Goal: Task Accomplishment & Management: Manage account settings

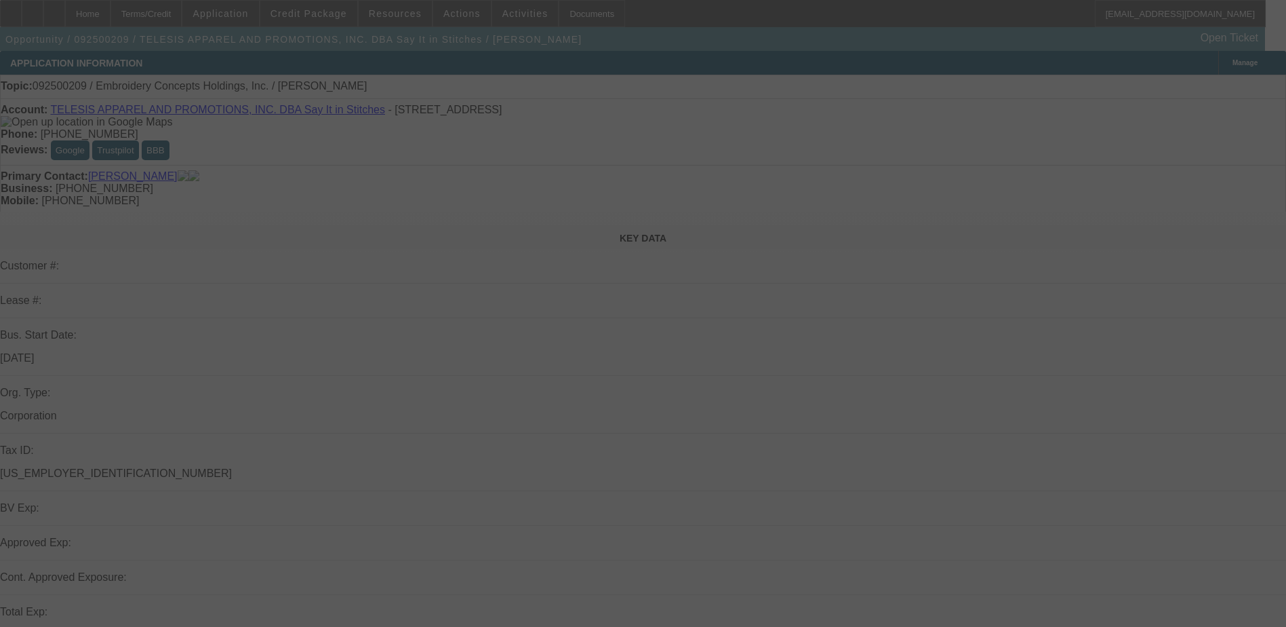
select select "0"
select select "2"
select select "0.1"
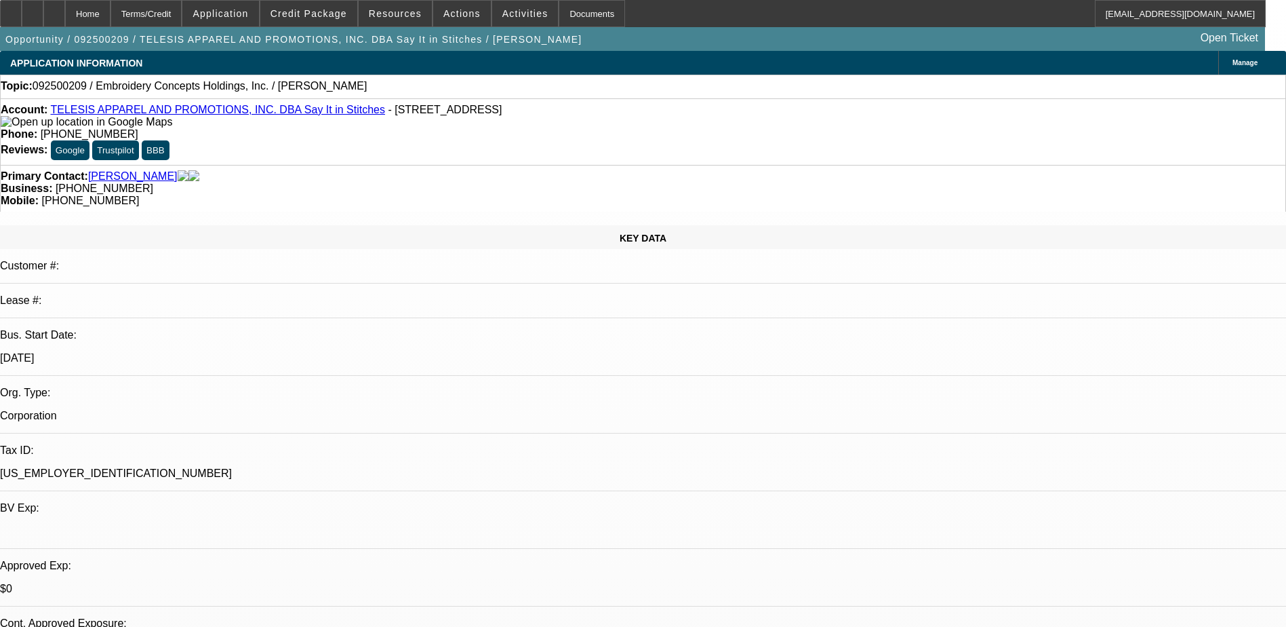
select select "1"
select select "2"
select select "4"
click at [33, 9] on icon at bounding box center [33, 9] width 0 height 0
click at [65, 6] on div at bounding box center [54, 13] width 22 height 27
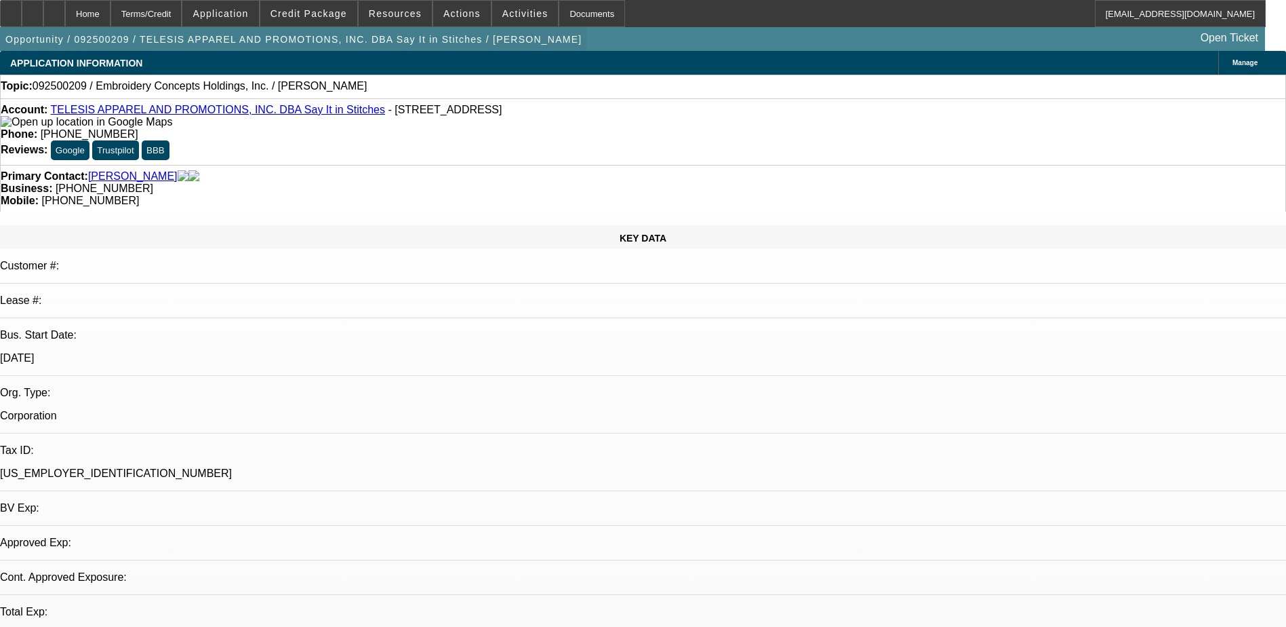
select select "0"
select select "2"
select select "0.1"
select select "4"
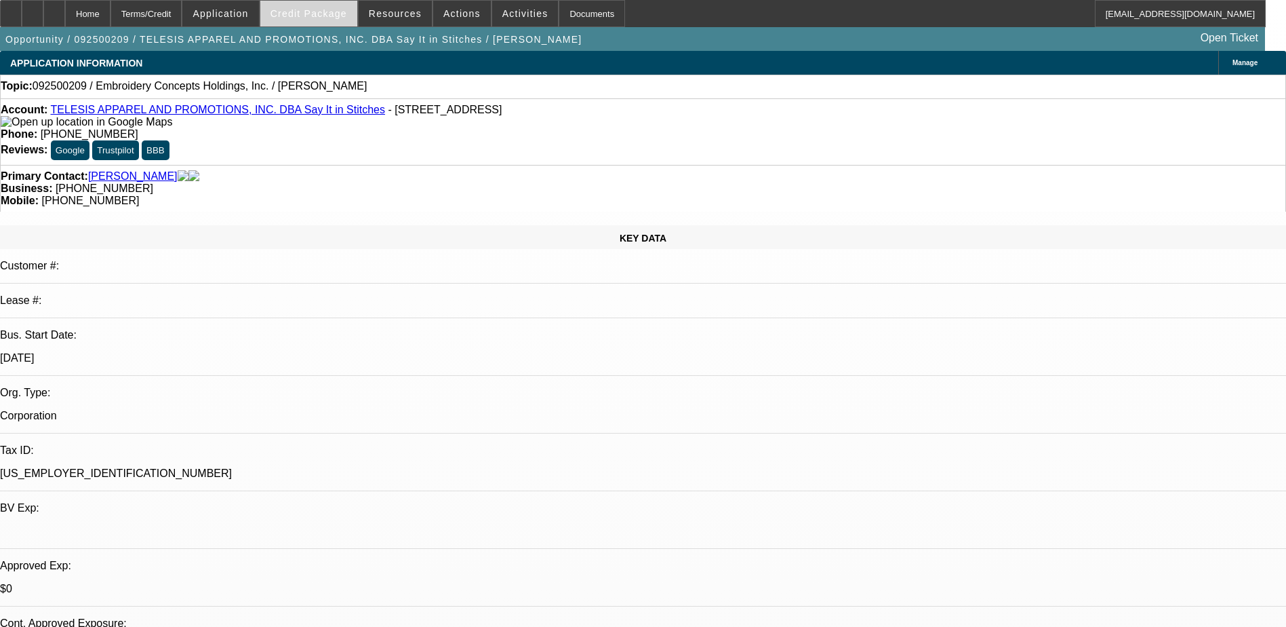
click at [311, 12] on span "Credit Package" at bounding box center [309, 13] width 77 height 11
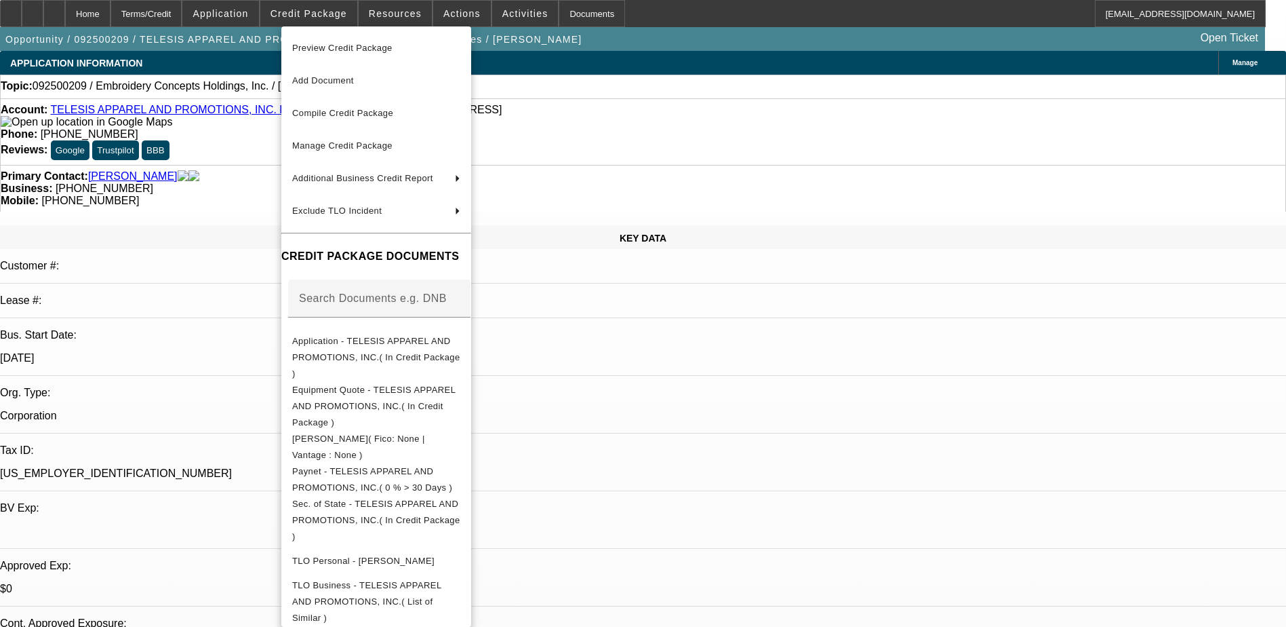
drag, startPoint x: 378, startPoint y: 52, endPoint x: 298, endPoint y: 20, distance: 86.1
click at [244, 35] on div "Preview Credit Package Add Document Compile Credit Package Manage Credit Packag…" at bounding box center [643, 313] width 1286 height 627
click at [323, 8] on div at bounding box center [643, 313] width 1286 height 627
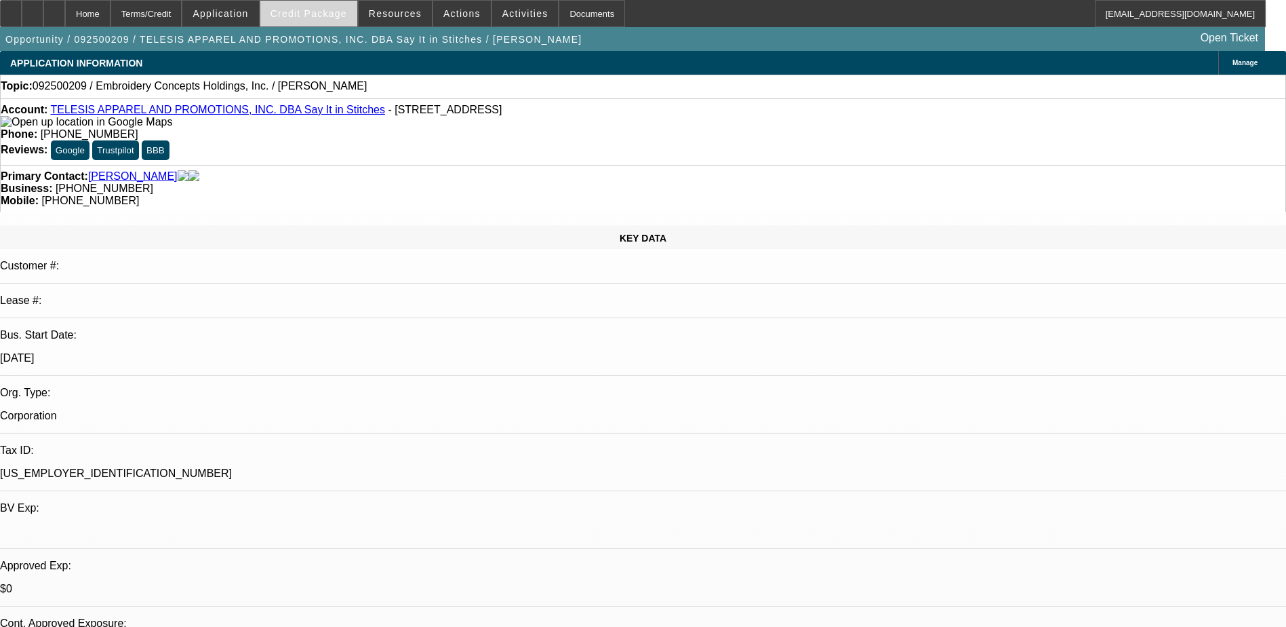
click at [325, 15] on span "Credit Package" at bounding box center [309, 13] width 77 height 11
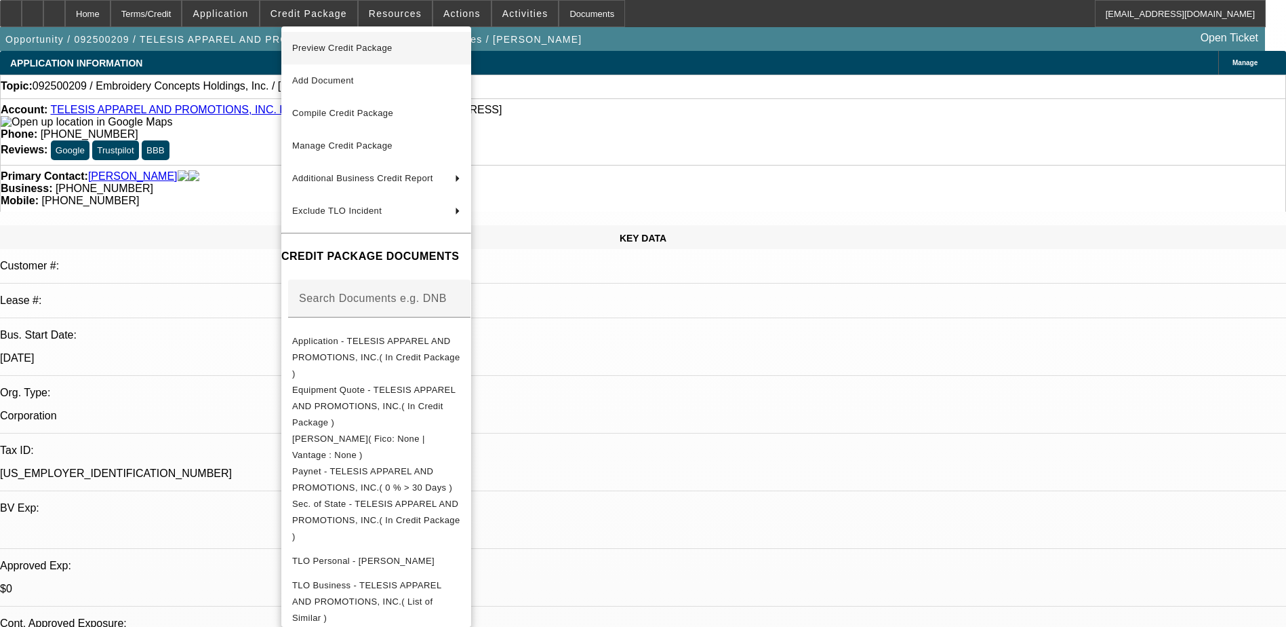
click at [393, 47] on span "Preview Credit Package" at bounding box center [342, 48] width 100 height 10
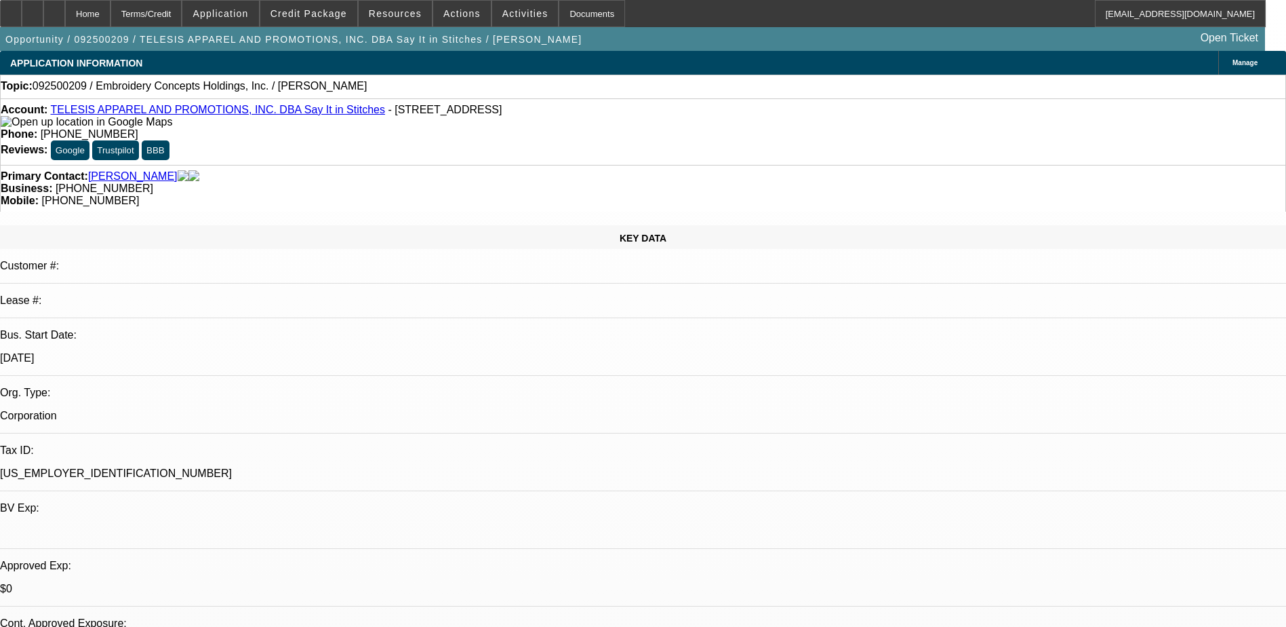
drag, startPoint x: 858, startPoint y: 290, endPoint x: 873, endPoint y: 285, distance: 15.7
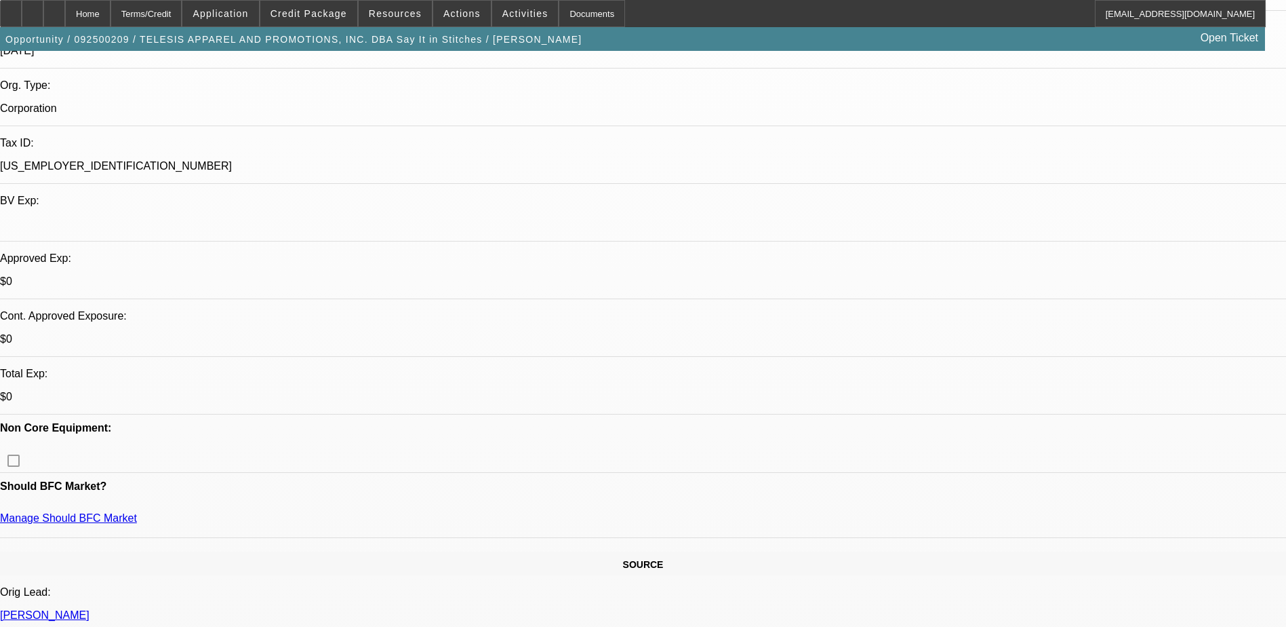
scroll to position [339, 0]
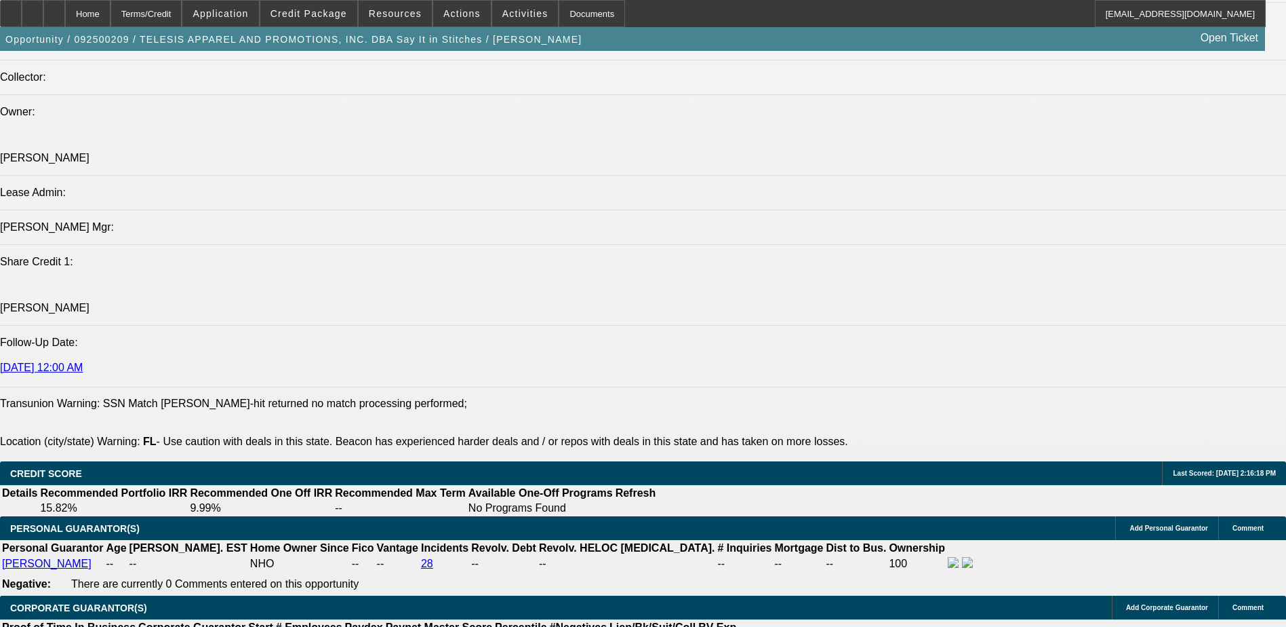
scroll to position [1695, 0]
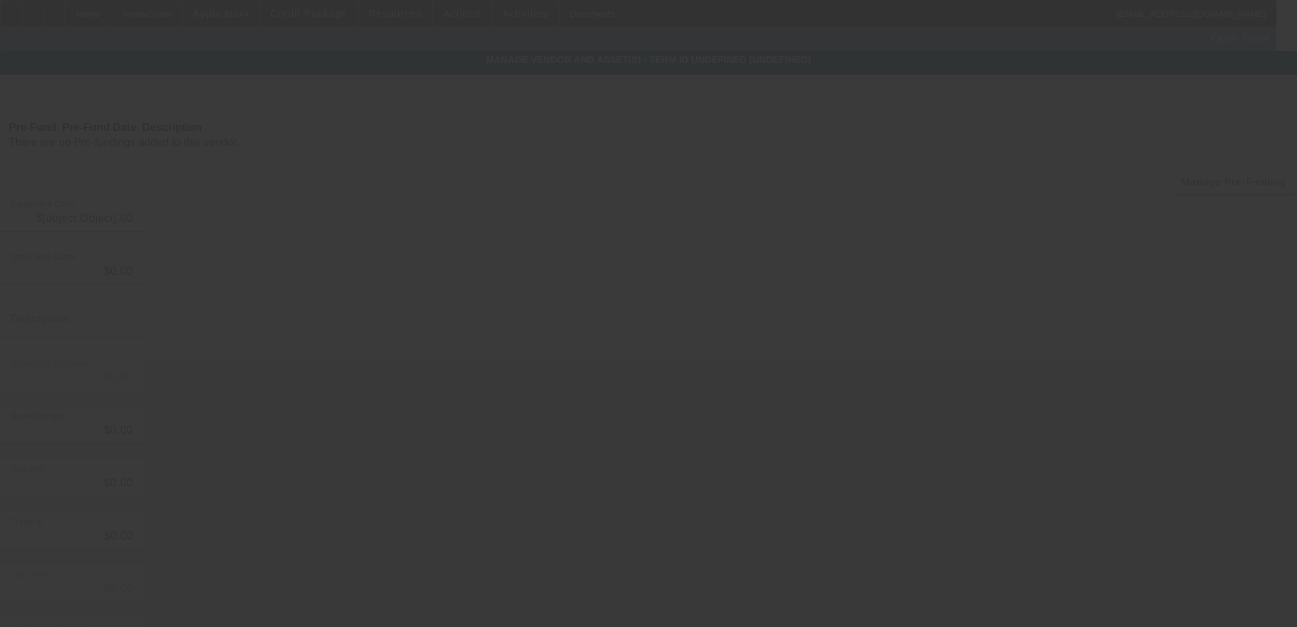
type input "$128,500.00"
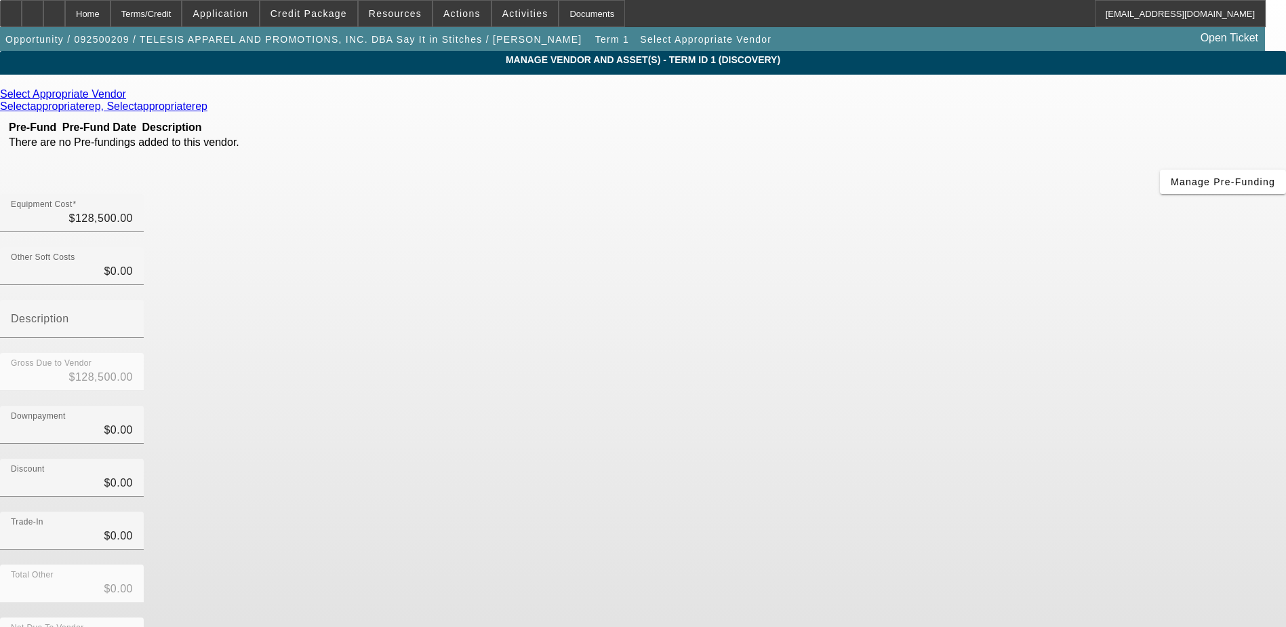
click at [130, 100] on icon at bounding box center [130, 94] width 0 height 12
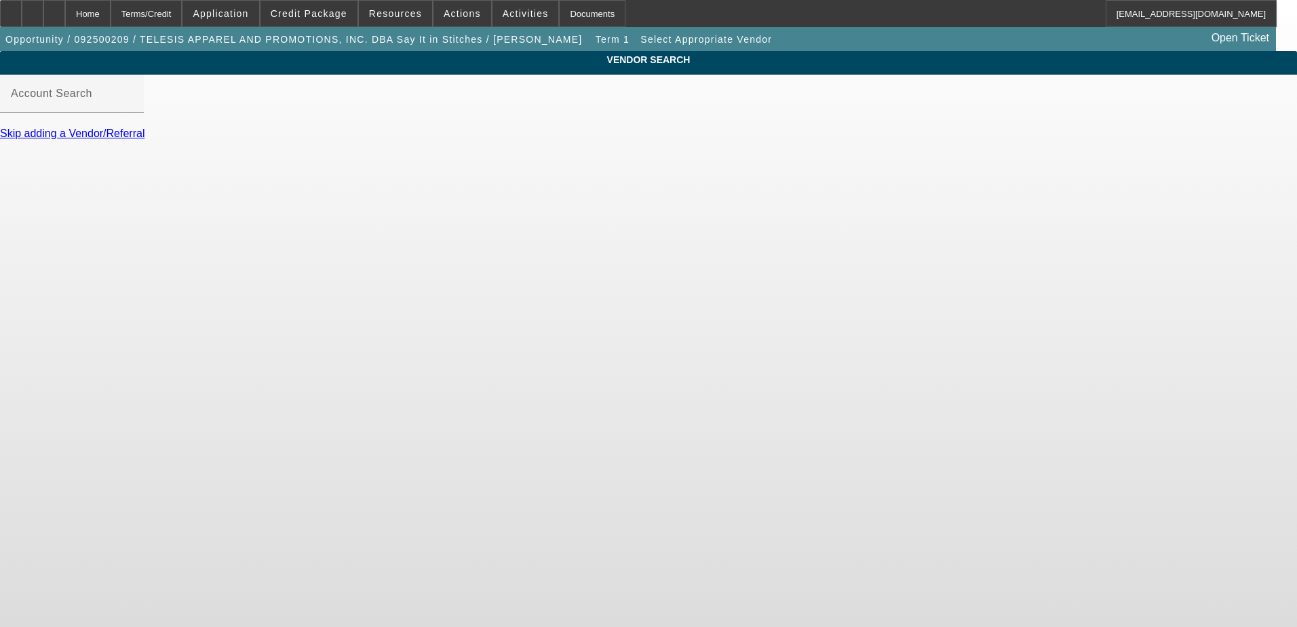
click at [144, 139] on link "Skip adding a Vendor/Referral" at bounding box center [72, 133] width 144 height 12
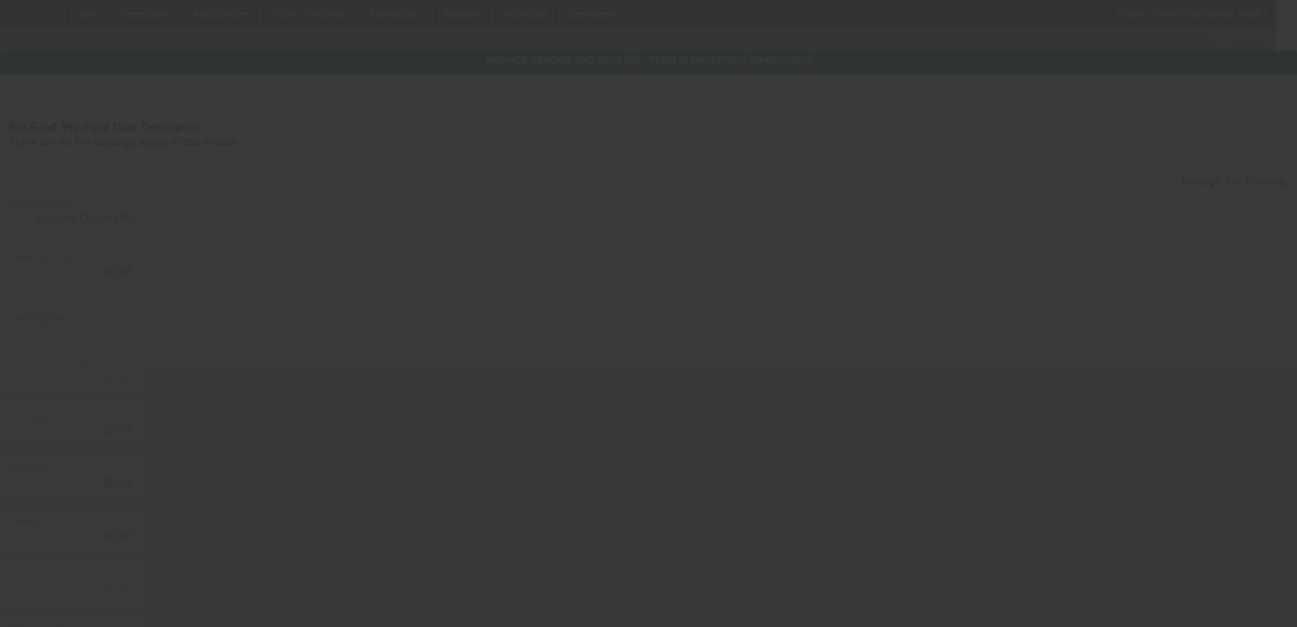
type input "$128,500.00"
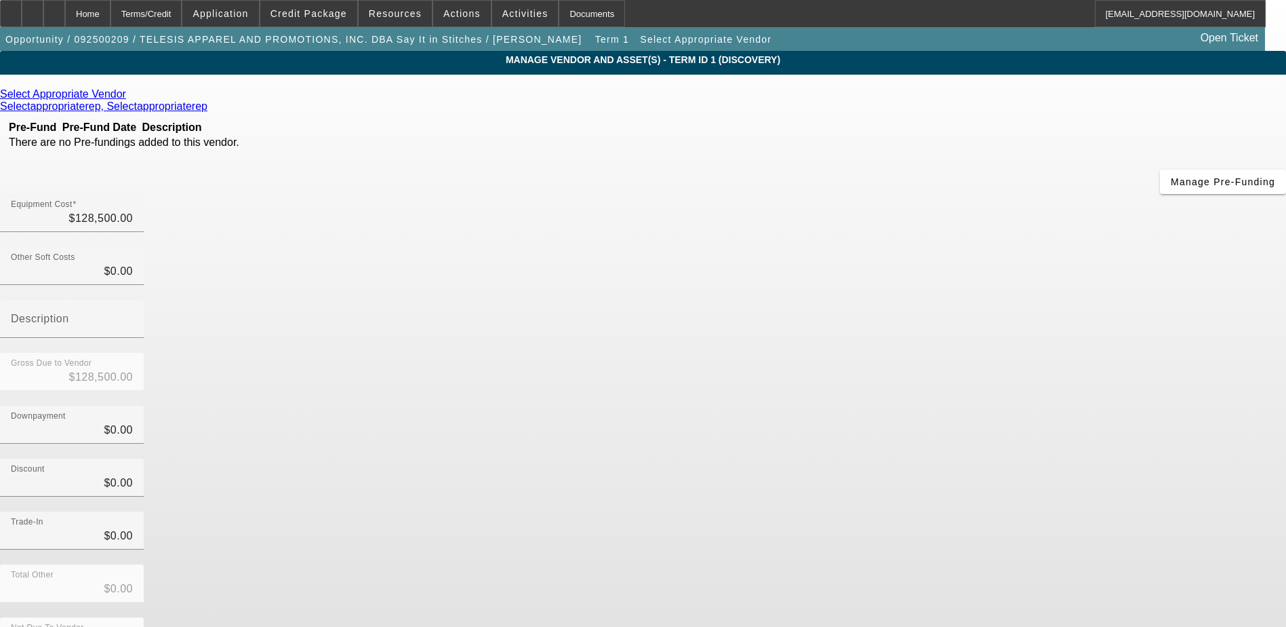
click at [130, 96] on icon at bounding box center [130, 94] width 0 height 12
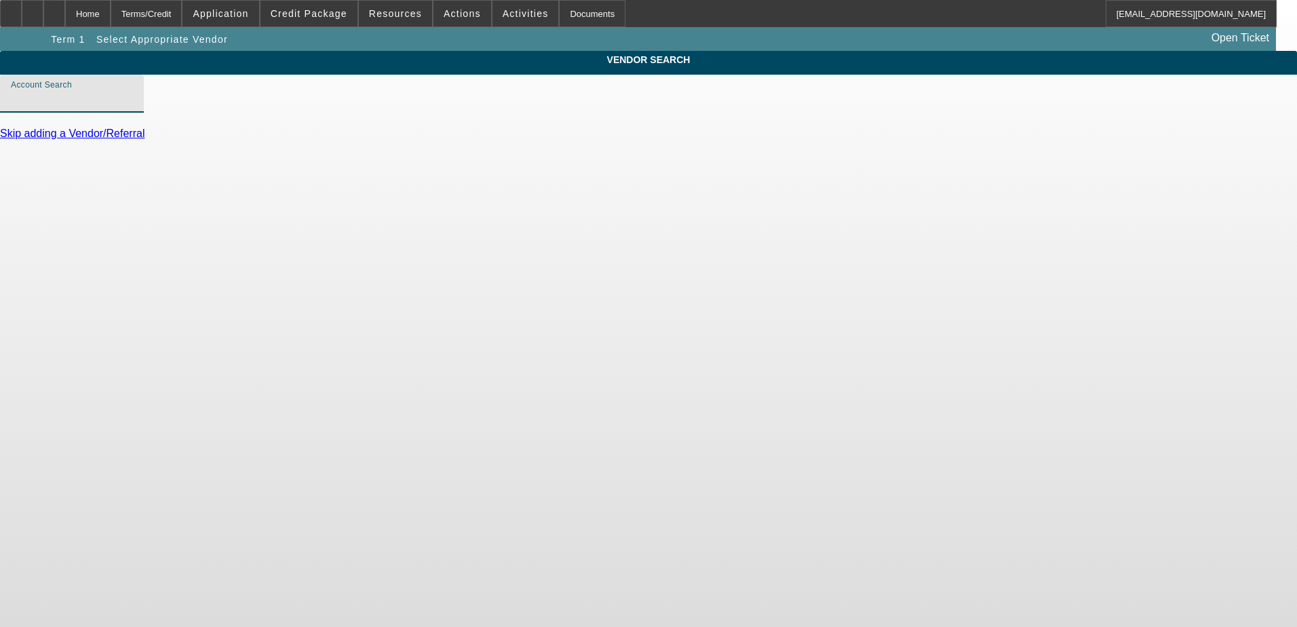
click at [133, 107] on input "Account Search" at bounding box center [72, 99] width 122 height 16
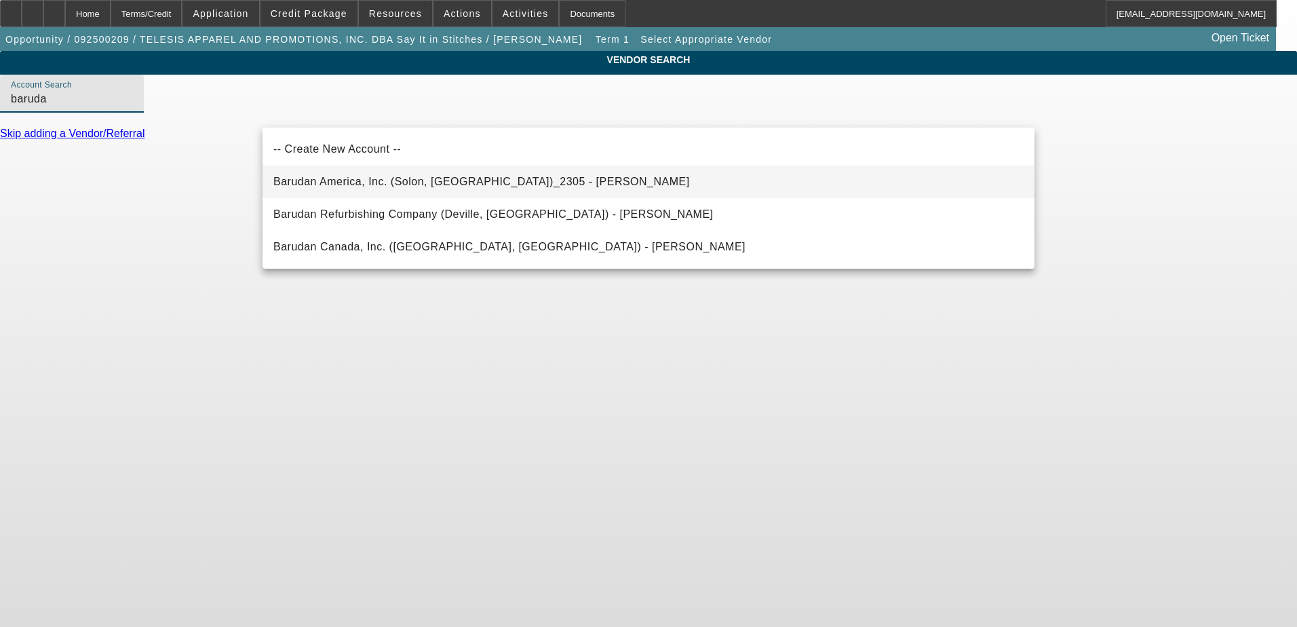
click at [535, 179] on mat-option "Barudan America, Inc. (Solon, OH)_2305 - Hrabak, Kevin" at bounding box center [648, 181] width 772 height 33
type input "Barudan America, Inc. (Solon, OH)_2305 - Hrabak, Kevin"
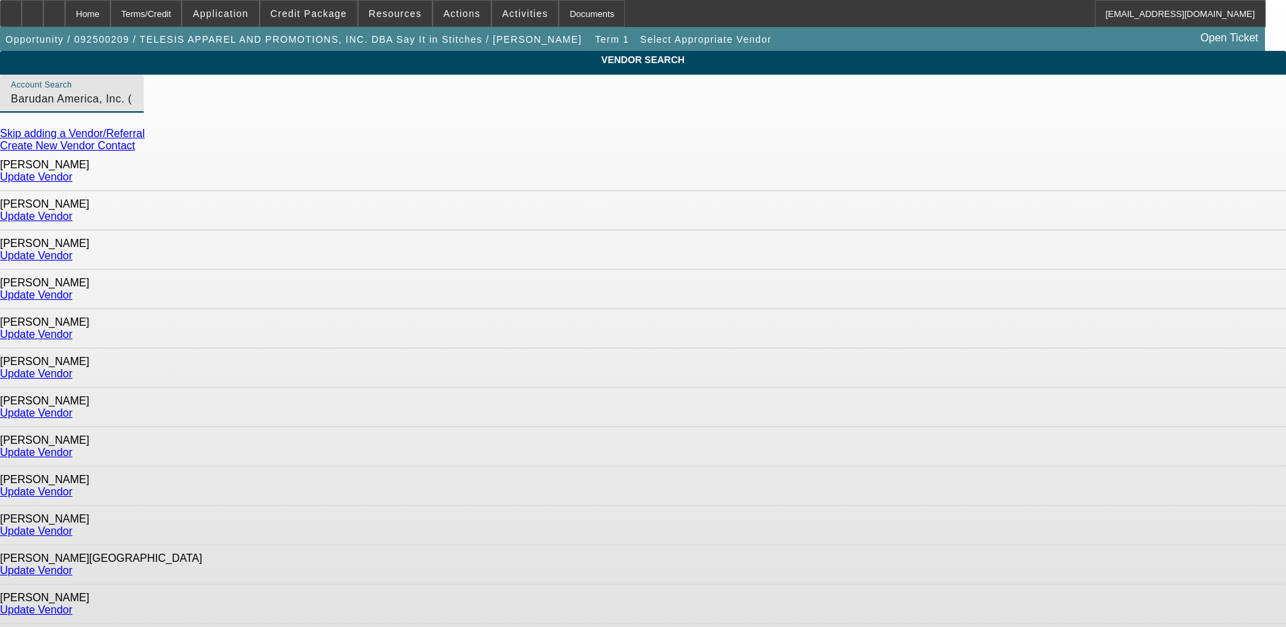
scroll to position [37, 0]
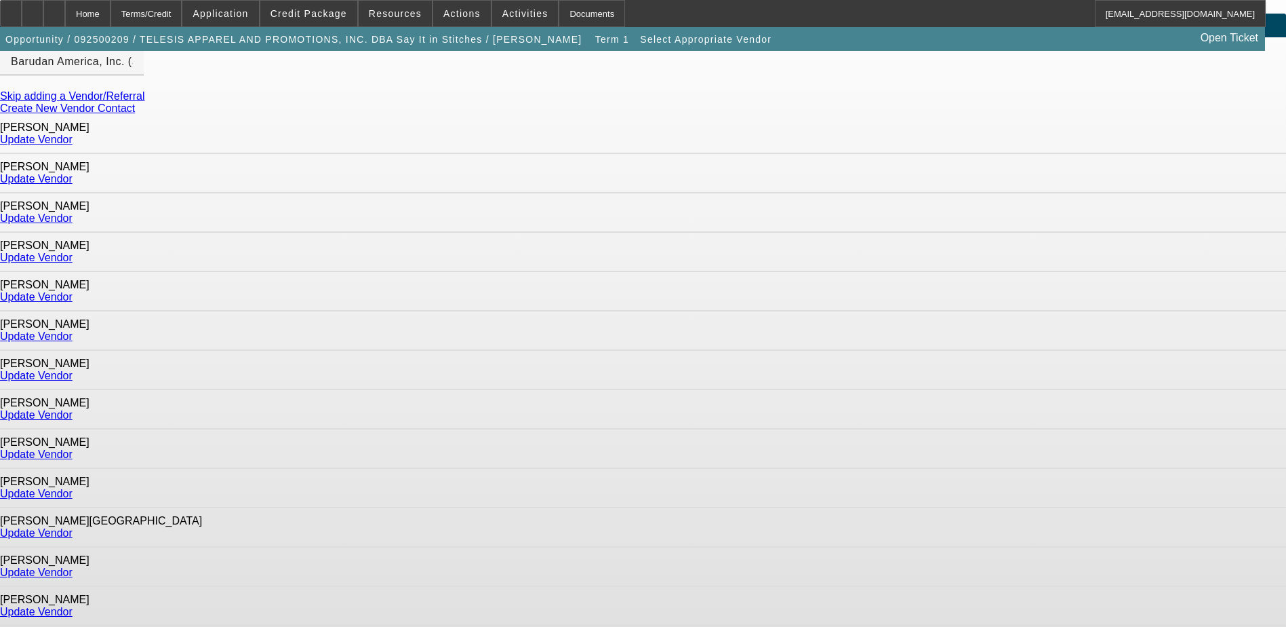
click at [73, 136] on link "Update Vendor" at bounding box center [36, 140] width 73 height 12
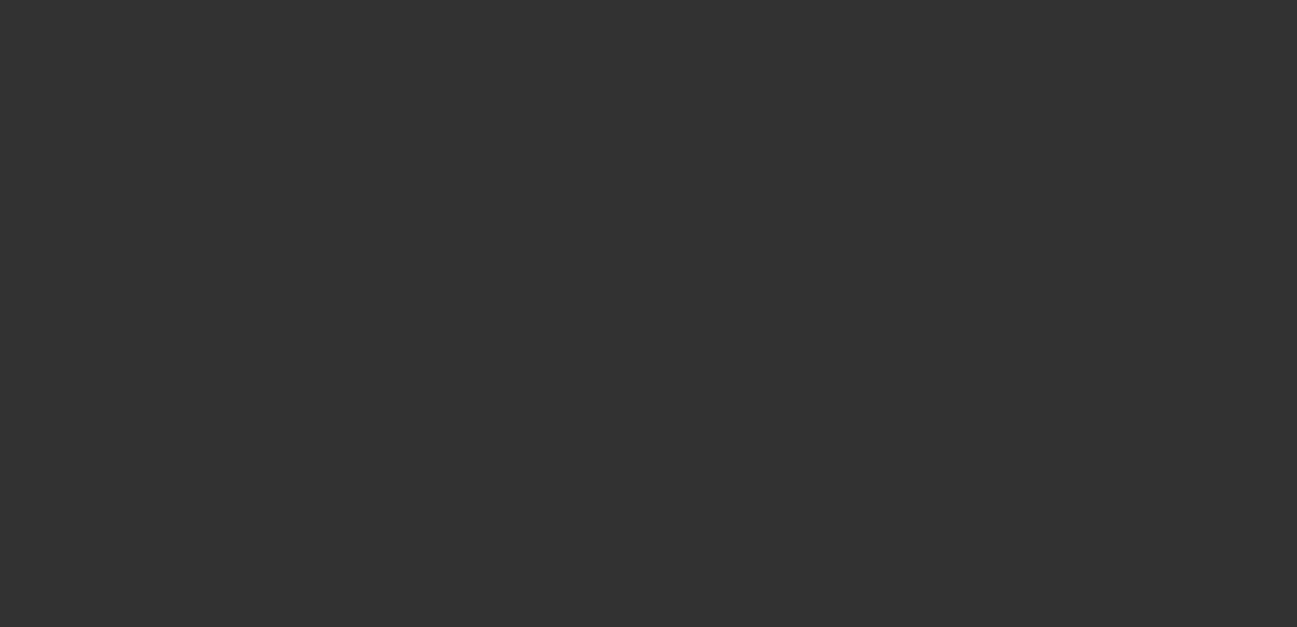
type input "$128,500.00"
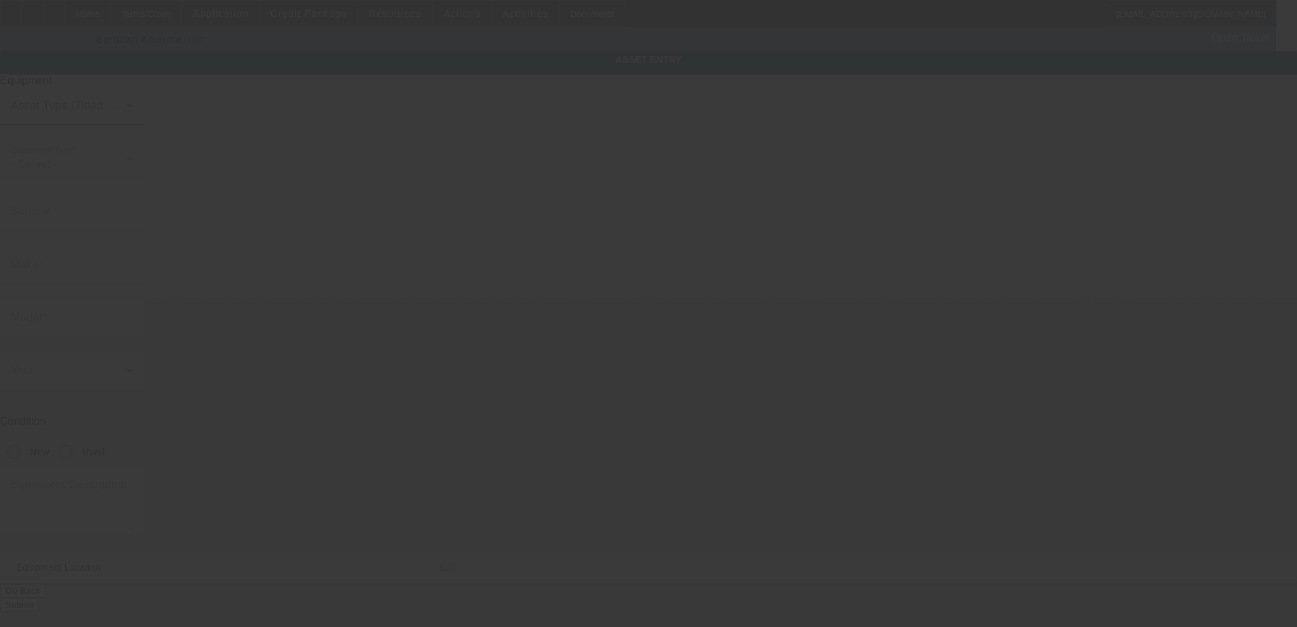
type textarea "15-head, 15-needle machine with an assortment of cap and flat hoops; Make: Baru…"
type input "4750 NE 10th Ave"
type input "Oakland Park"
type input "33334"
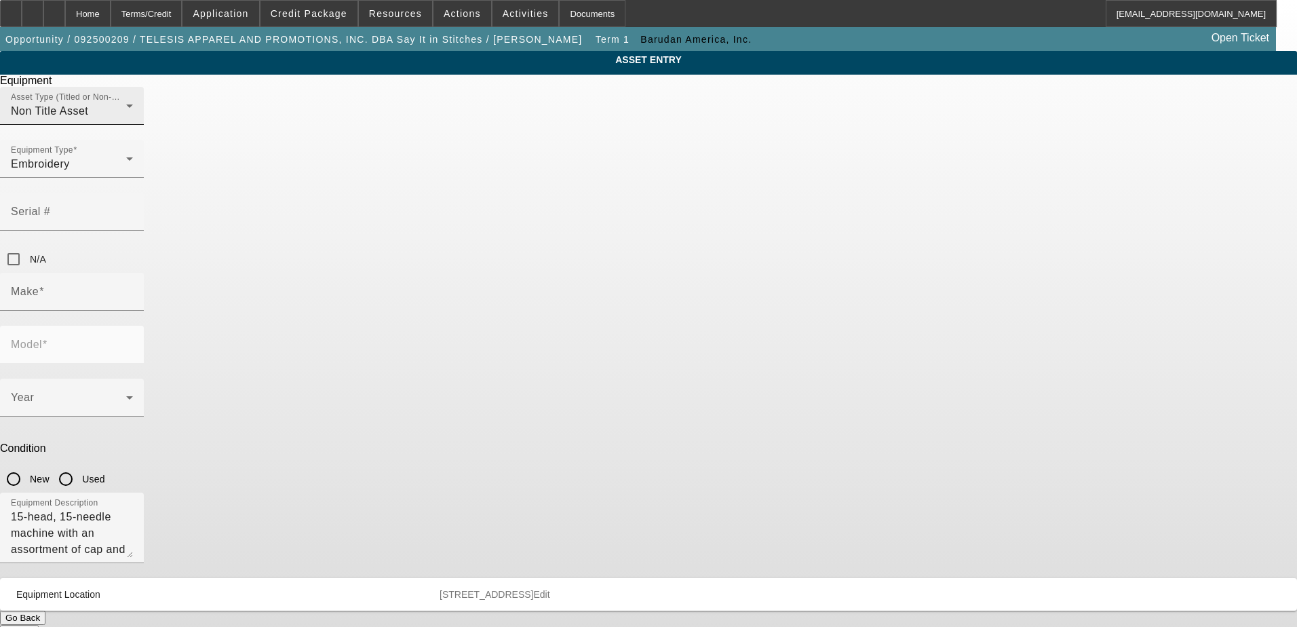
click at [126, 119] on div "Non Title Asset" at bounding box center [68, 111] width 115 height 16
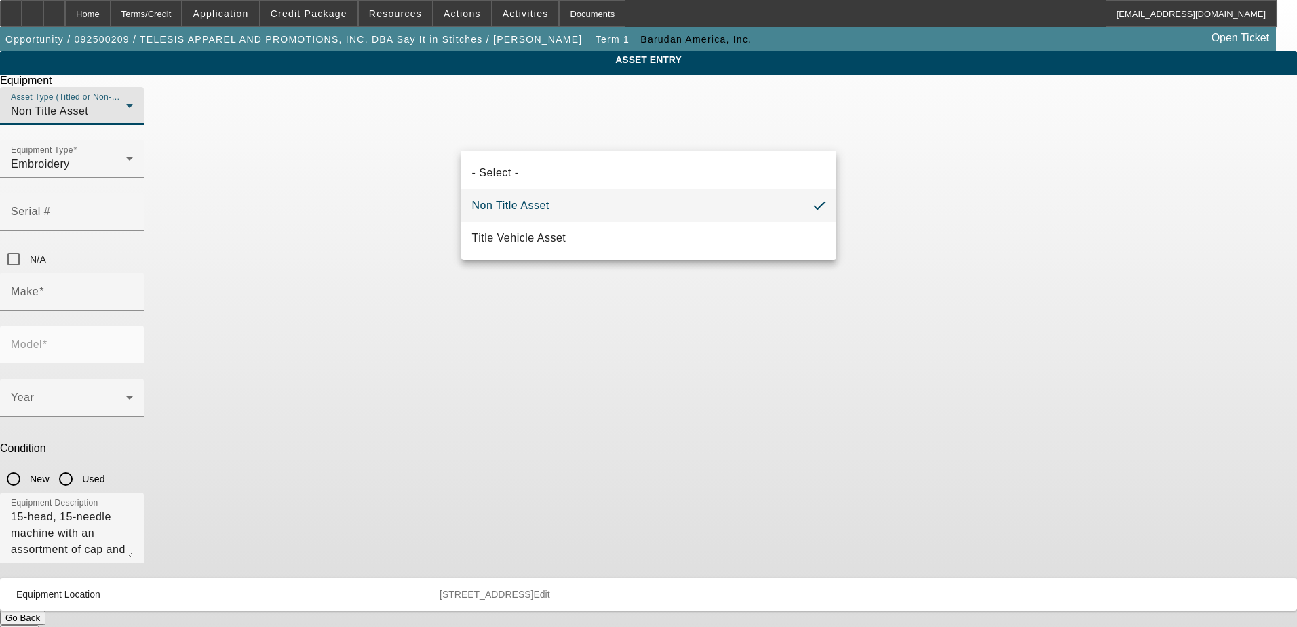
click at [585, 207] on mat-option "Non Title Asset" at bounding box center [648, 205] width 375 height 33
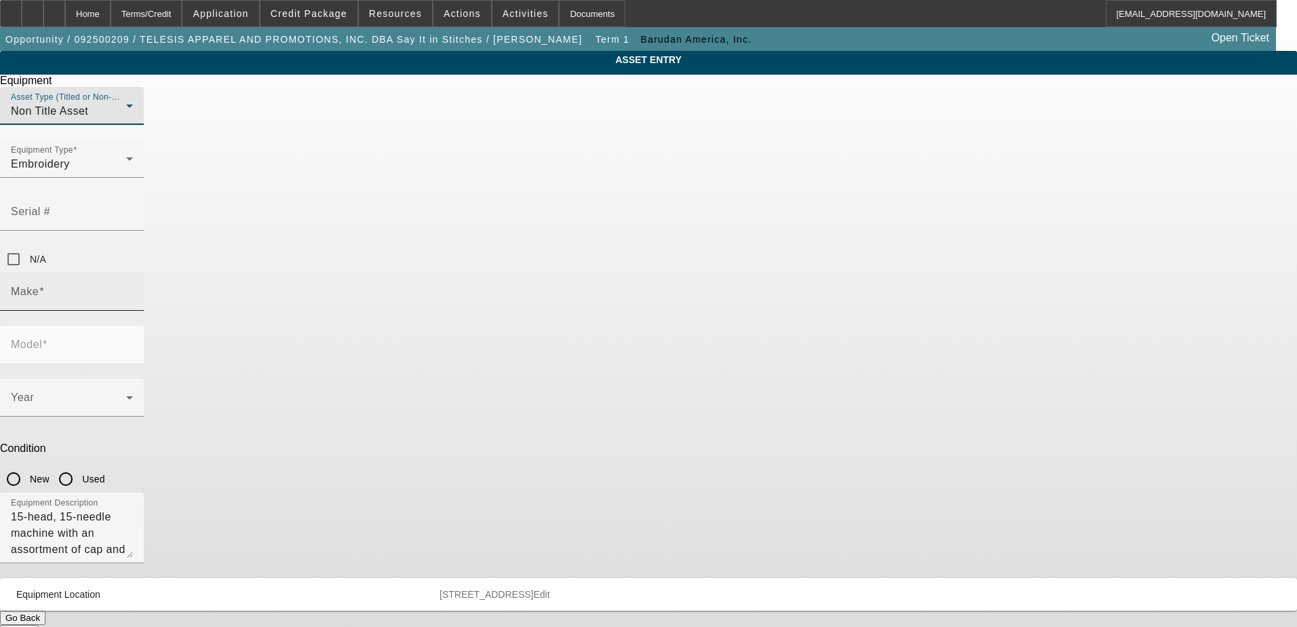
click at [133, 289] on input "Make" at bounding box center [72, 297] width 122 height 16
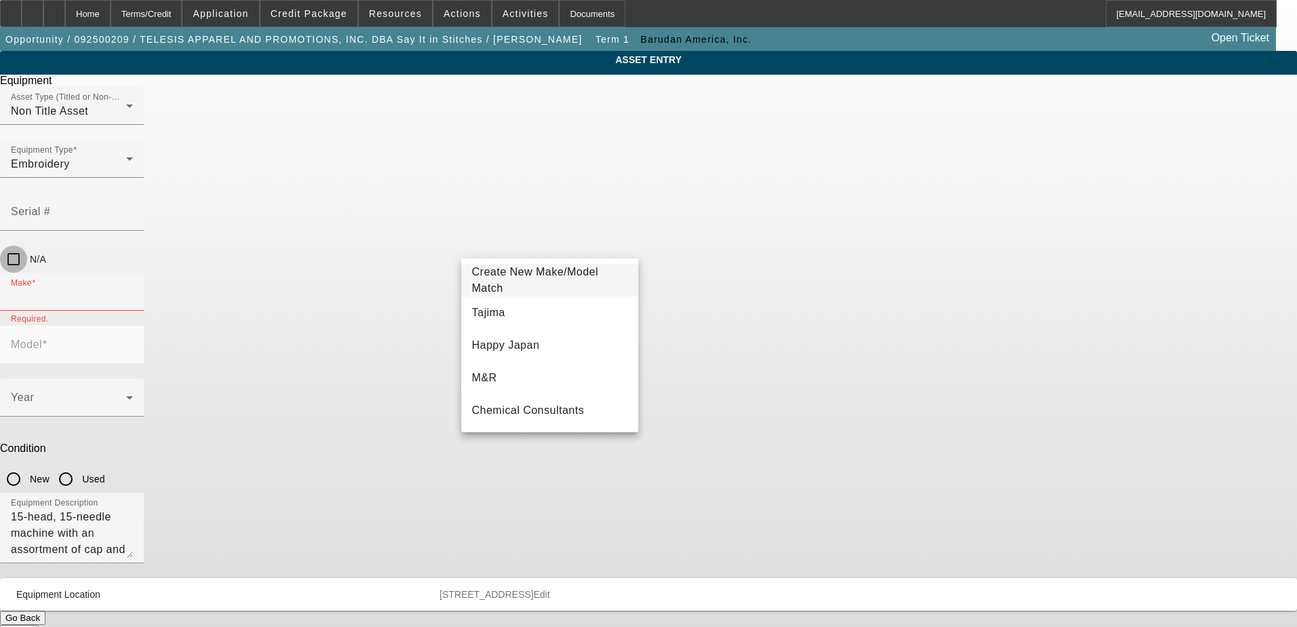
click at [27, 245] on input "N/A" at bounding box center [13, 258] width 27 height 27
checkbox input "true"
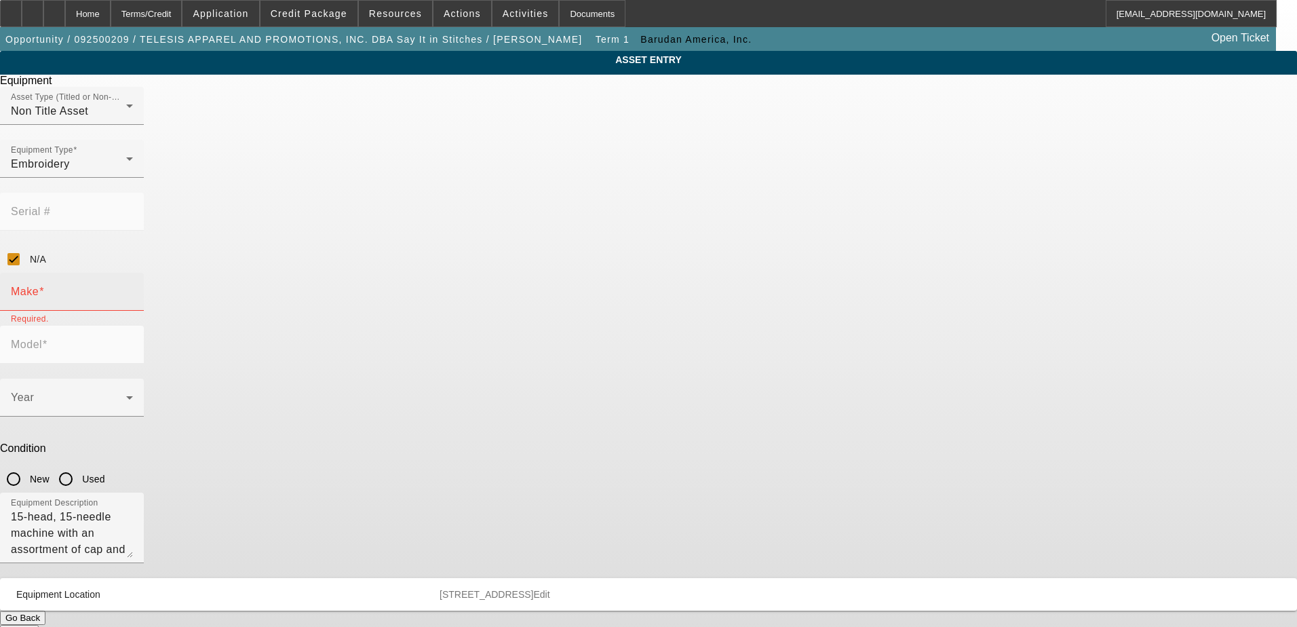
click at [133, 289] on input "Make" at bounding box center [72, 297] width 122 height 16
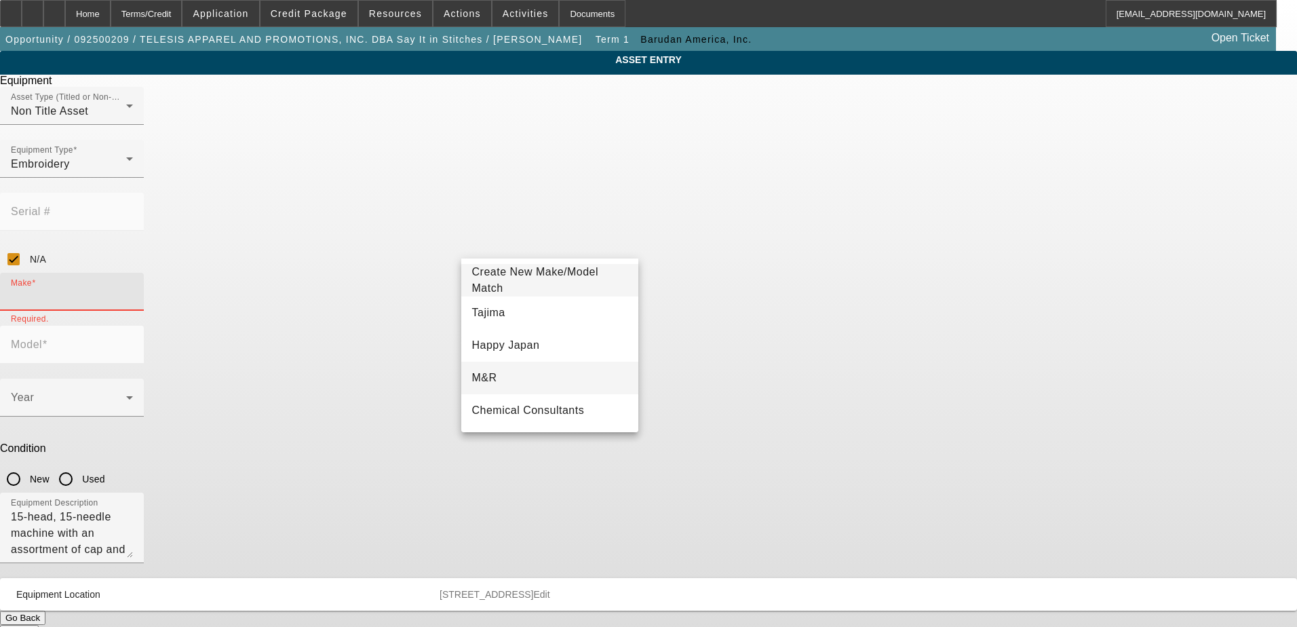
scroll to position [68, 0]
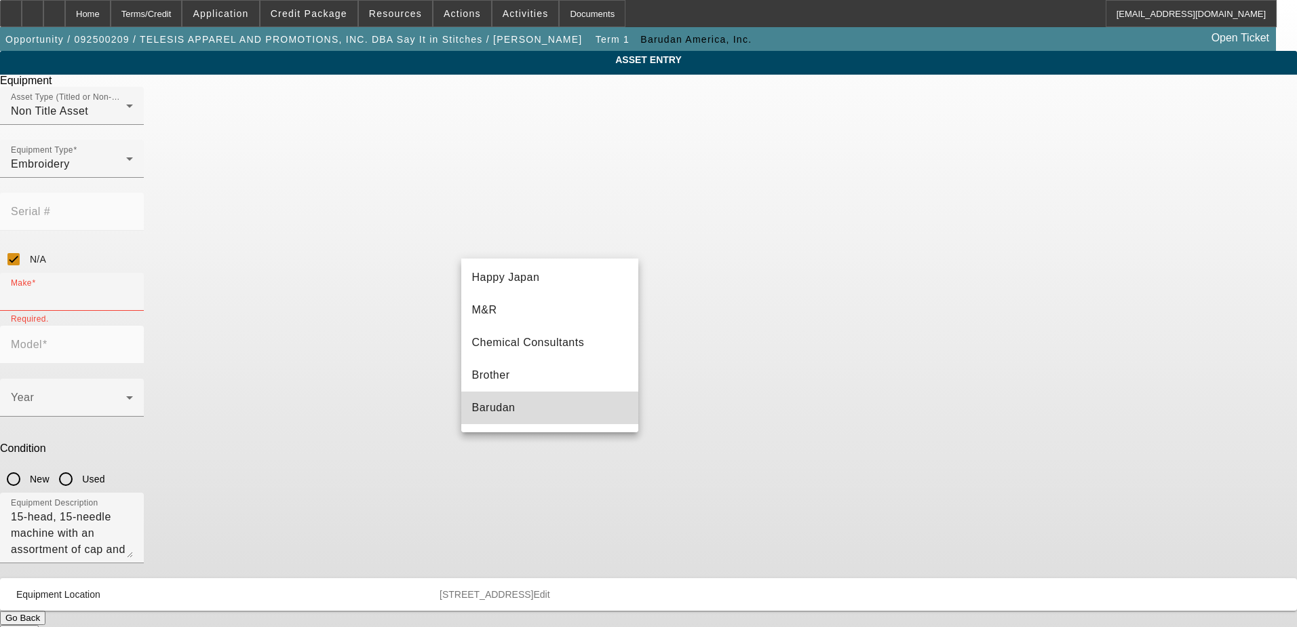
click at [559, 401] on mat-option "Barudan" at bounding box center [550, 407] width 178 height 33
type input "Barudan"
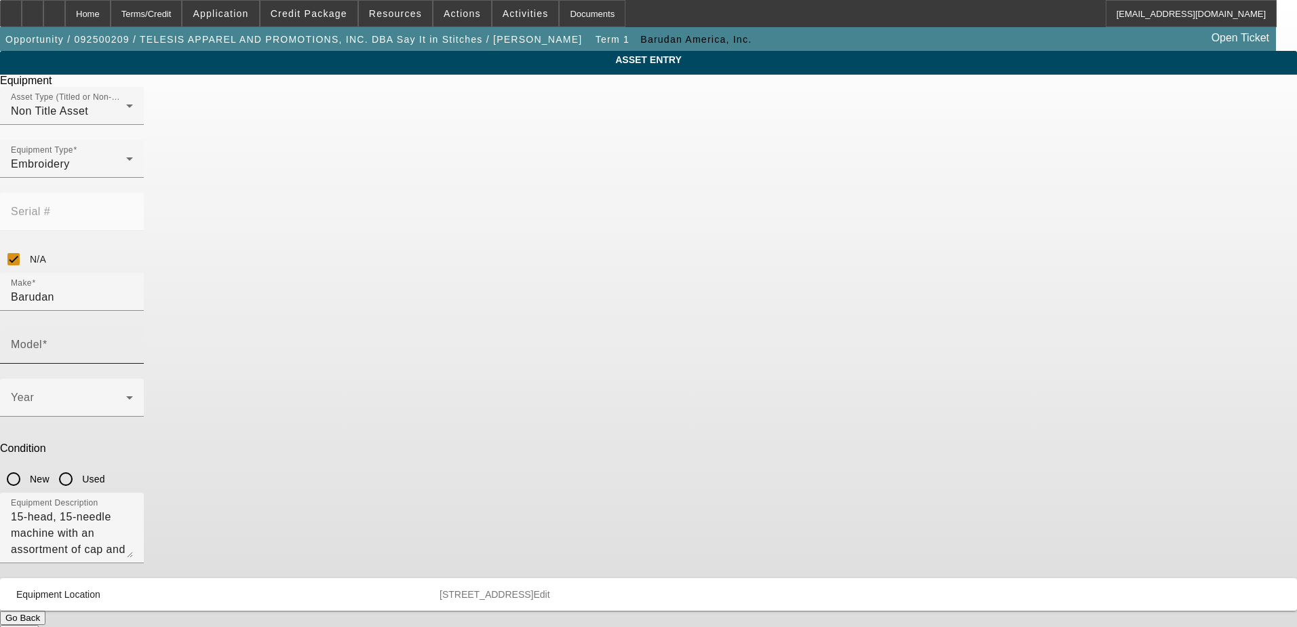
click at [42, 338] on mat-label "Model" at bounding box center [26, 344] width 31 height 12
click at [133, 342] on input "Model" at bounding box center [72, 350] width 122 height 16
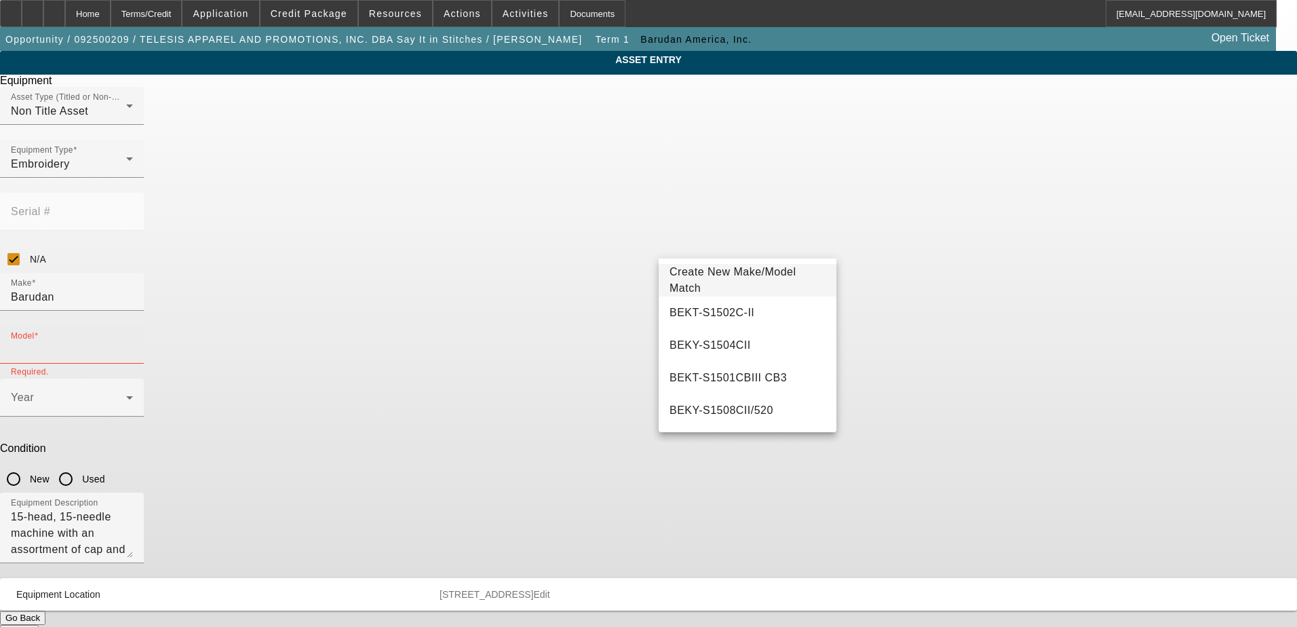
click at [133, 342] on input "Model" at bounding box center [72, 350] width 122 height 16
click at [774, 373] on mat-option "BEKS-S1515C/380" at bounding box center [747, 377] width 178 height 33
type input "BEKS-S1515C/380"
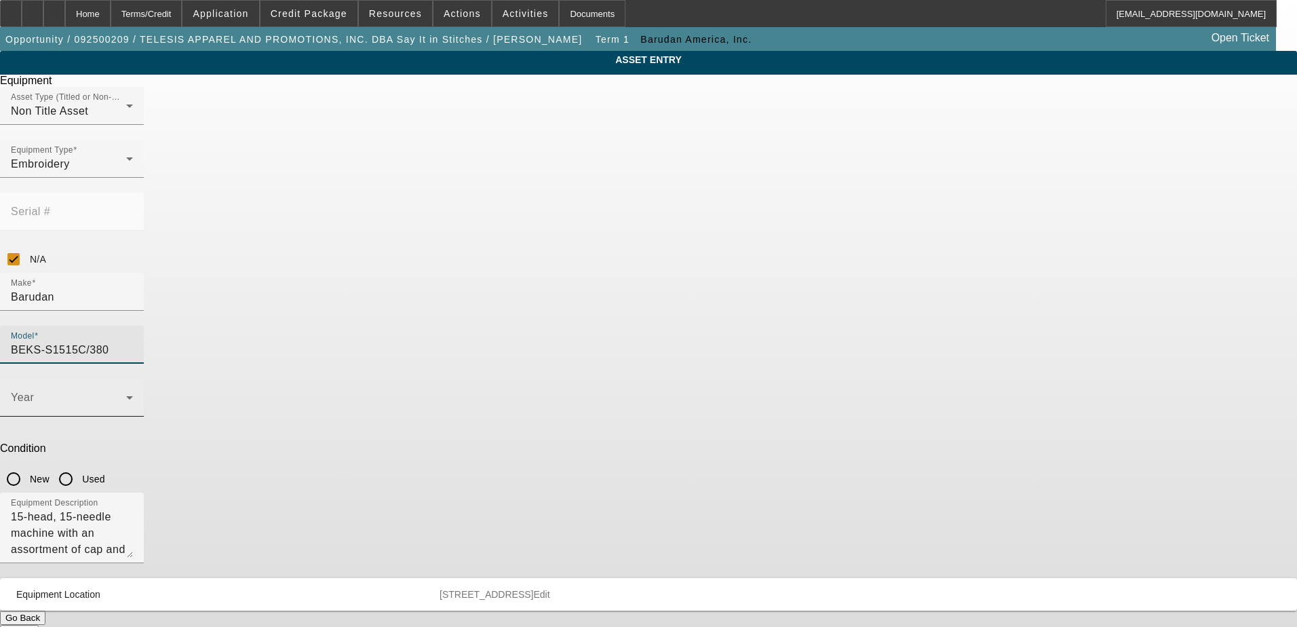
click at [138, 389] on icon at bounding box center [129, 397] width 16 height 16
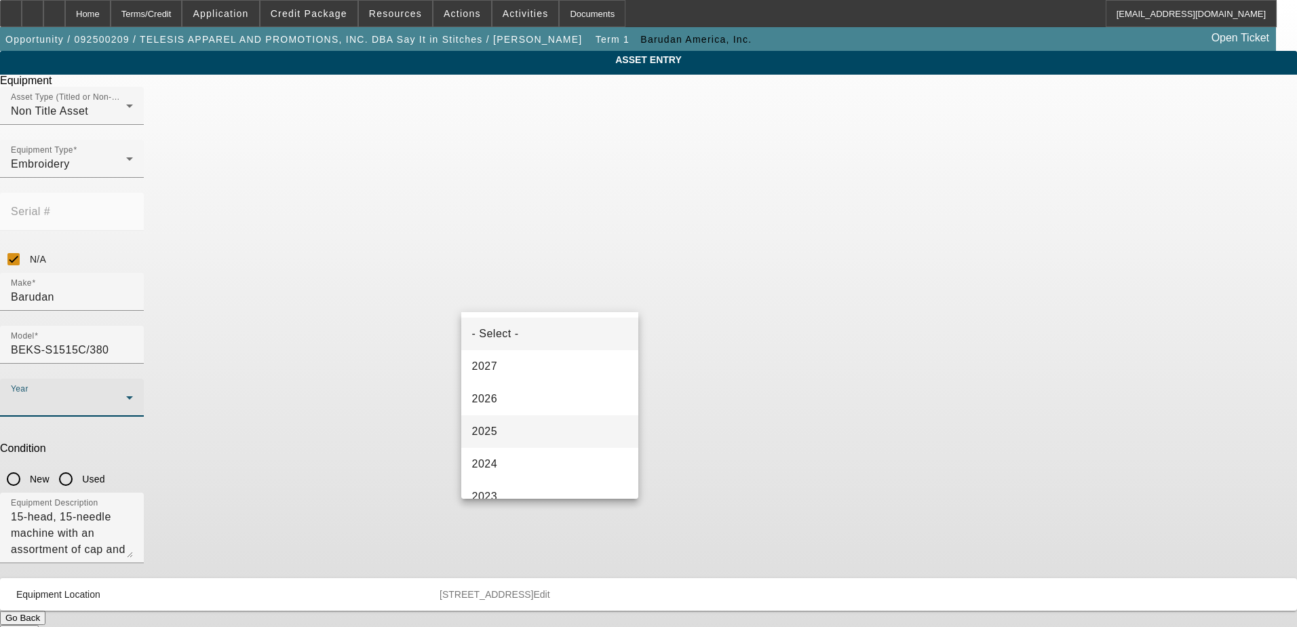
drag, startPoint x: 530, startPoint y: 432, endPoint x: 537, endPoint y: 428, distance: 8.5
click at [531, 431] on mat-option "2025" at bounding box center [550, 431] width 178 height 33
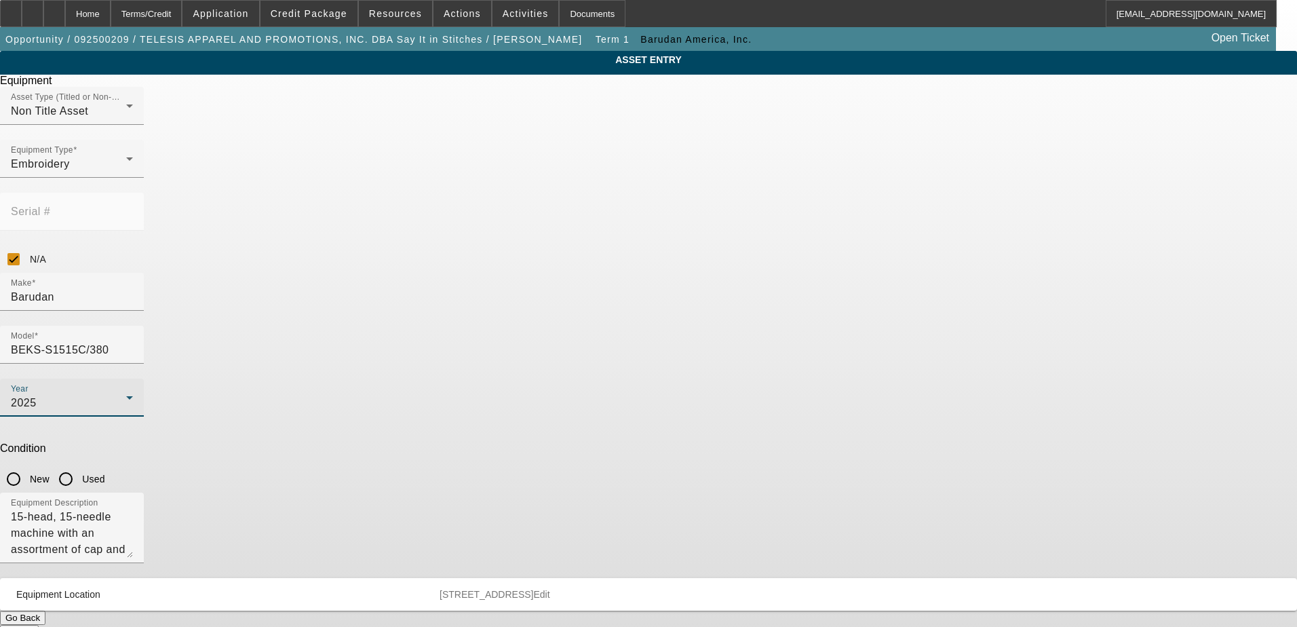
click at [27, 465] on input "New" at bounding box center [13, 478] width 27 height 27
radio input "true"
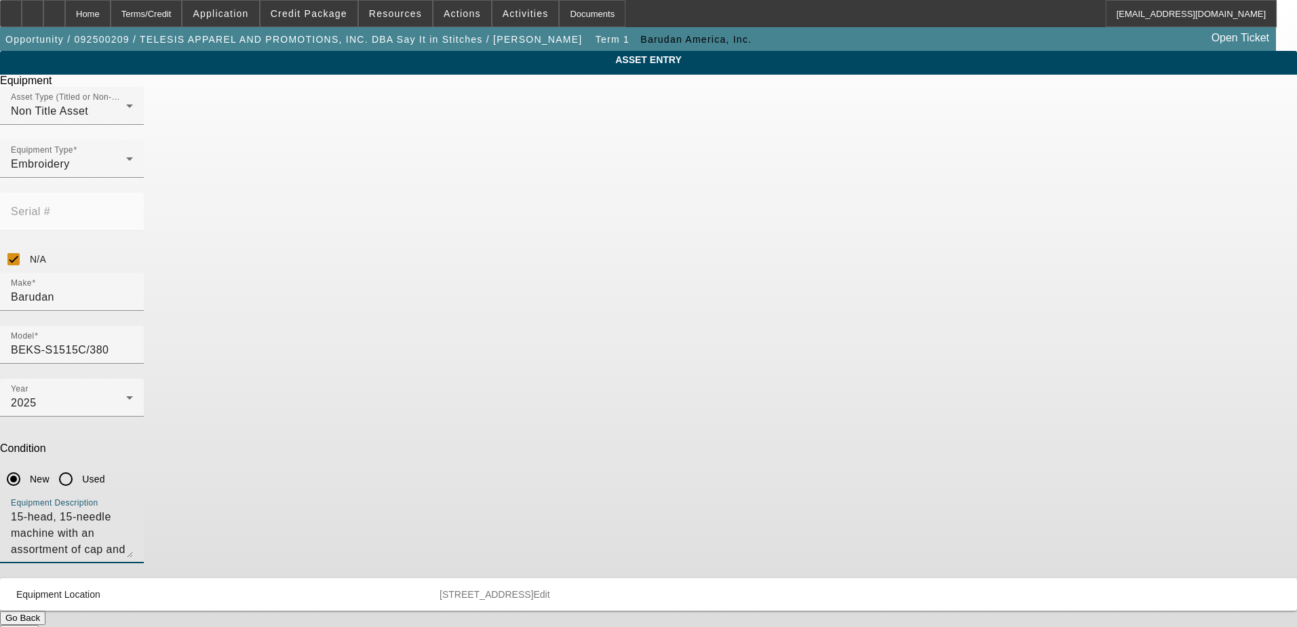
drag, startPoint x: 551, startPoint y: 366, endPoint x: 448, endPoint y: 353, distance: 103.9
click at [448, 353] on div "ASSET ENTRY Delete asset Equipment Asset Type (Titled or Non-Titled) Non Title …" at bounding box center [648, 345] width 1297 height 588
click at [133, 509] on textarea "Equipment Description" at bounding box center [72, 533] width 122 height 49
paste textarea "BEKS-S1515C/380 15-Head 15 Needle Embroidery Machine, 240Volt, 3 phase. 450x380…"
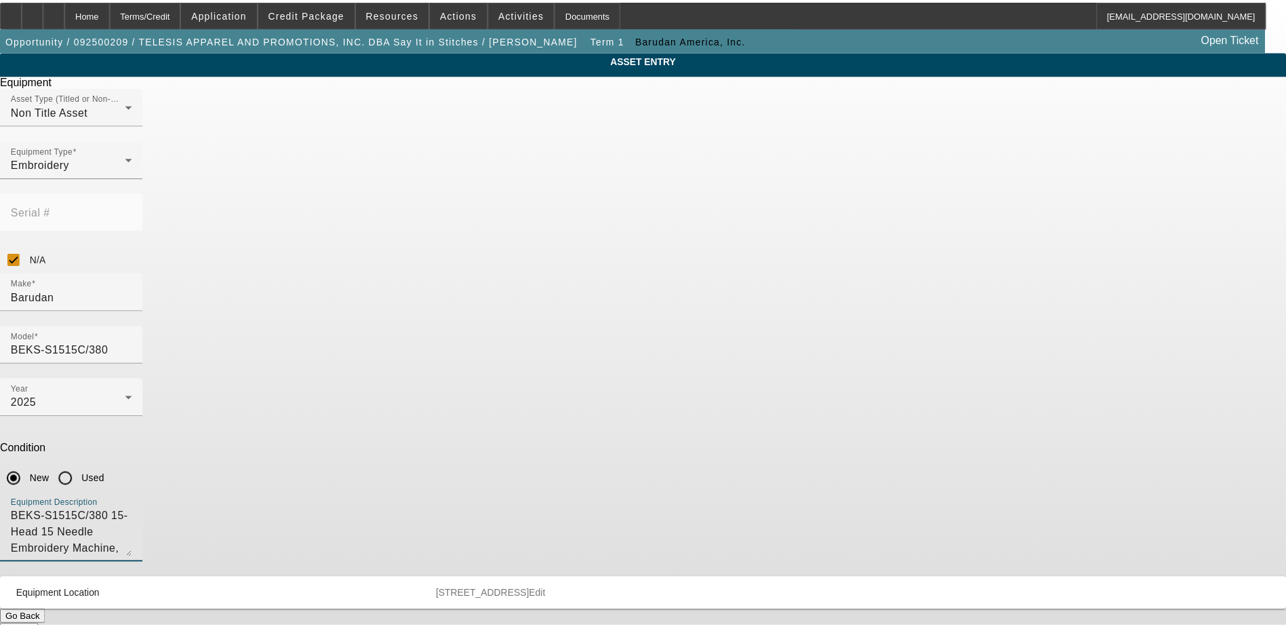
scroll to position [13, 0]
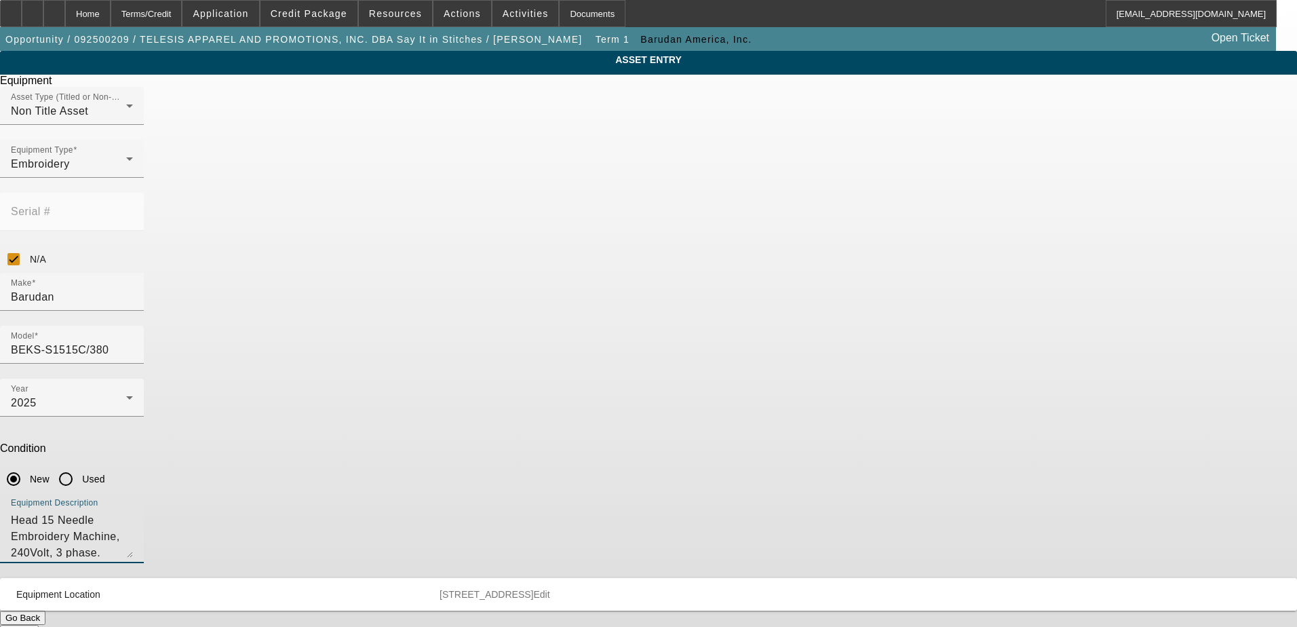
type textarea "BEKS-S1515C/380 15-Head 15 Needle Embroidery Machine, 240Volt, 3 phase. 450x380…"
click at [549, 589] on span "Edit" at bounding box center [541, 594] width 16 height 11
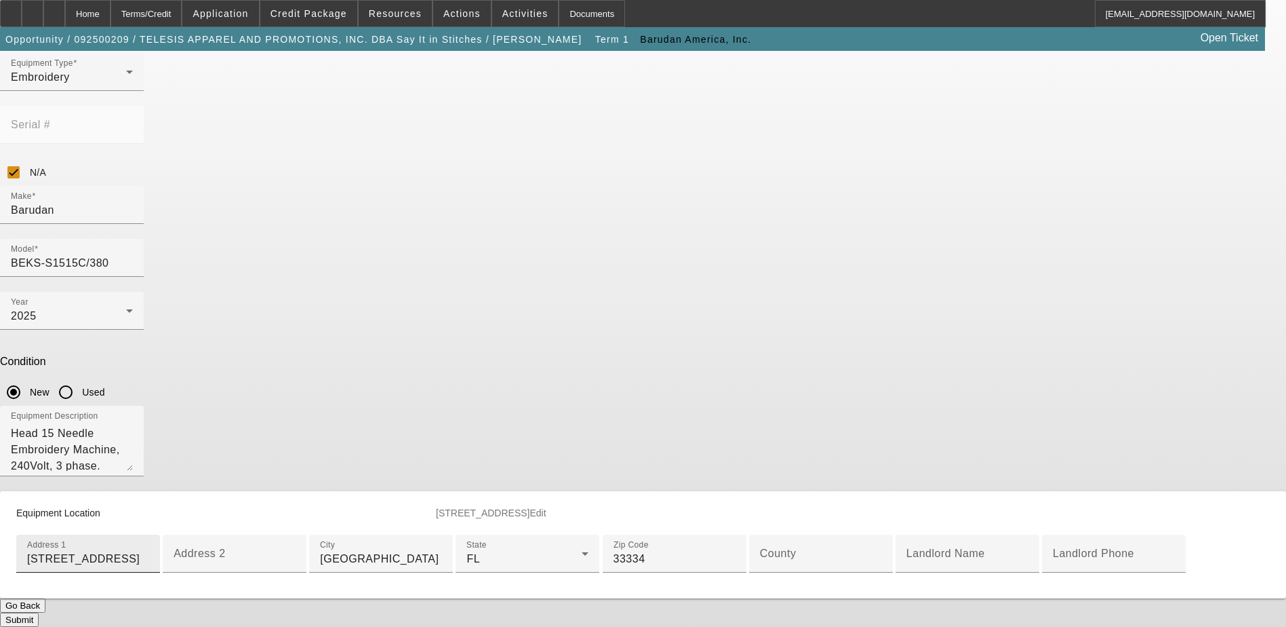
scroll to position [271, 0]
drag, startPoint x: 521, startPoint y: 220, endPoint x: 451, endPoint y: 220, distance: 69.8
click at [451, 491] on div "Equipment Location 4750 NE 10th Ave Oakland Park FL 33334 Edit Address 1 4750 N…" at bounding box center [643, 544] width 1286 height 107
click at [149, 551] on input "4750 NE 10th Ave" at bounding box center [88, 559] width 122 height 16
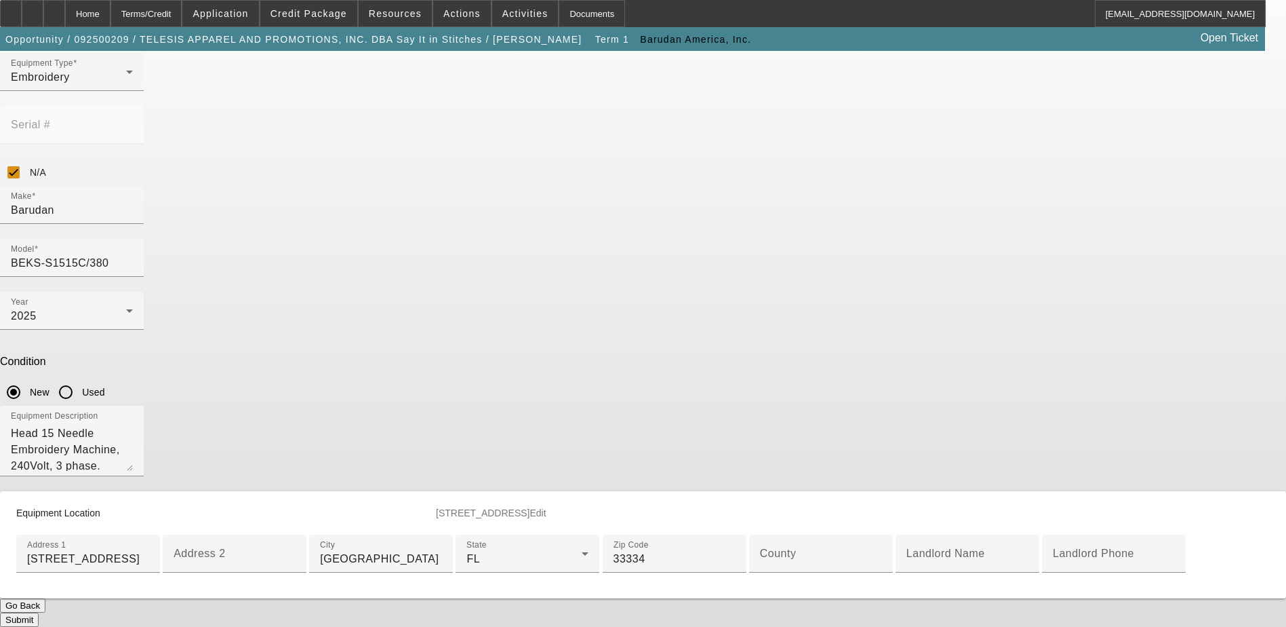
click at [39, 612] on button "Submit" at bounding box center [19, 619] width 39 height 14
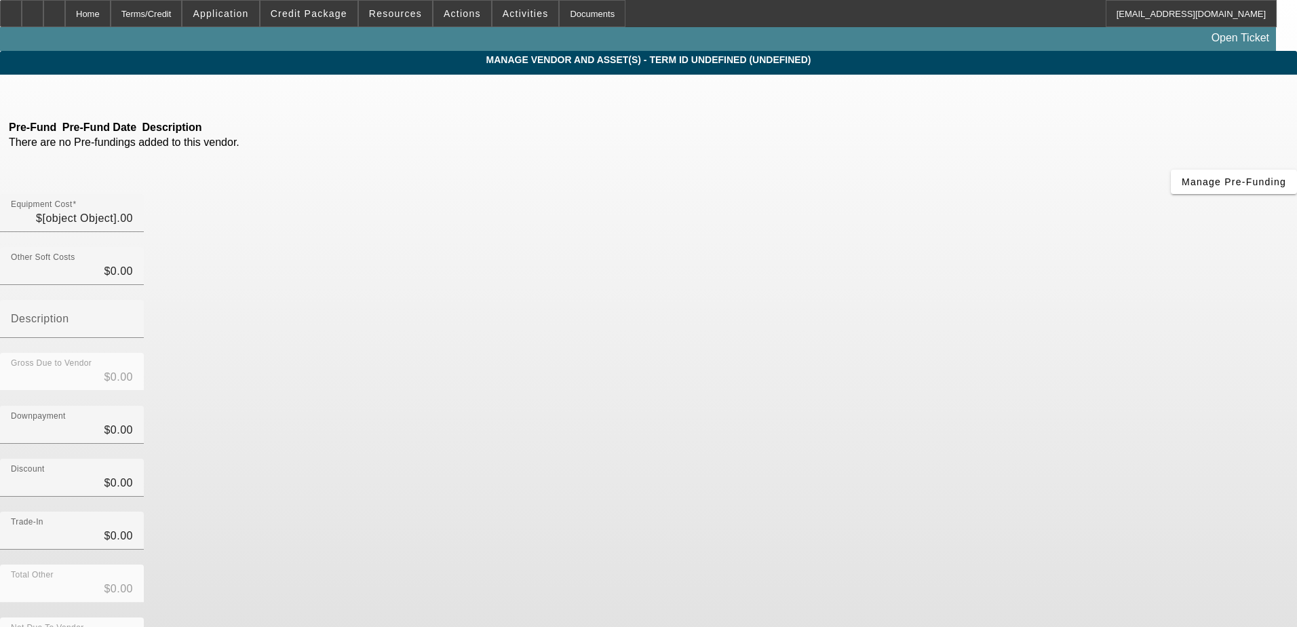
type input "$128,500.00"
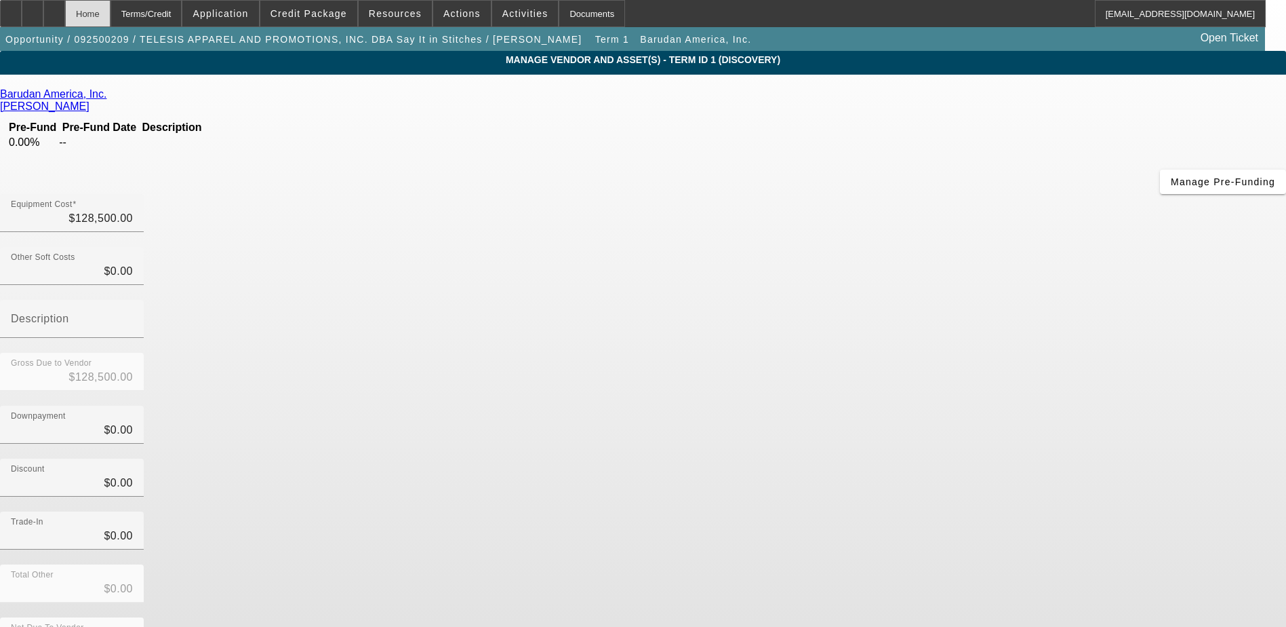
click at [111, 15] on div "Home" at bounding box center [87, 13] width 45 height 27
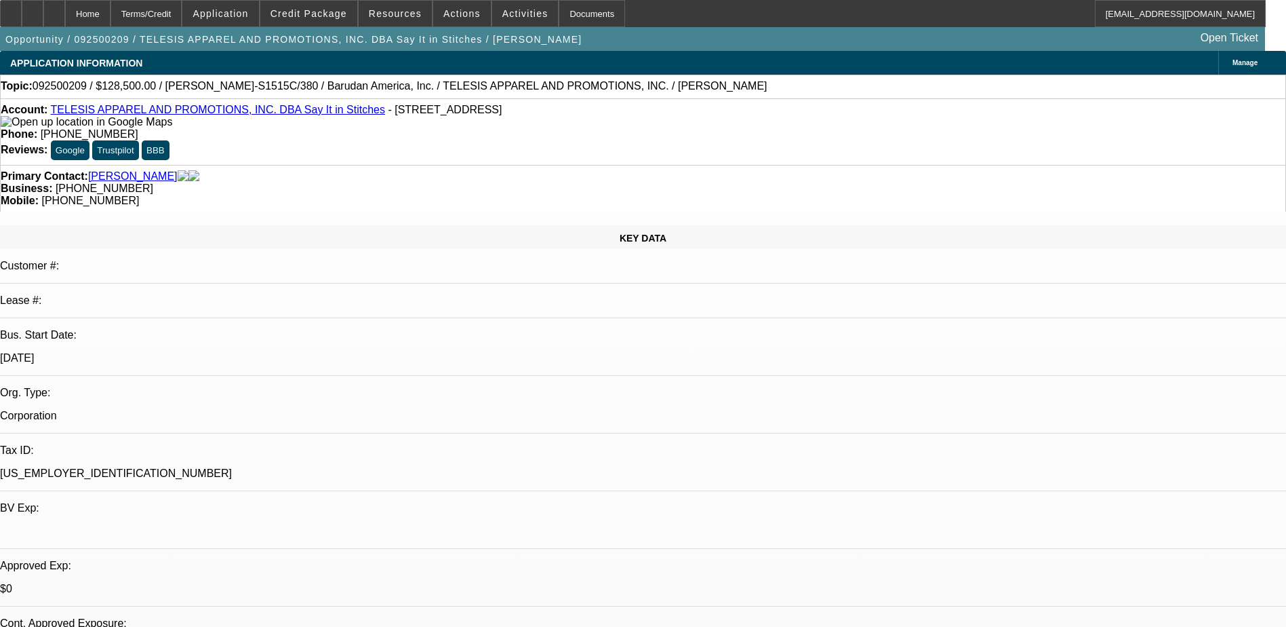
select select "0"
select select "2"
select select "0.1"
select select "4"
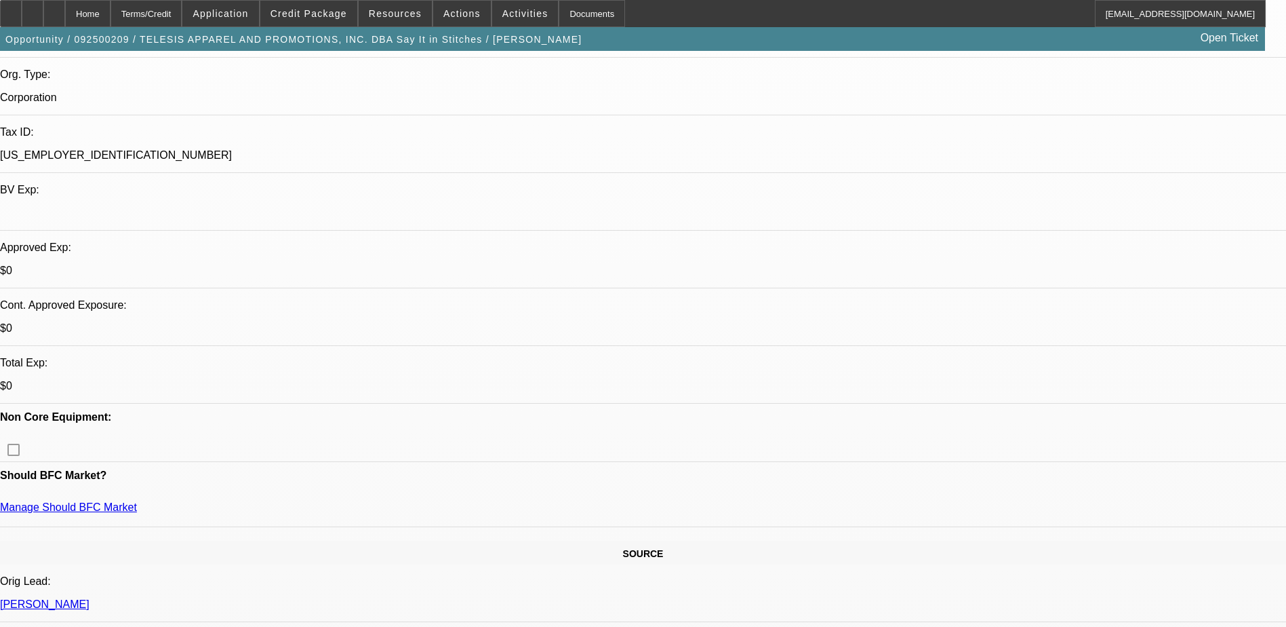
scroll to position [475, 0]
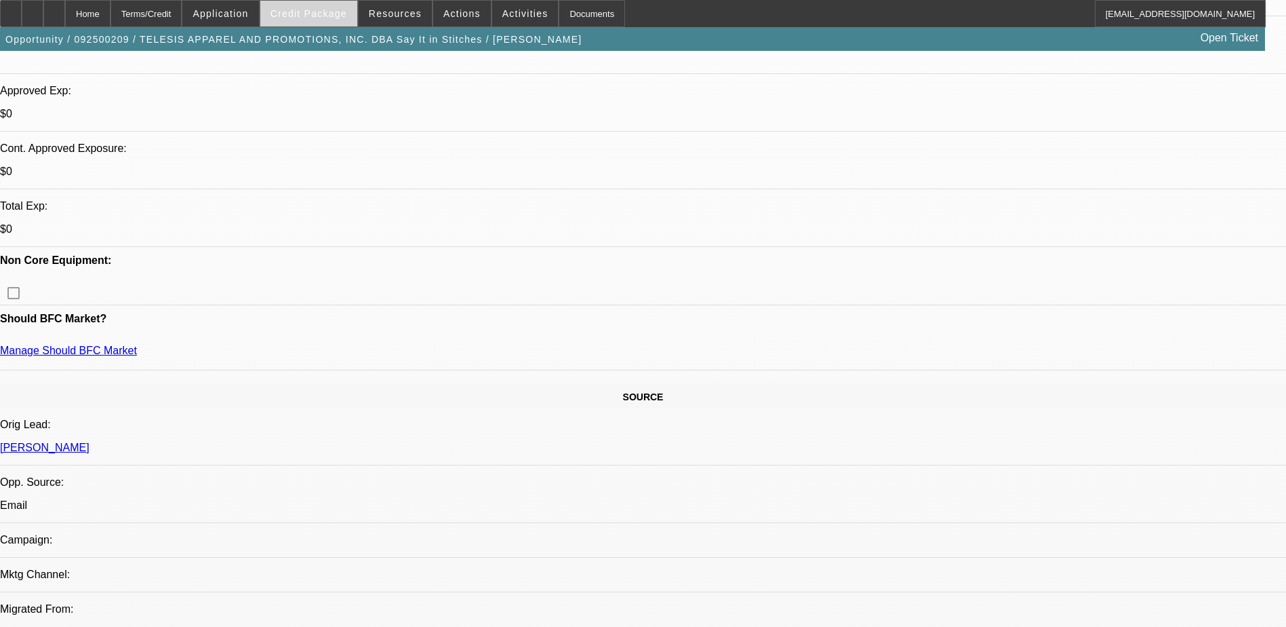
click at [322, 17] on span "Credit Package" at bounding box center [309, 13] width 77 height 11
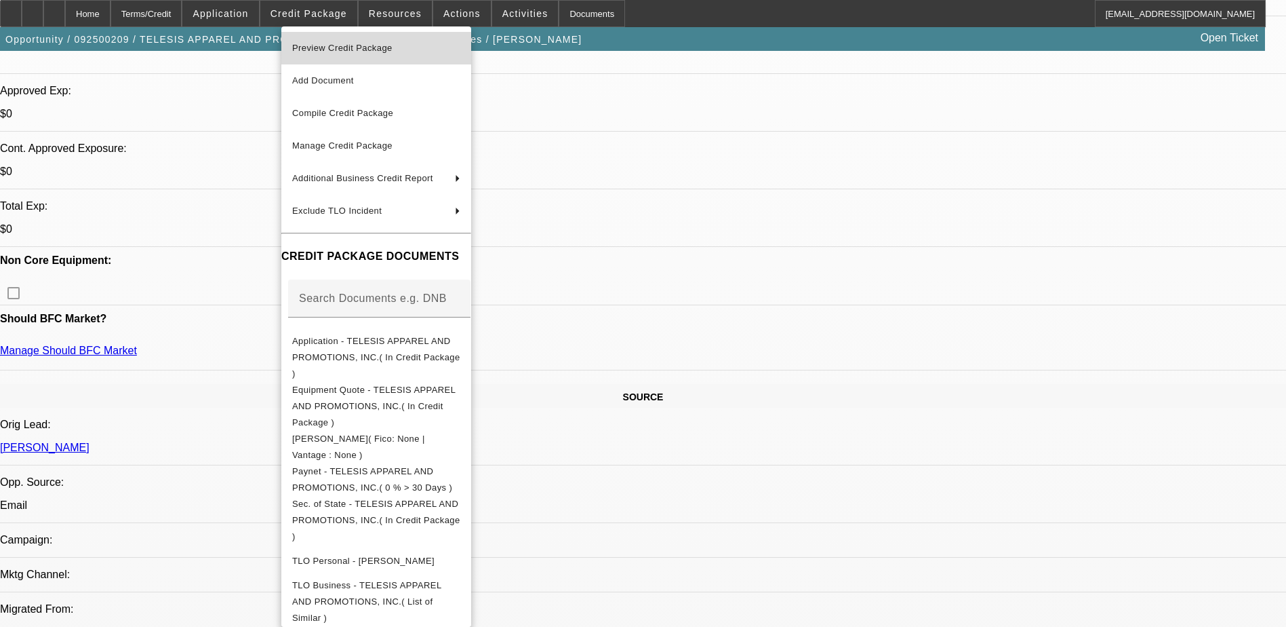
click at [393, 49] on span "Preview Credit Package" at bounding box center [342, 48] width 100 height 10
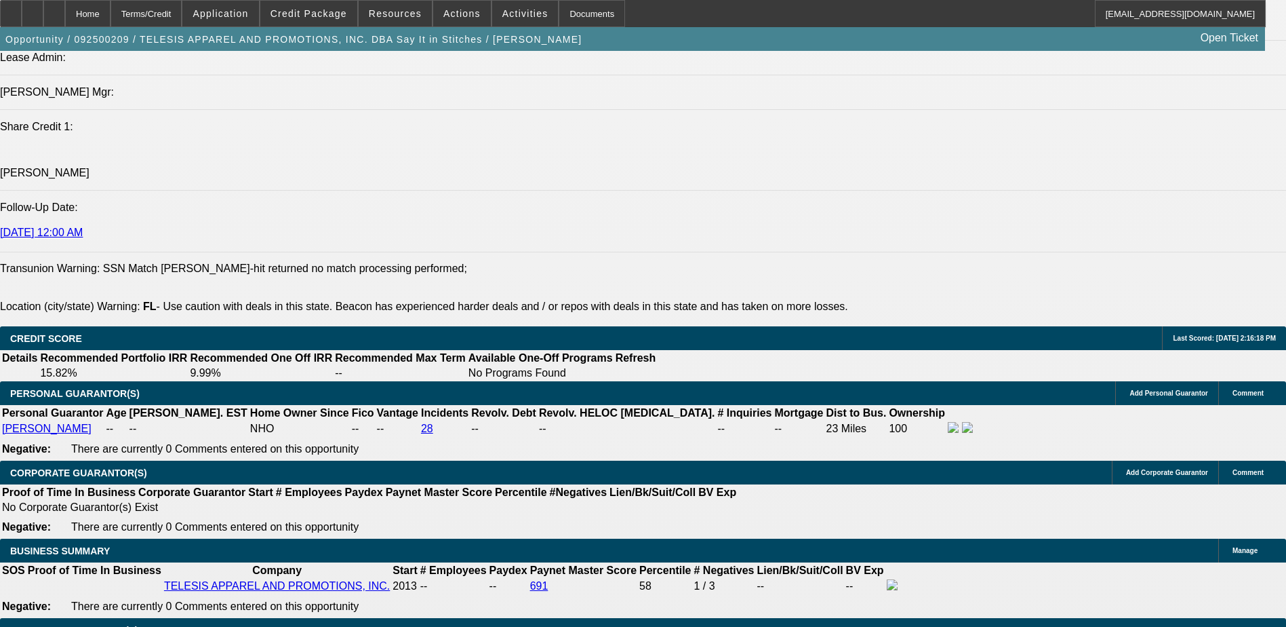
scroll to position [1831, 0]
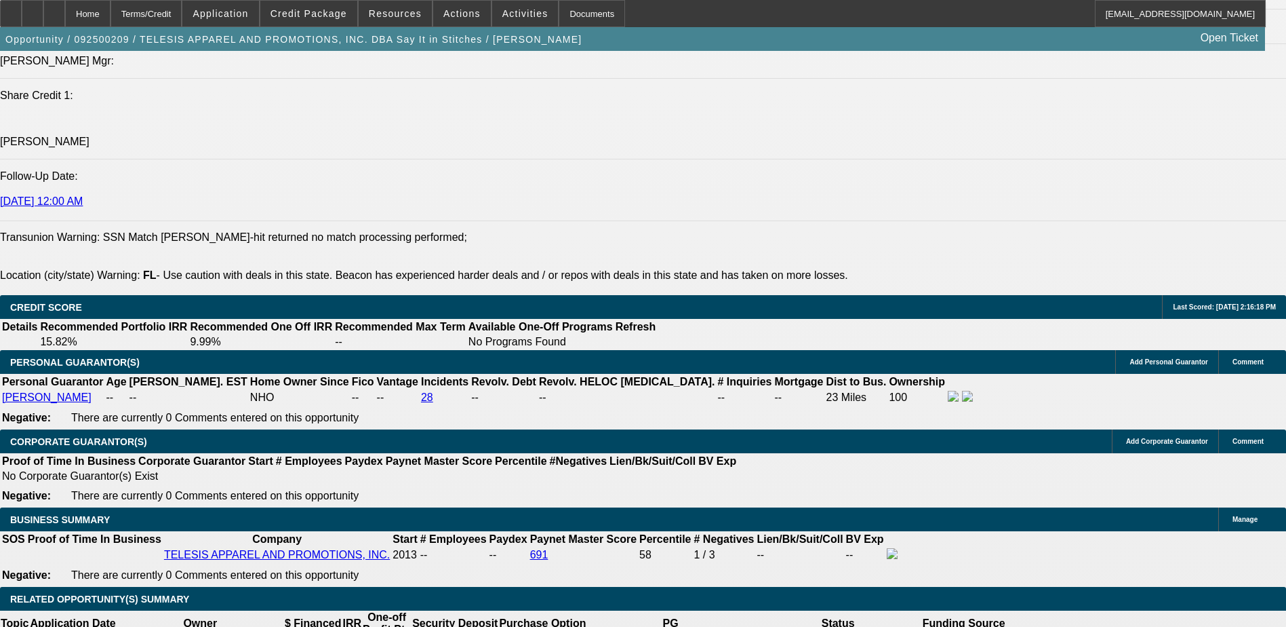
type input "$0.00"
type input "UNKNOWN"
select select "0.15"
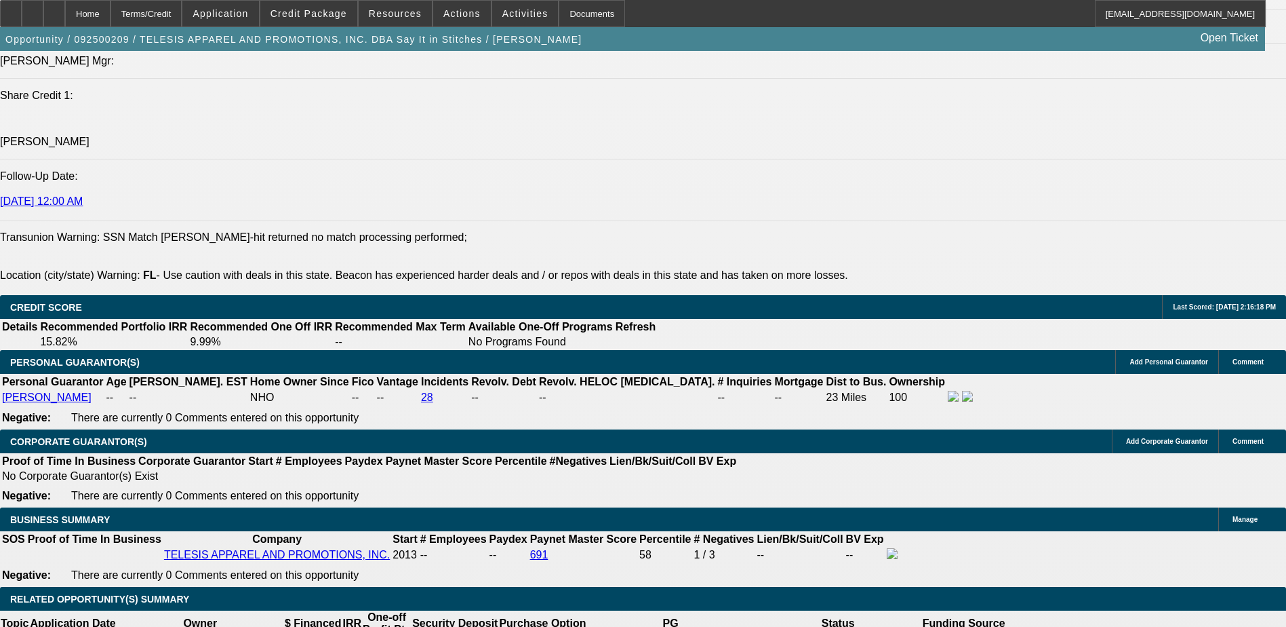
type input "$19,275.00"
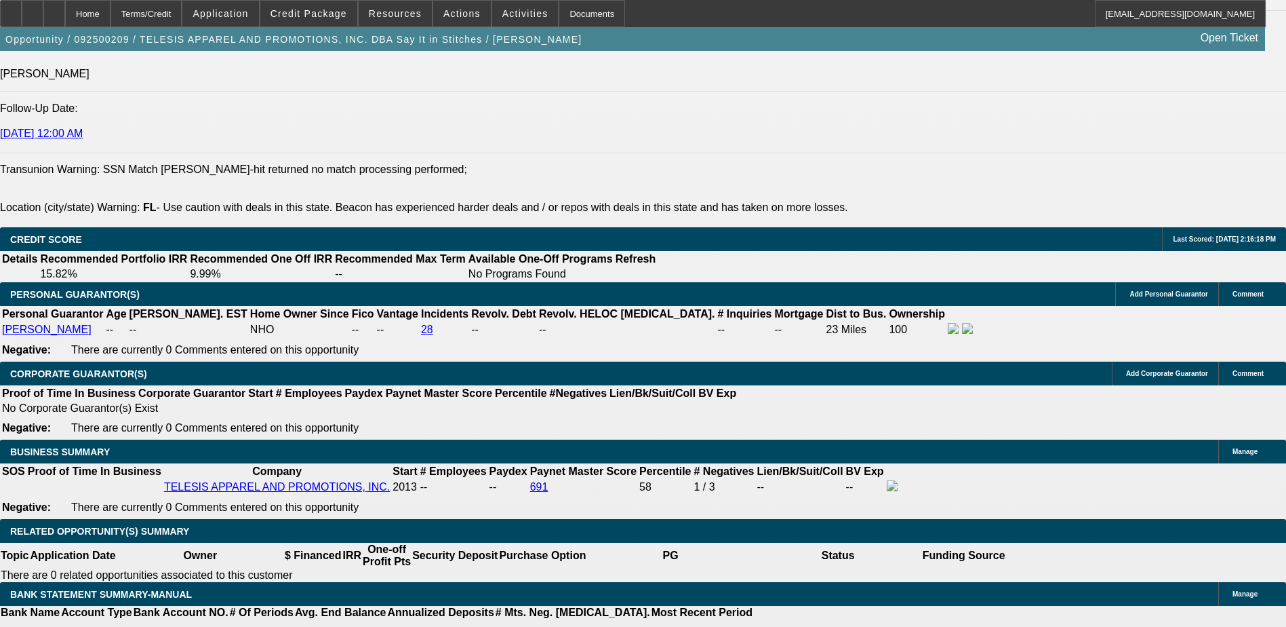
type input "$0.00"
type input "72"
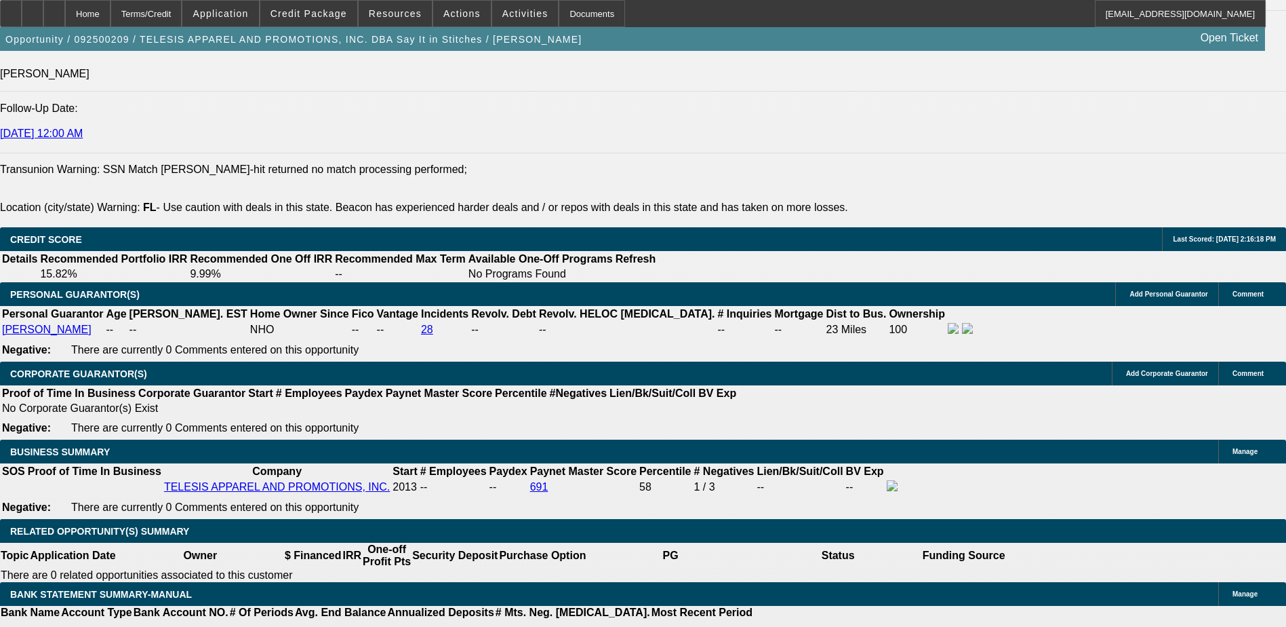
type input "9"
type input "$3,937.68"
type input "$1,968.84"
type input "9.3"
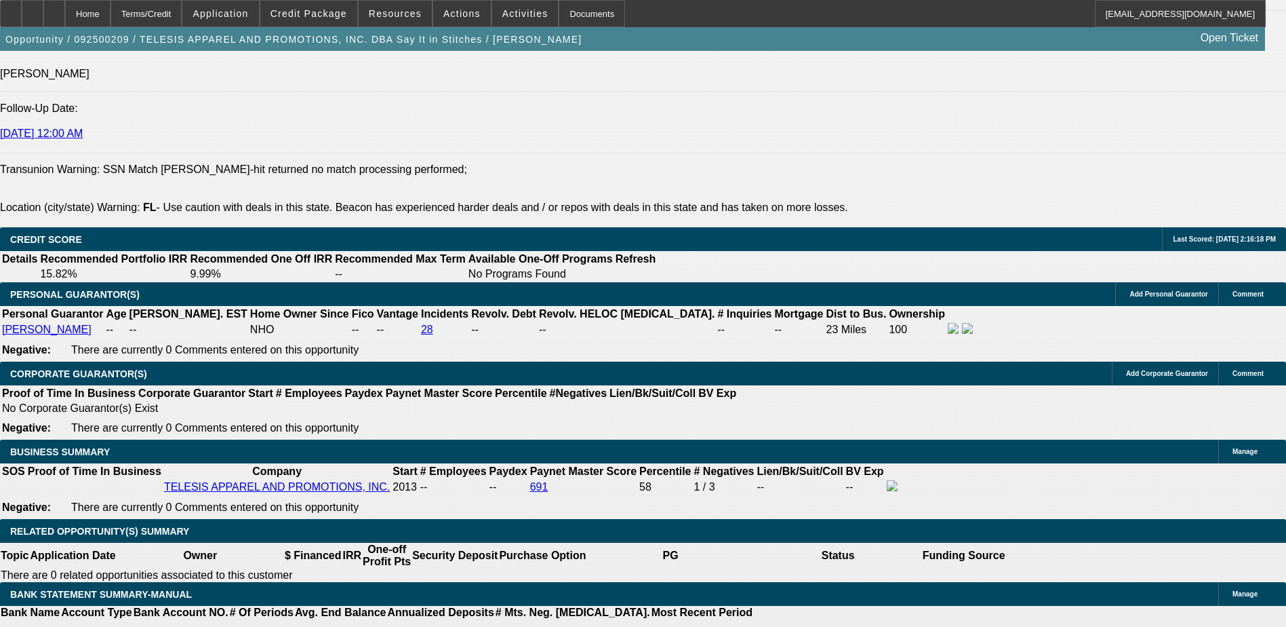
type input "$3,970.28"
type input "$1,985.14"
type input "9.3"
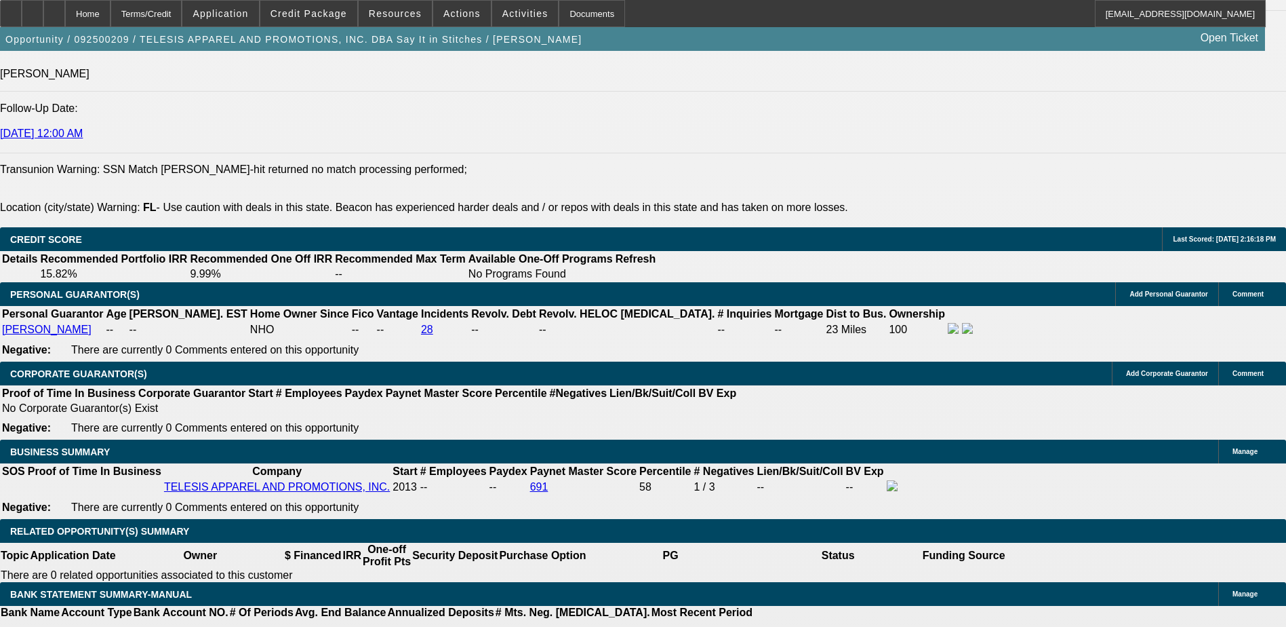
select select "0.1"
type input "$12,850.00"
type input "$4,203.82"
type input "$2,101.91"
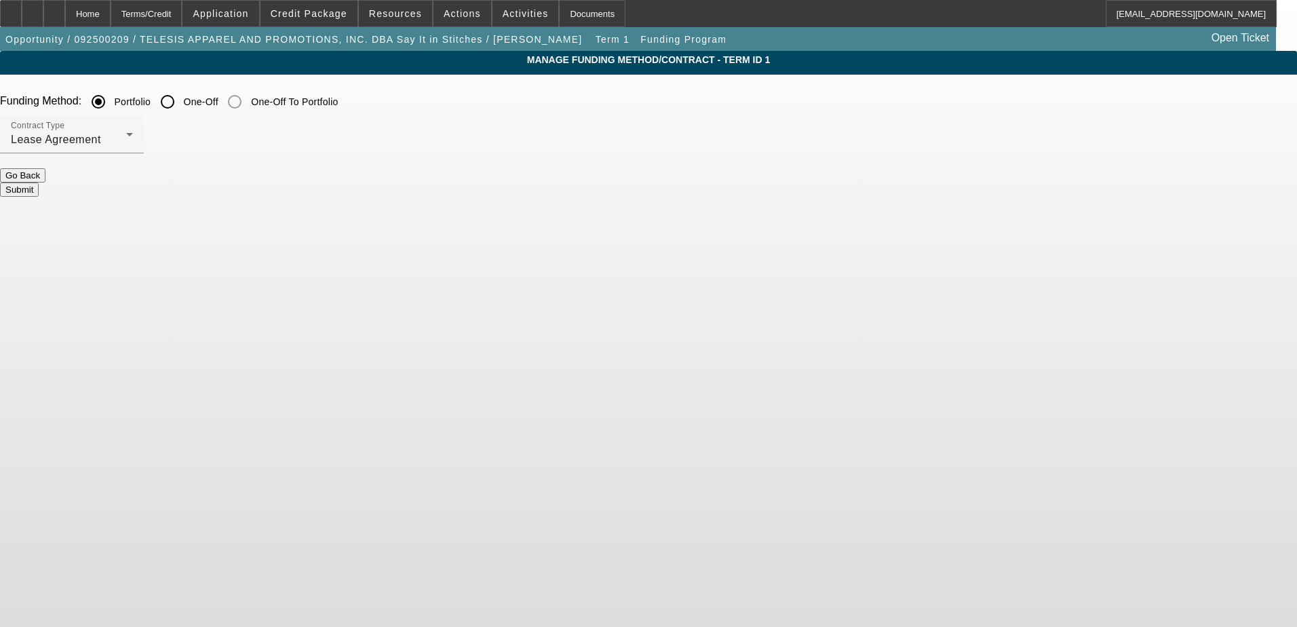
click at [181, 105] on input "One-Off" at bounding box center [167, 101] width 27 height 27
radio input "true"
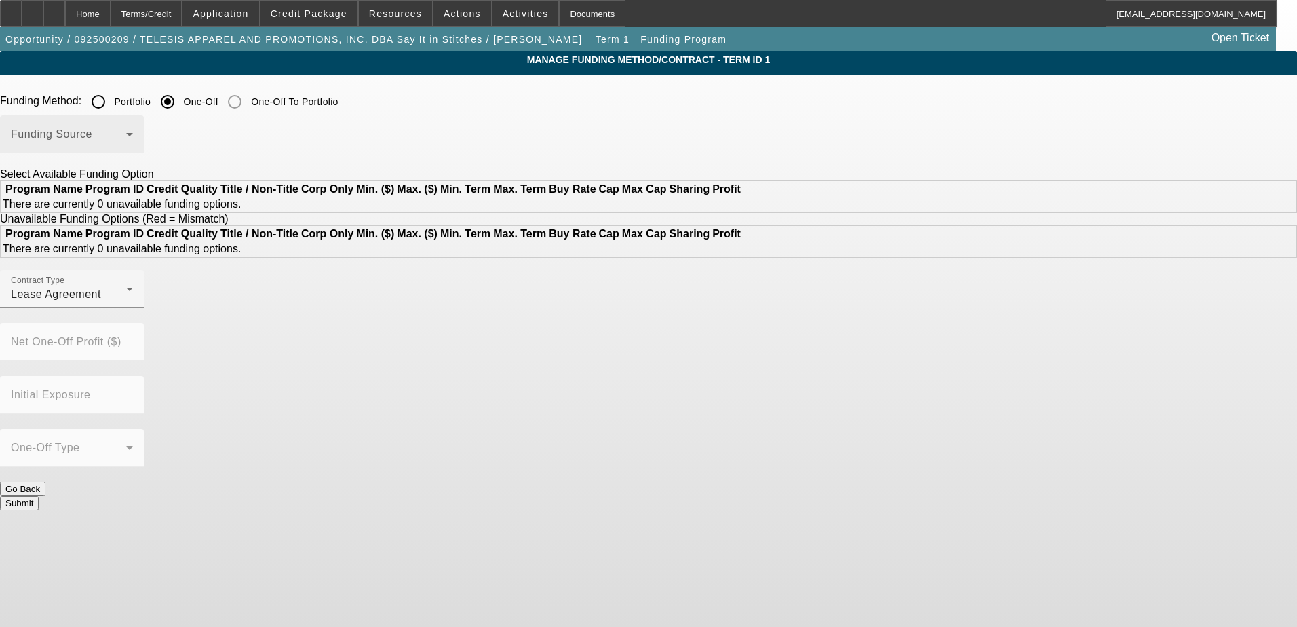
click at [126, 141] on span at bounding box center [68, 140] width 115 height 16
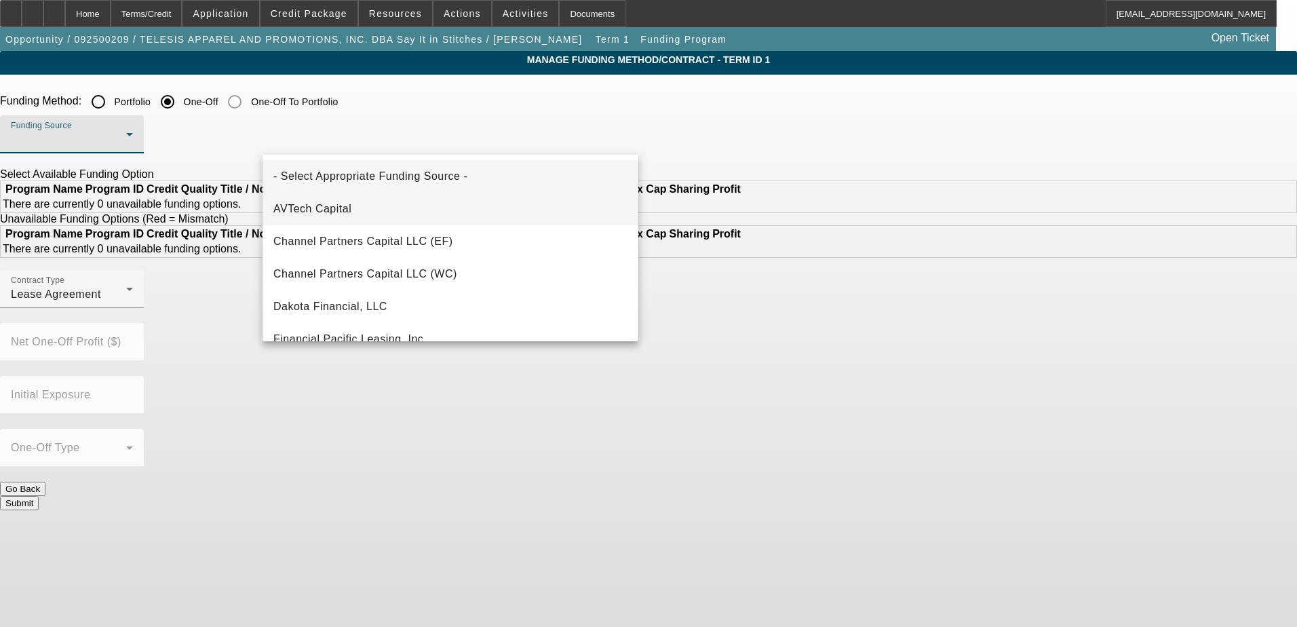
click at [625, 193] on div "- Select Appropriate Funding Source - AVTech Capital Channel Partners Capital L…" at bounding box center [450, 248] width 376 height 186
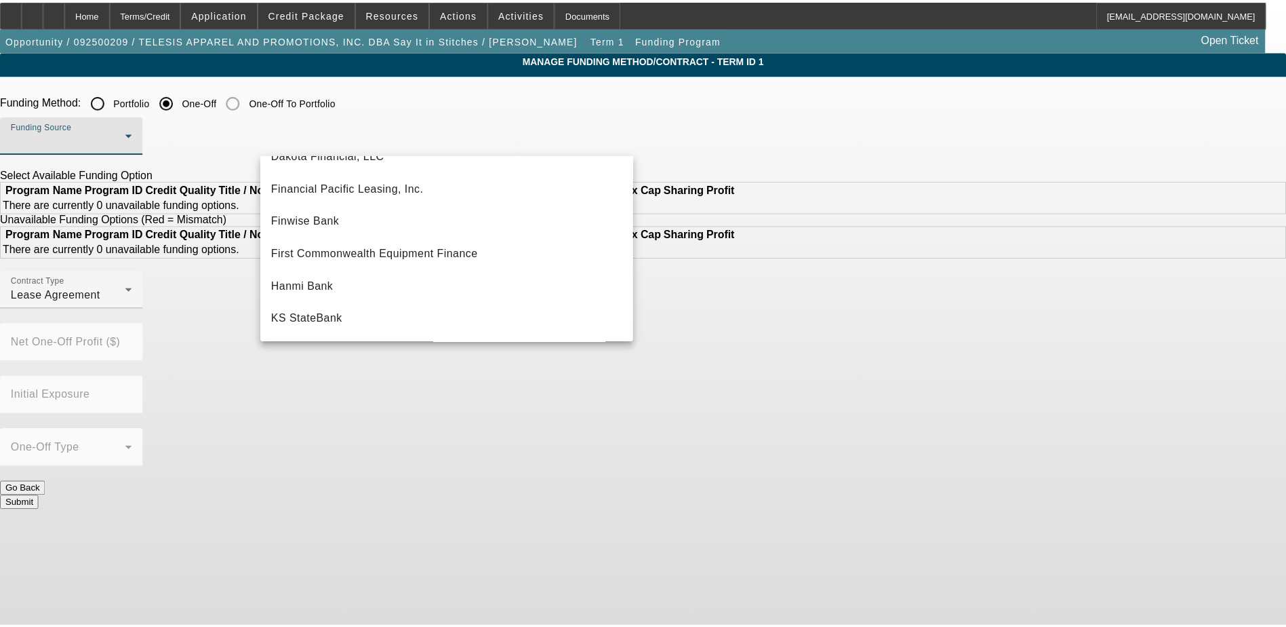
scroll to position [385, 0]
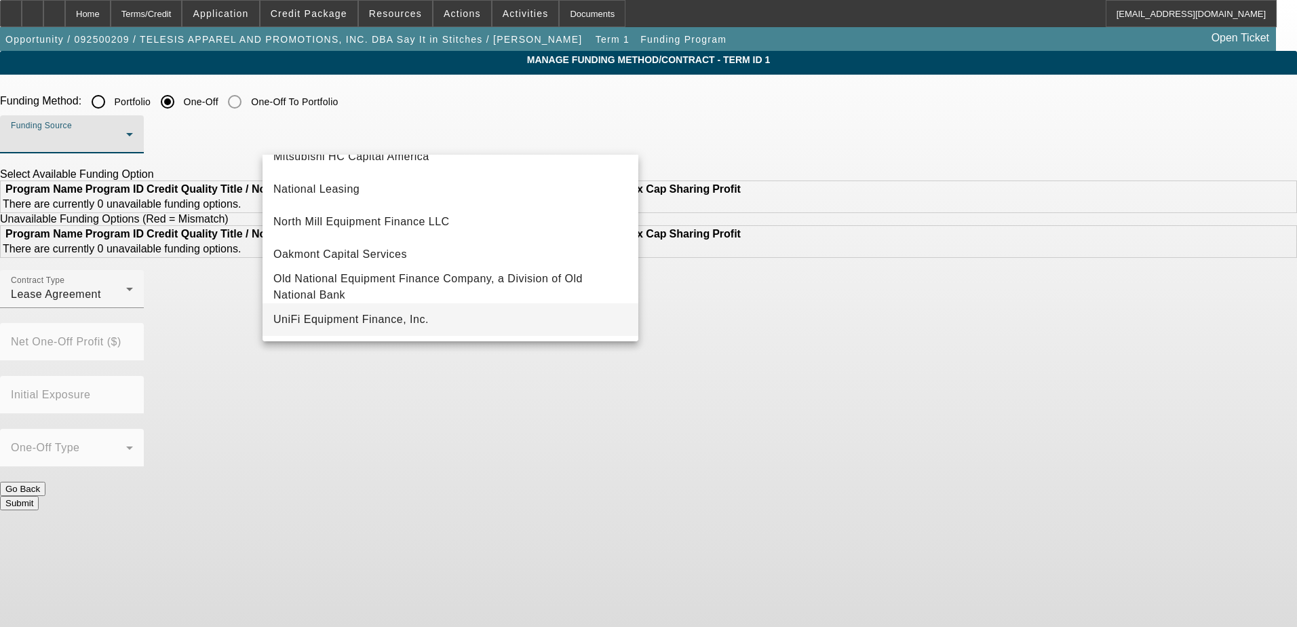
click at [439, 315] on mat-option "UniFi Equipment Finance, Inc." at bounding box center [450, 319] width 376 height 33
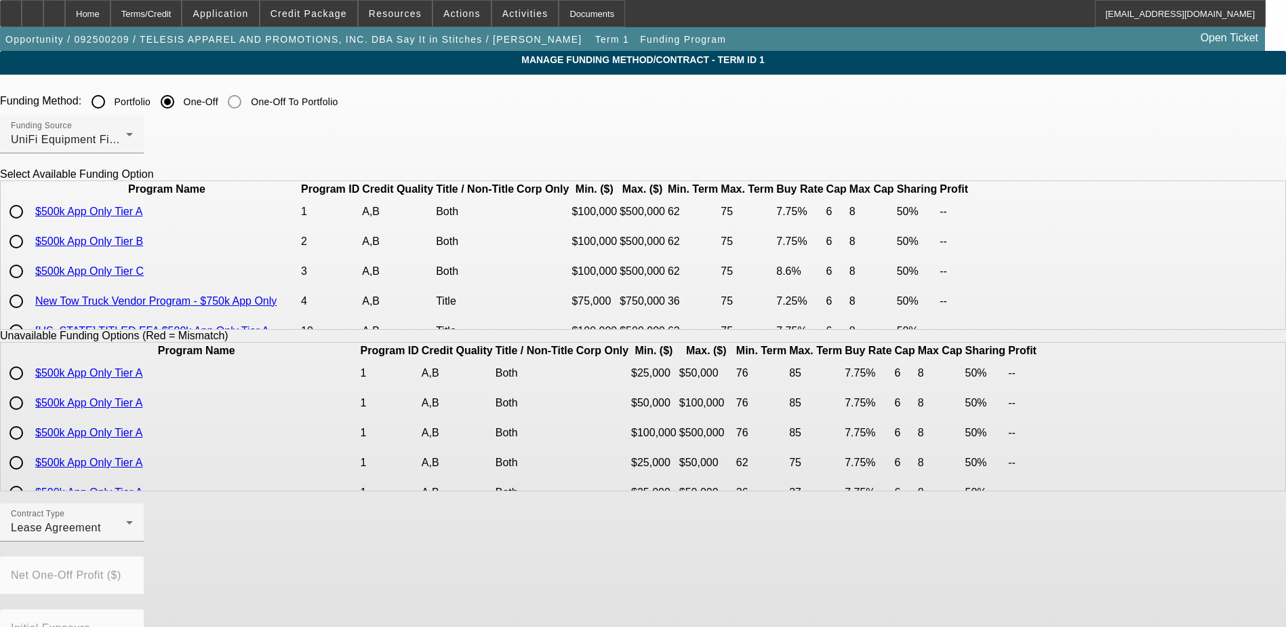
click at [30, 225] on input "radio" at bounding box center [16, 211] width 27 height 27
radio input "true"
click at [138, 530] on icon at bounding box center [129, 522] width 16 height 16
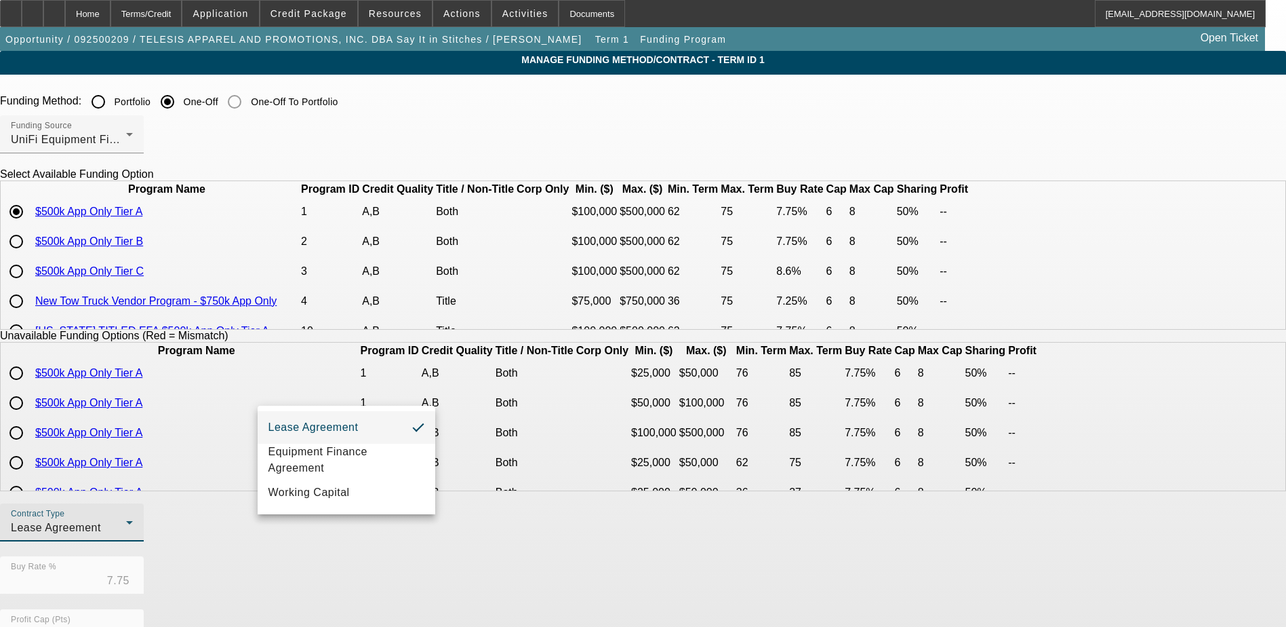
click at [367, 418] on mat-option "Lease Agreement" at bounding box center [347, 427] width 178 height 33
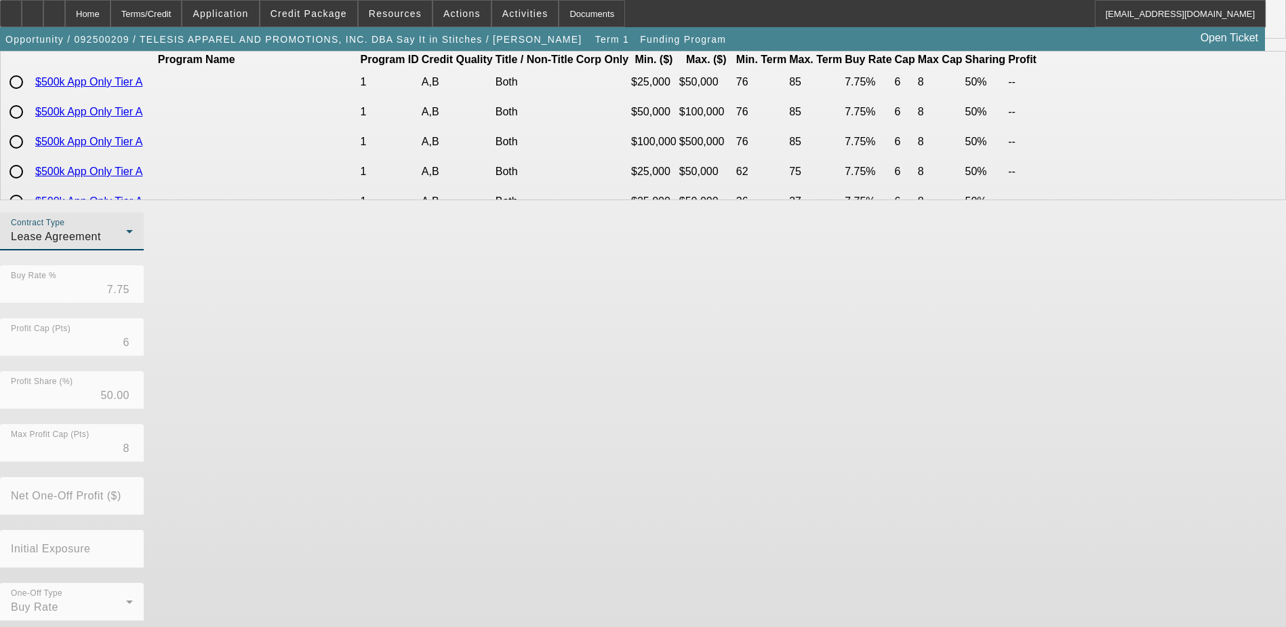
scroll to position [299, 0]
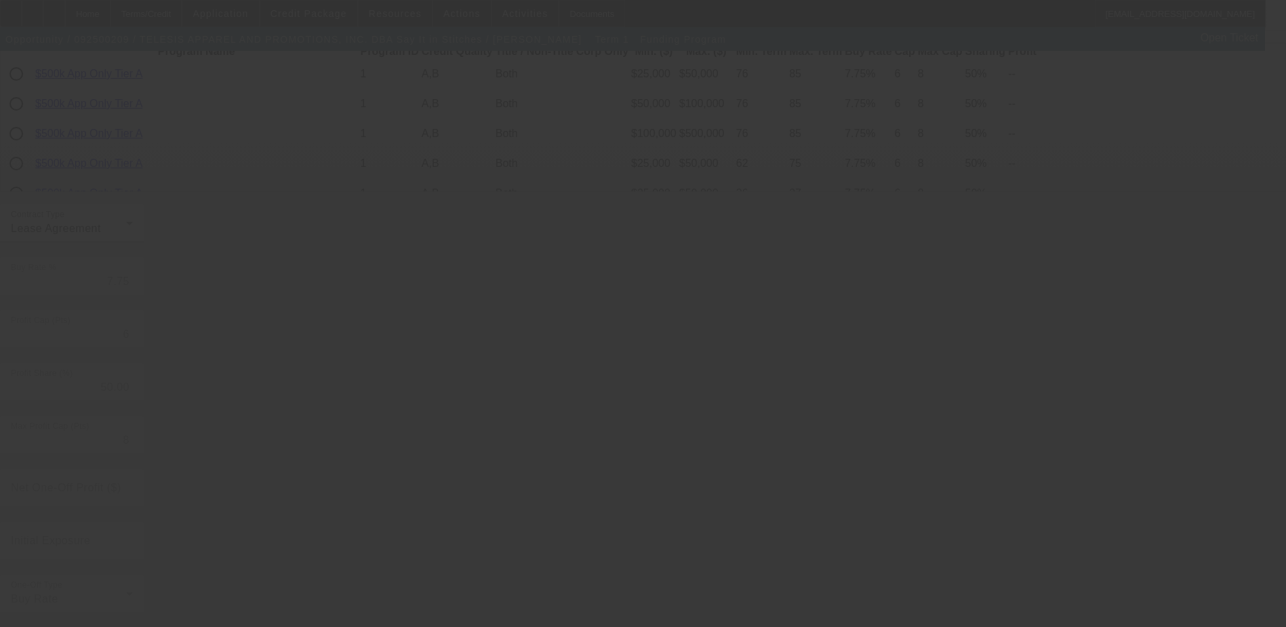
radio input "true"
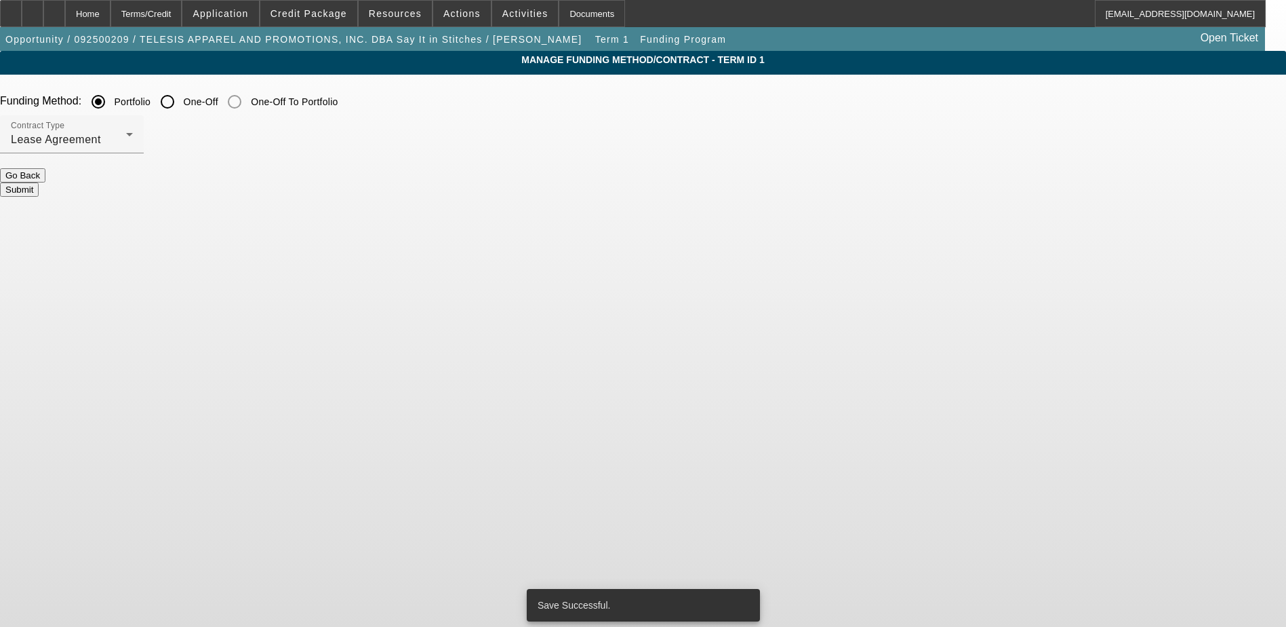
scroll to position [0, 0]
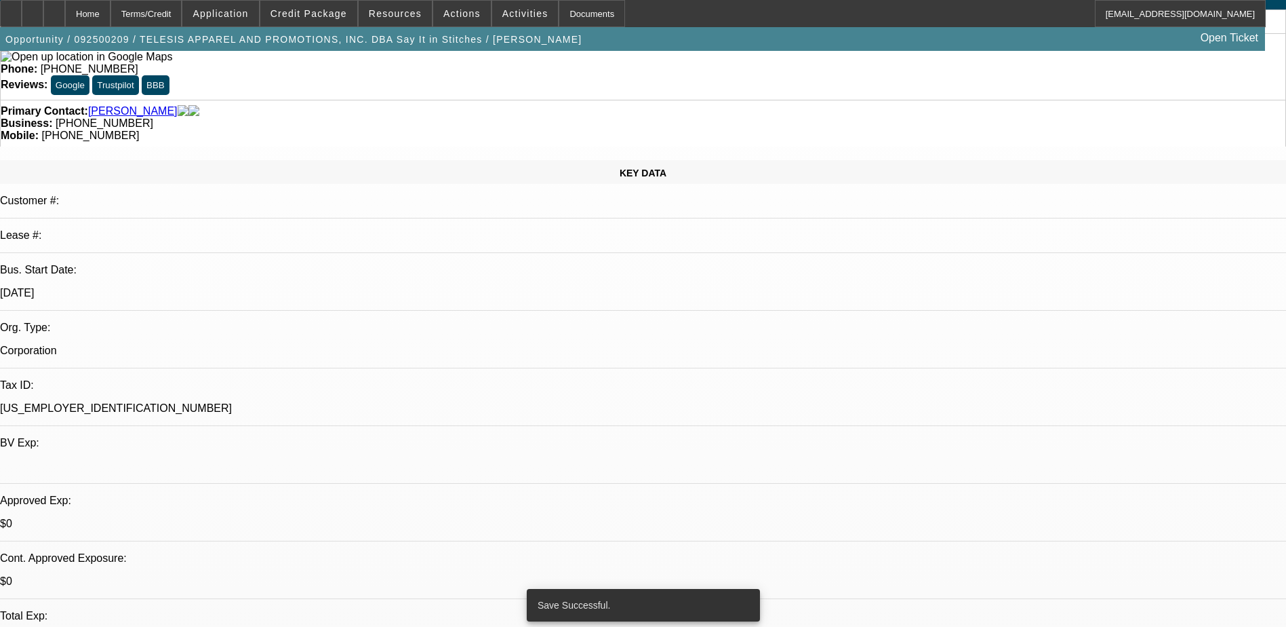
select select "0.1"
select select "2"
select select "0.1"
select select "4"
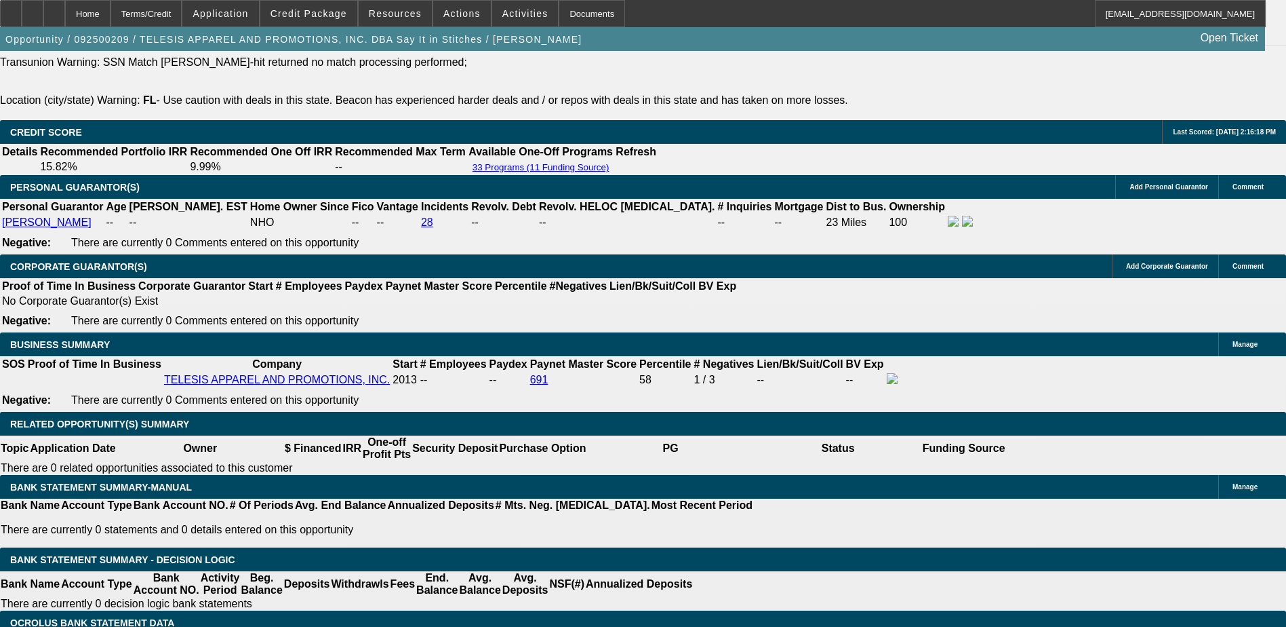
scroll to position [1938, 0]
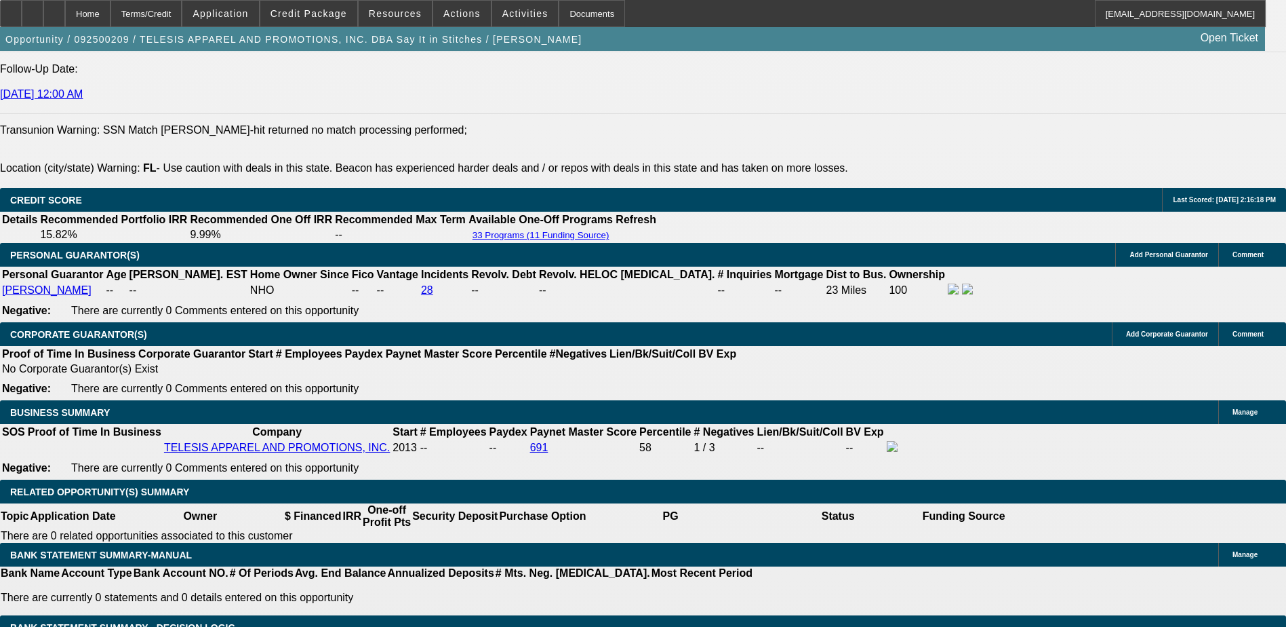
select select "0.2"
type input "$25,700.00"
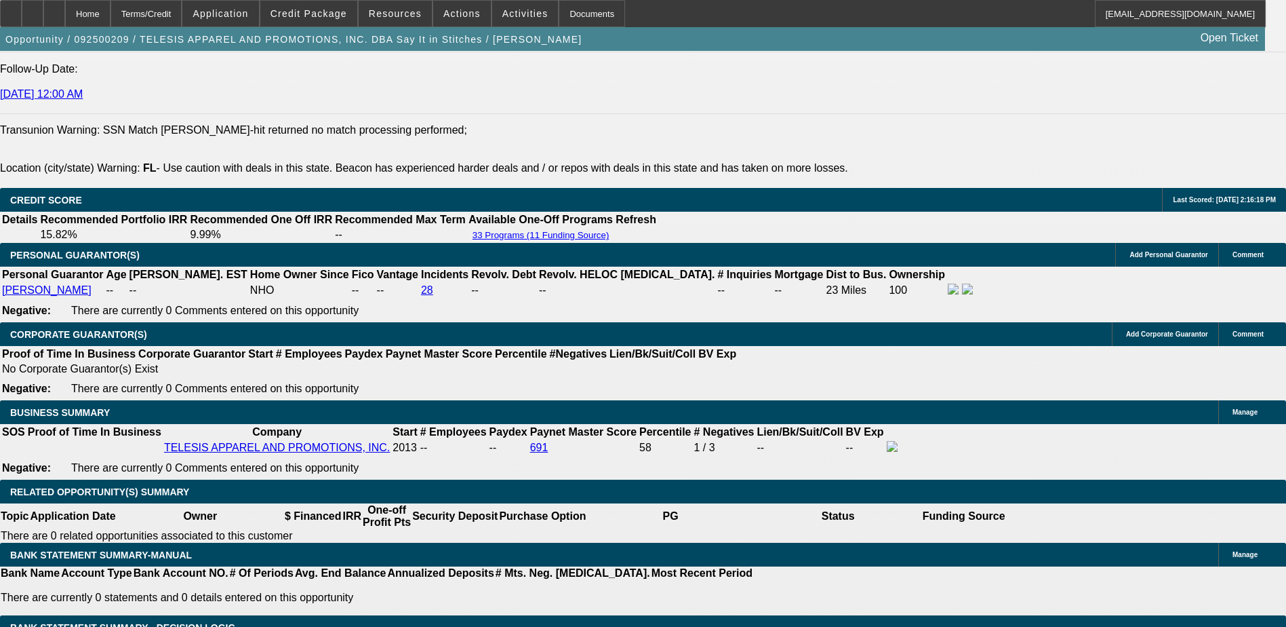
type input "UNKNOWN"
type input "$1,868.37"
type input "$3,736.74"
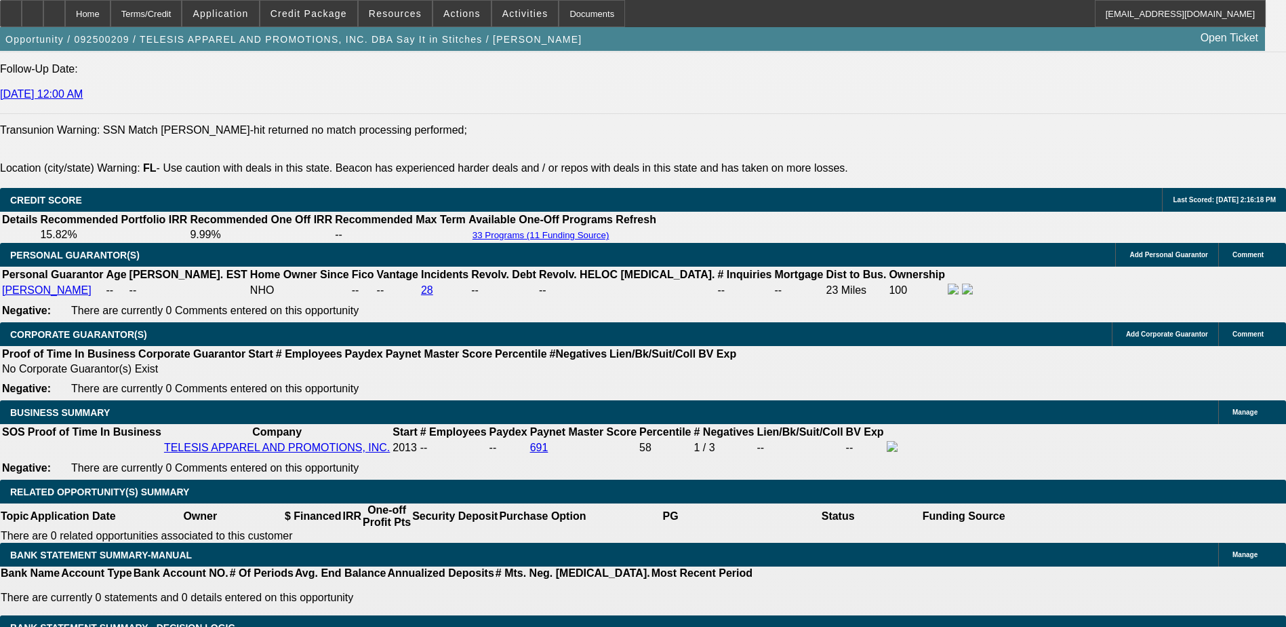
select select "0.15"
type input "$19,275.00"
type input "$1,985.14"
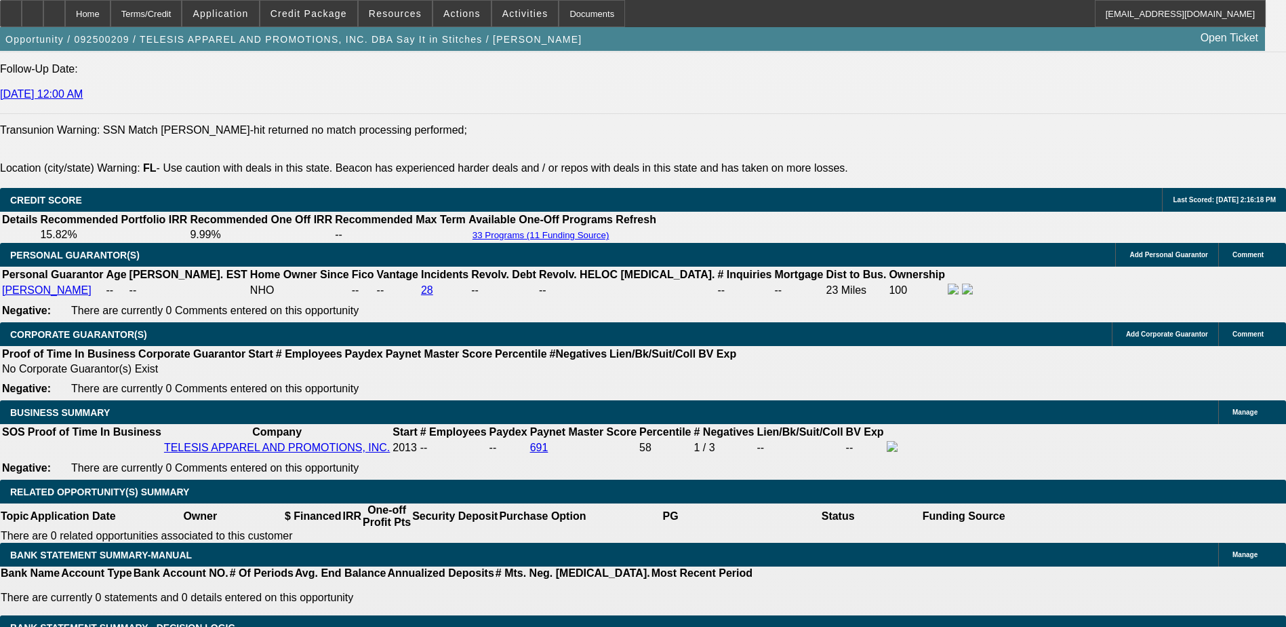
type input "$3,970.28"
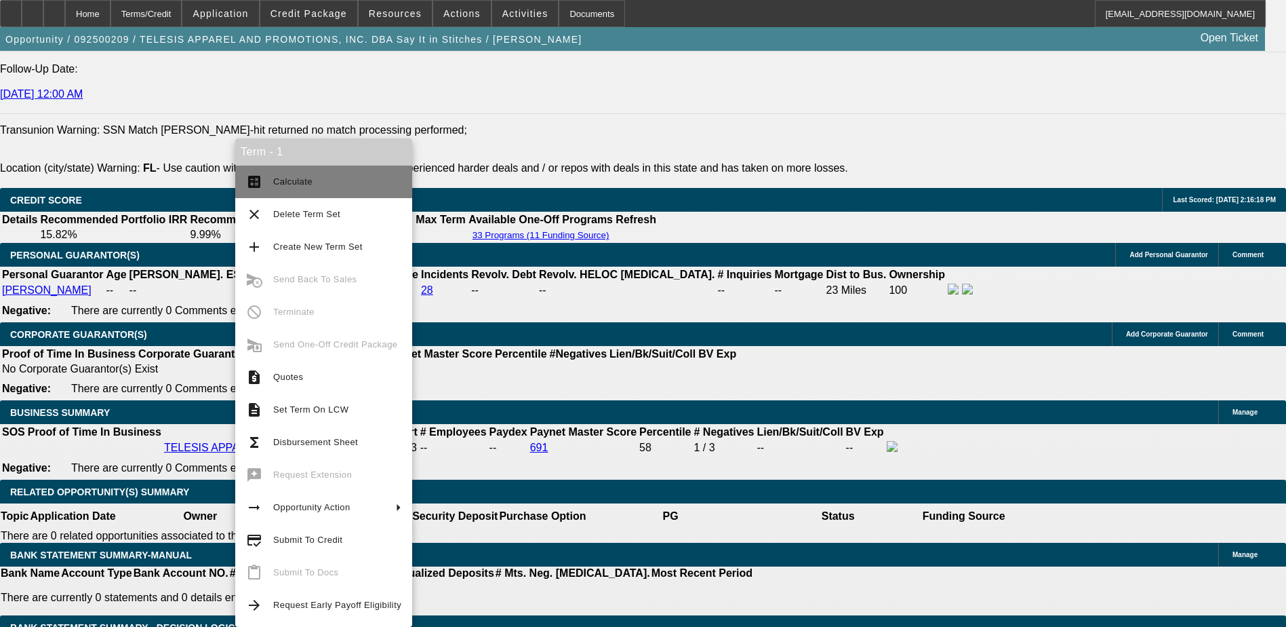
click at [287, 182] on span "Calculate" at bounding box center [292, 181] width 39 height 10
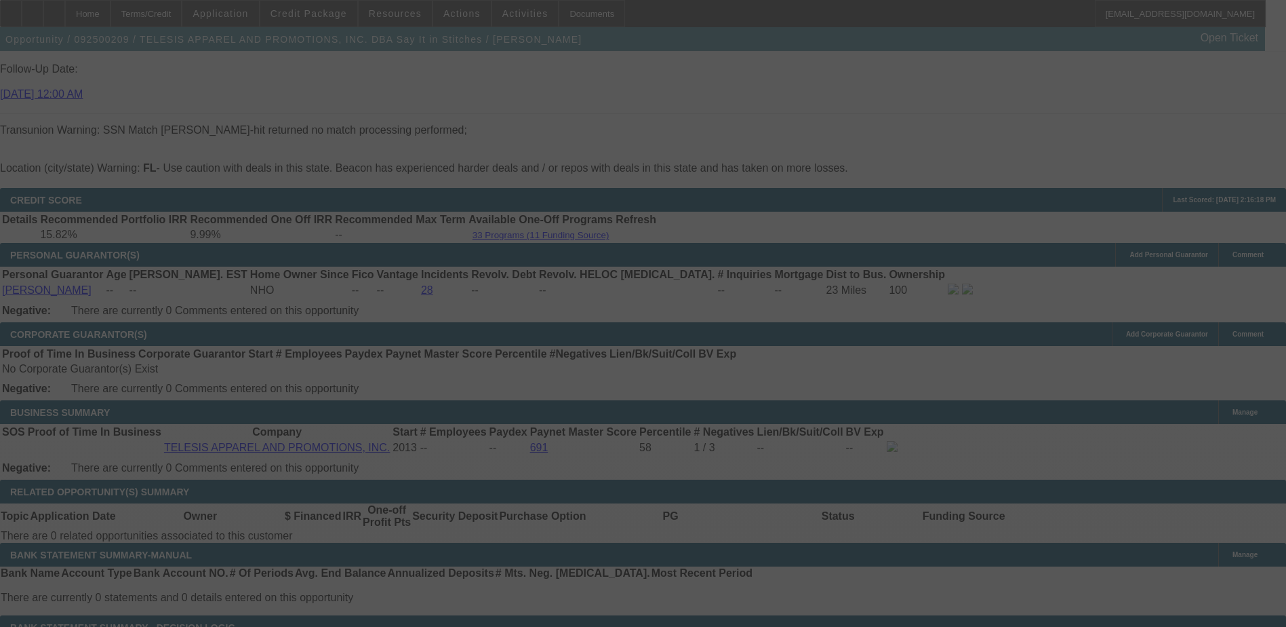
select select "0.15"
select select "2"
select select "0.1"
select select "4"
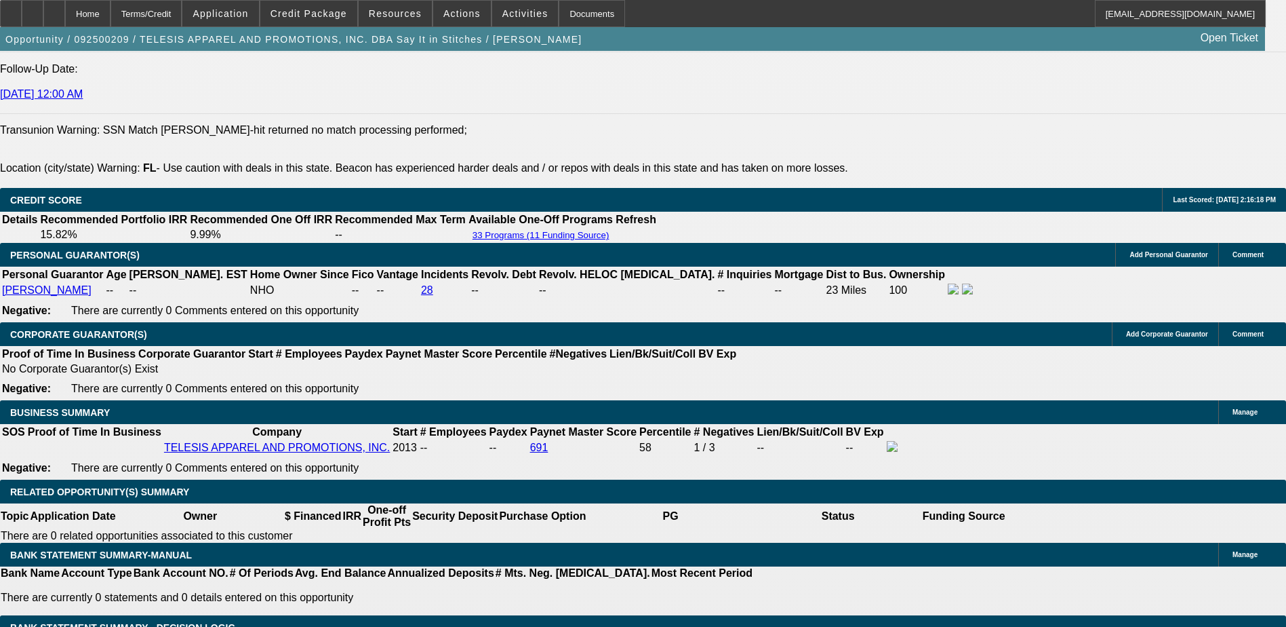
drag, startPoint x: 309, startPoint y: 330, endPoint x: 295, endPoint y: 327, distance: 13.8
type input "UNKNOWN"
type input "8"
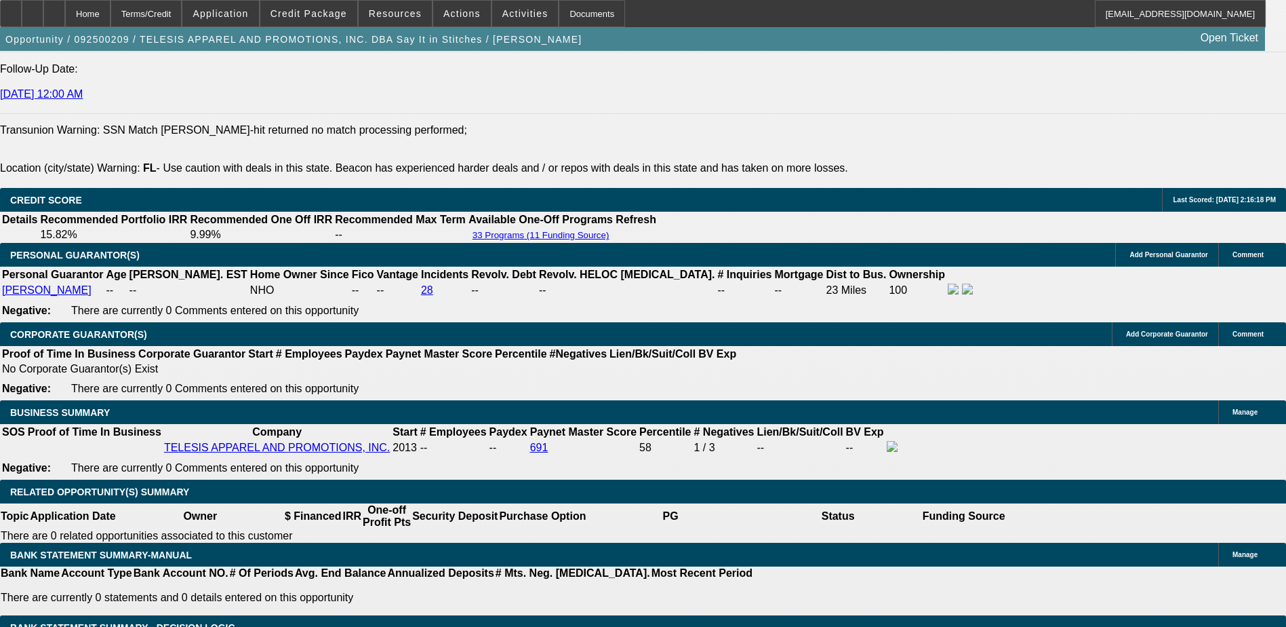
type input "$3,830.14"
type input "$1,915.07"
type input "8.5"
type input "$3,883.68"
type input "$1,941.84"
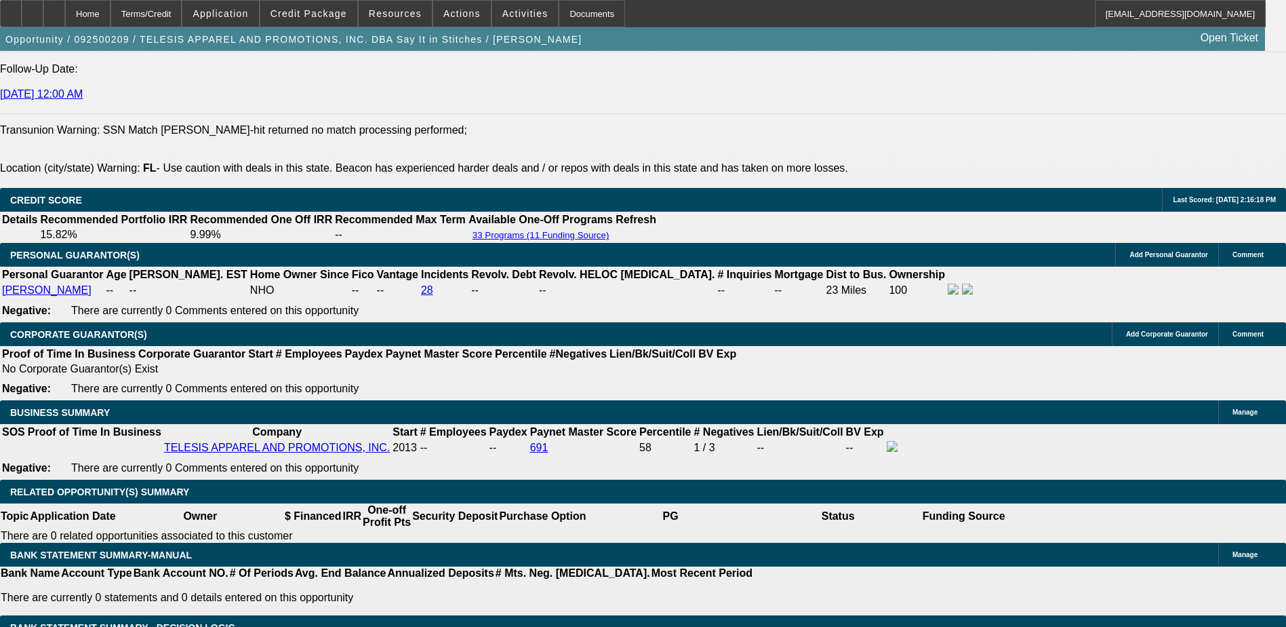
type input "8.5"
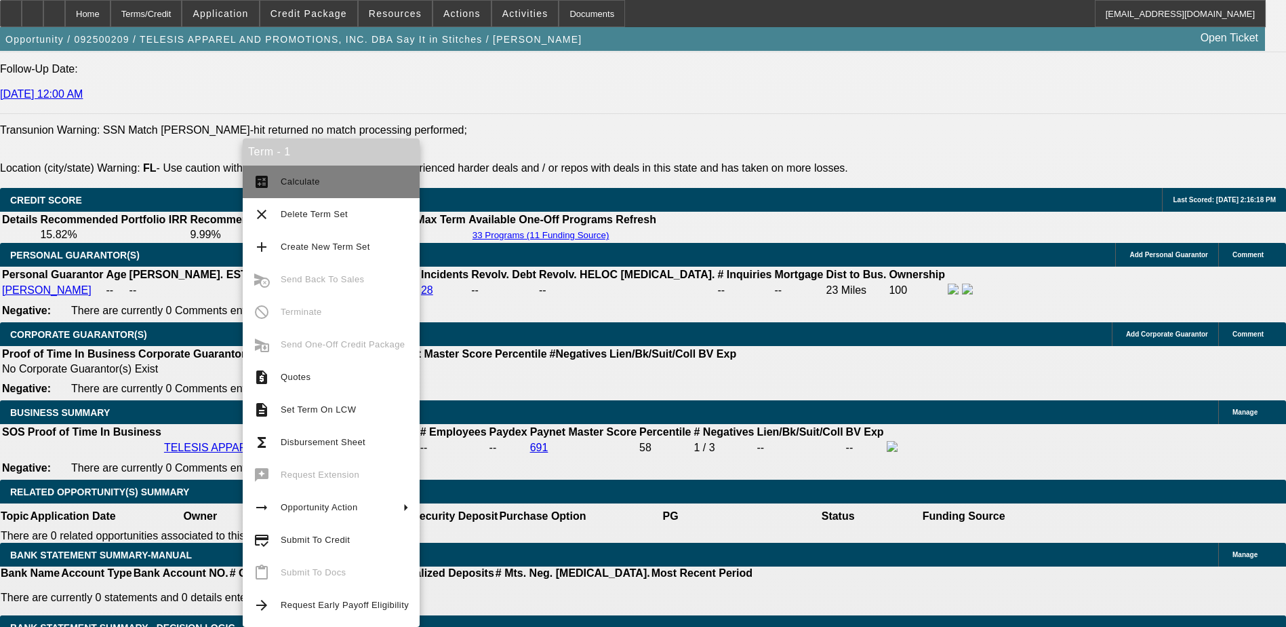
click at [292, 182] on span "Calculate" at bounding box center [300, 181] width 39 height 10
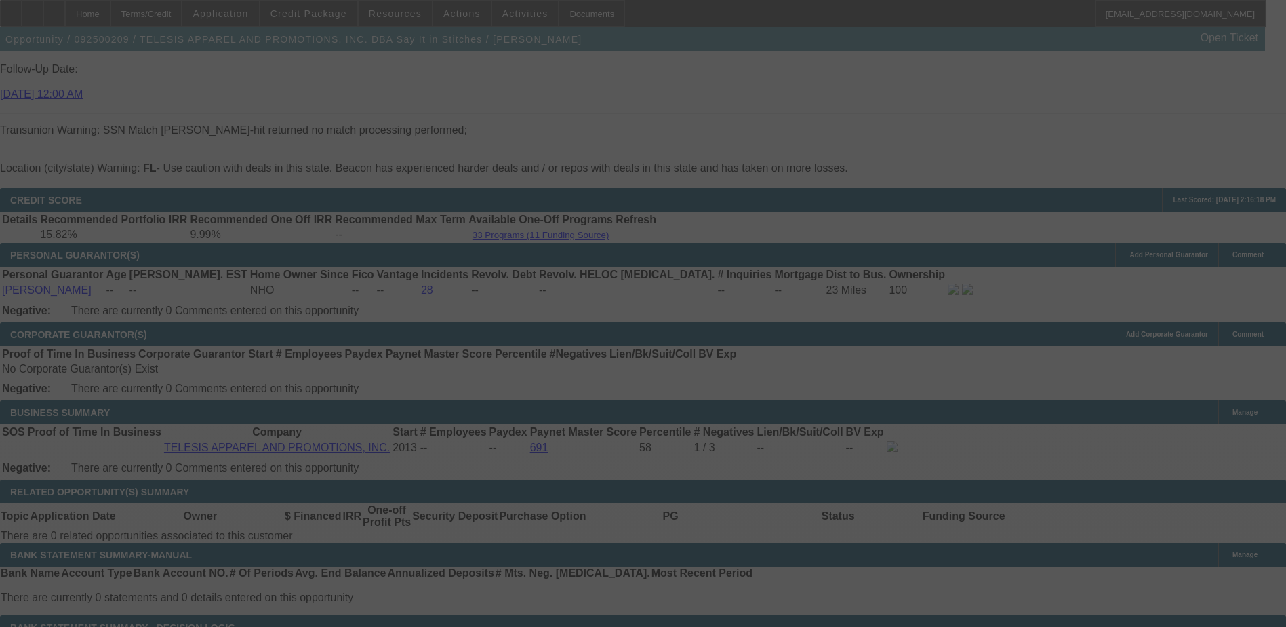
select select "0.15"
select select "2"
select select "0.1"
select select "4"
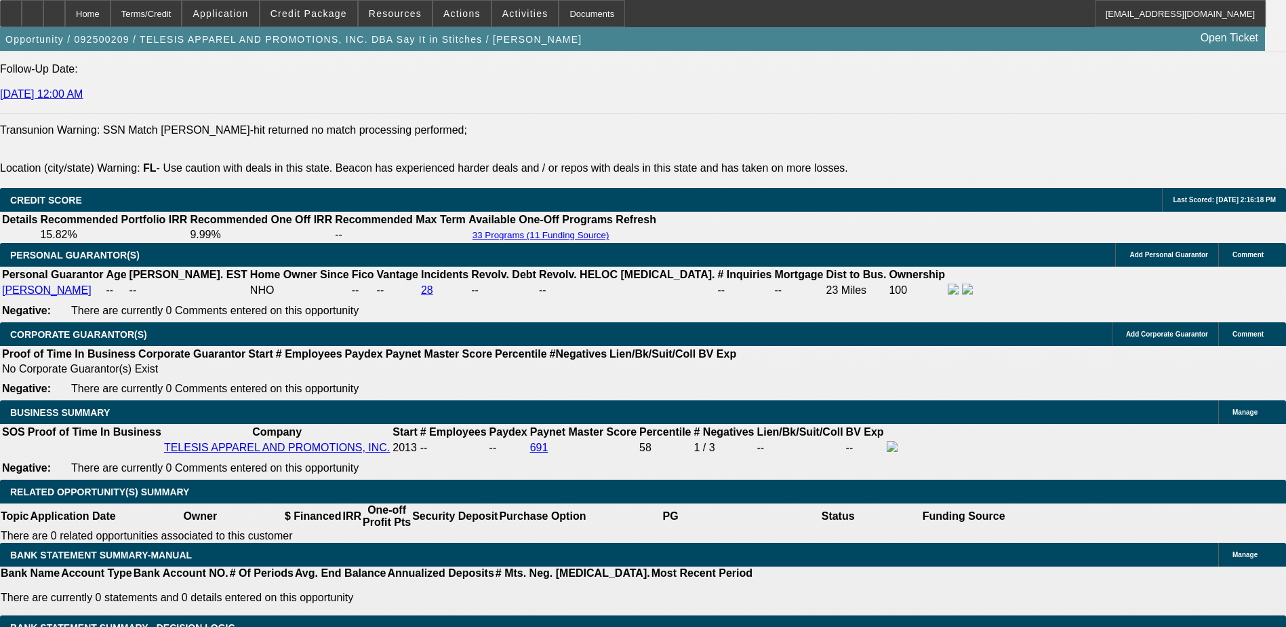
select select "0"
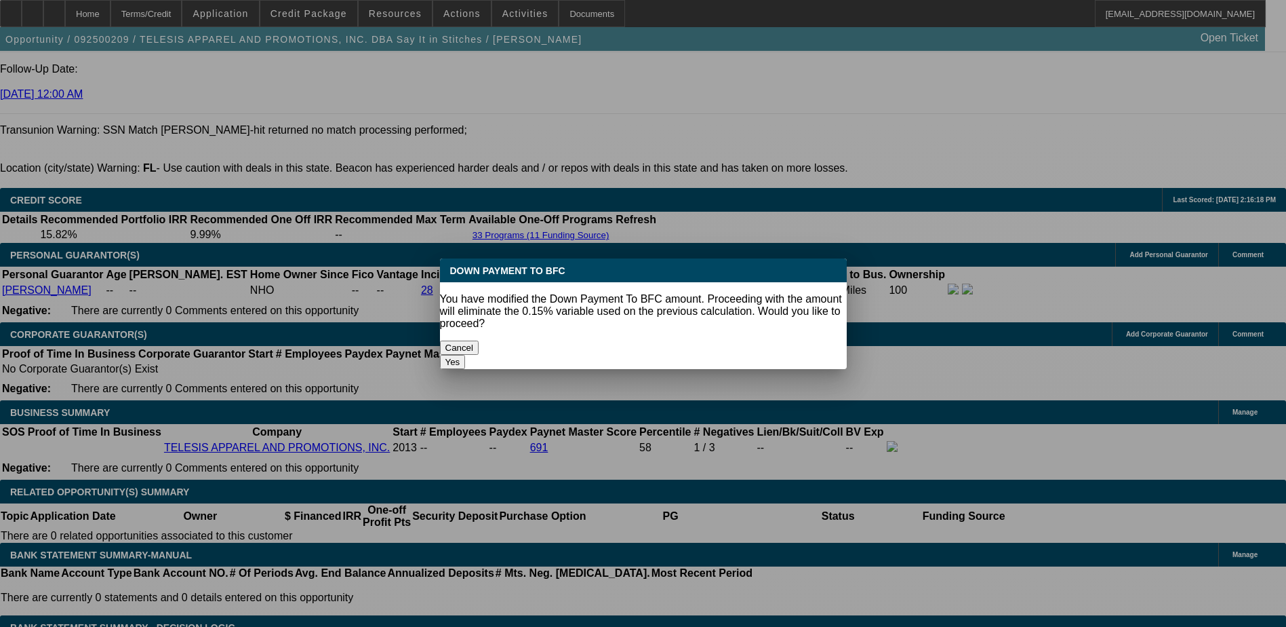
scroll to position [0, 0]
click at [466, 355] on button "Yes" at bounding box center [453, 362] width 26 height 14
type input "$0.00"
type input "UNKNOWN"
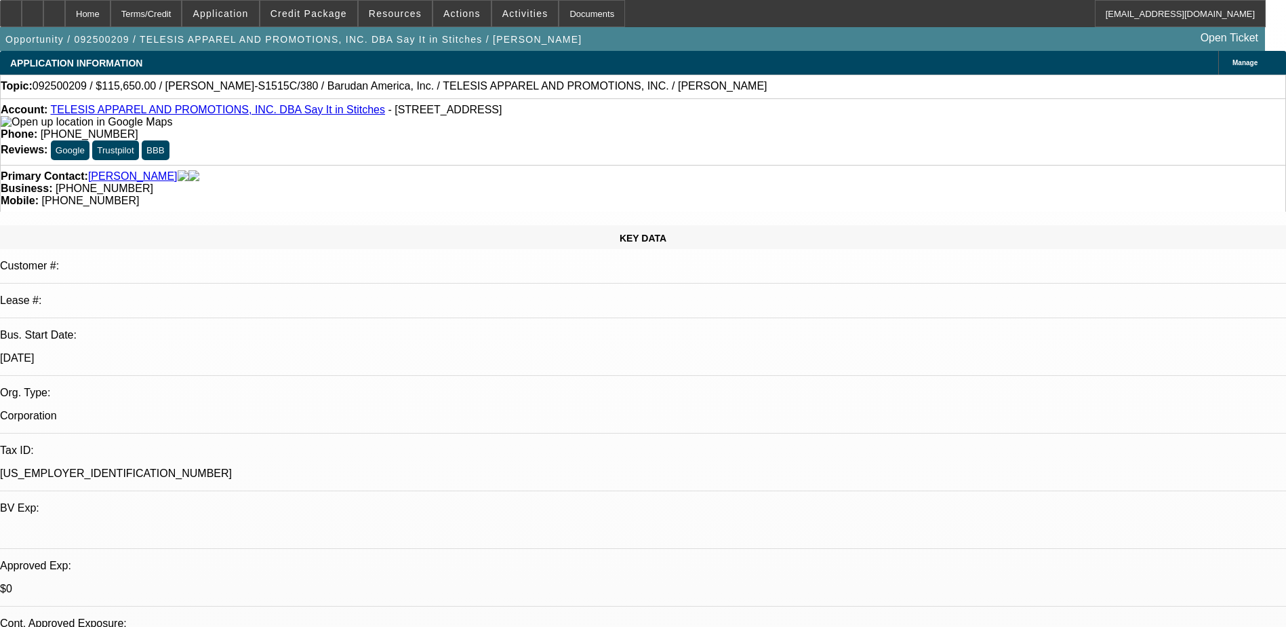
scroll to position [1938, 0]
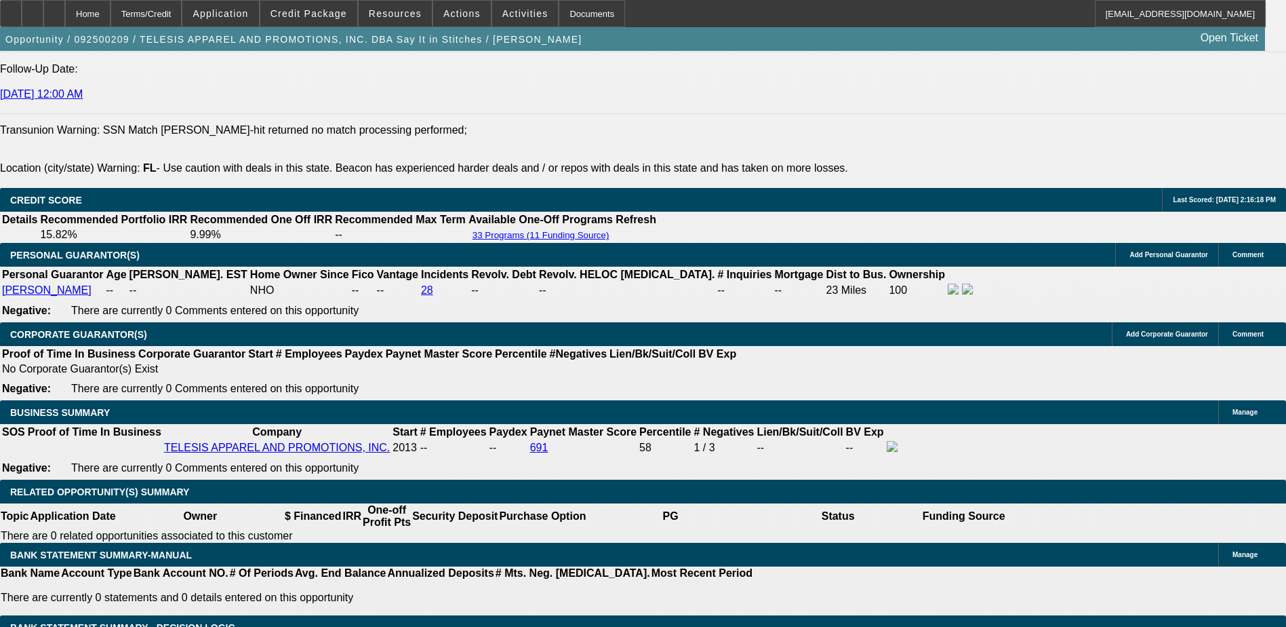
type input "$4,569.04"
type input "$2,284.52"
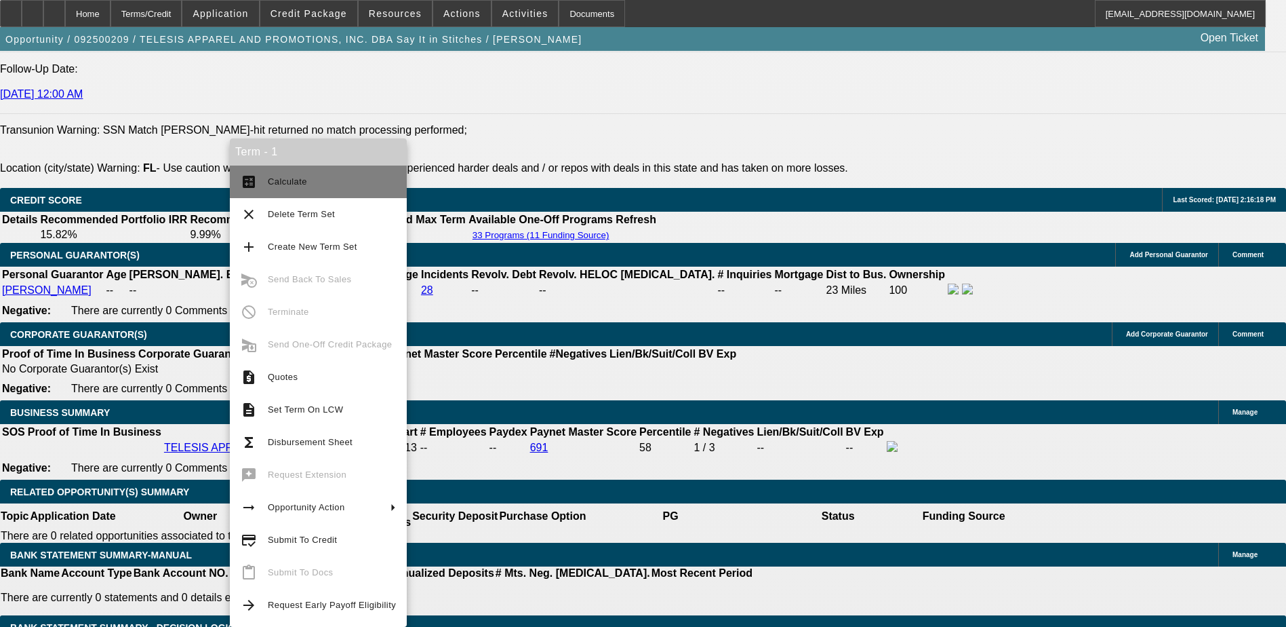
click at [285, 178] on span "Calculate" at bounding box center [287, 181] width 39 height 10
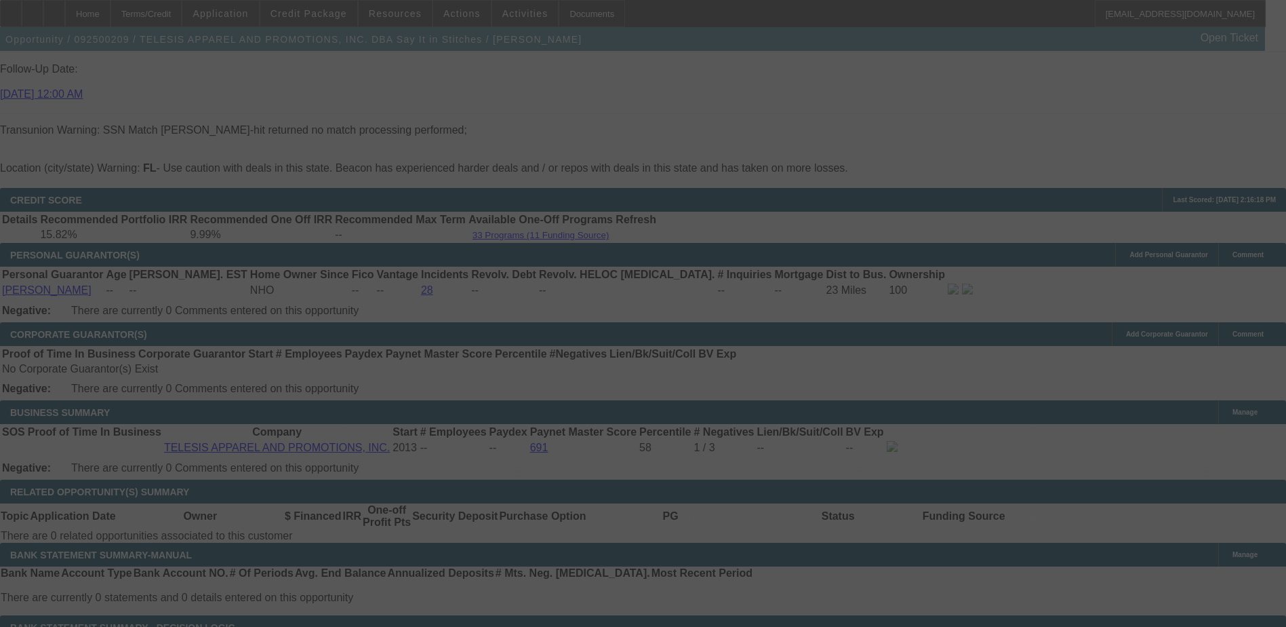
select select "0"
select select "2"
select select "0.1"
select select "4"
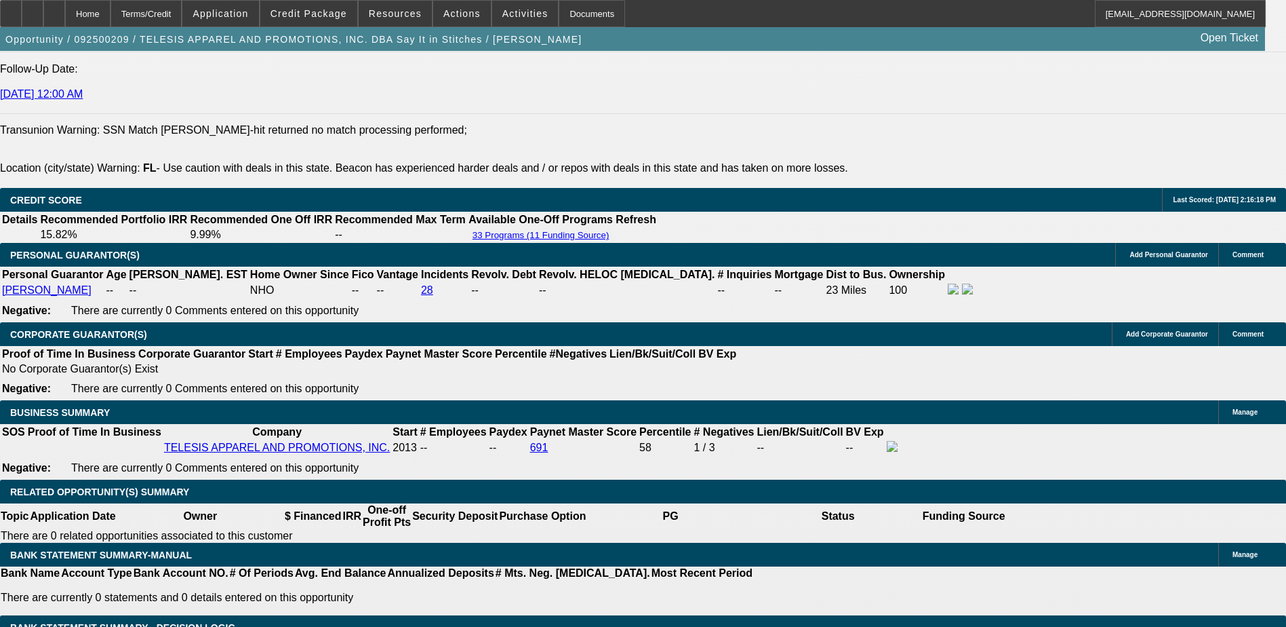
type input "UNKNOWN"
type input "8"
type input "$4,506.04"
type input "$2,253.02"
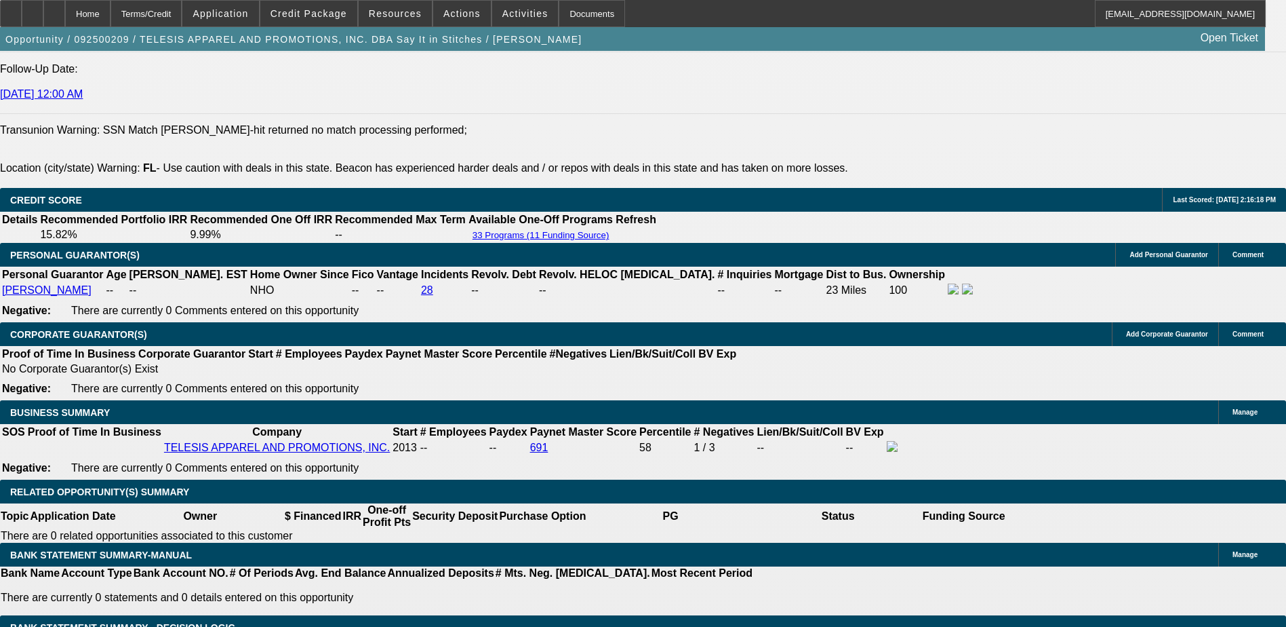
type input "8"
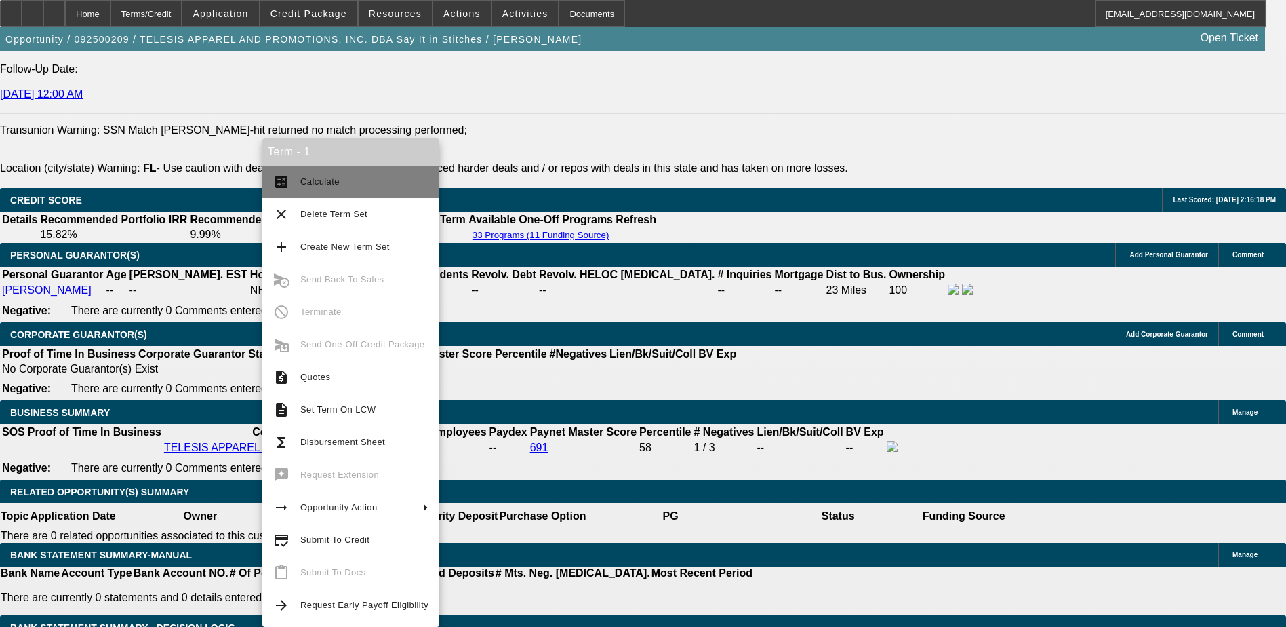
click at [332, 187] on span "Calculate" at bounding box center [364, 182] width 128 height 16
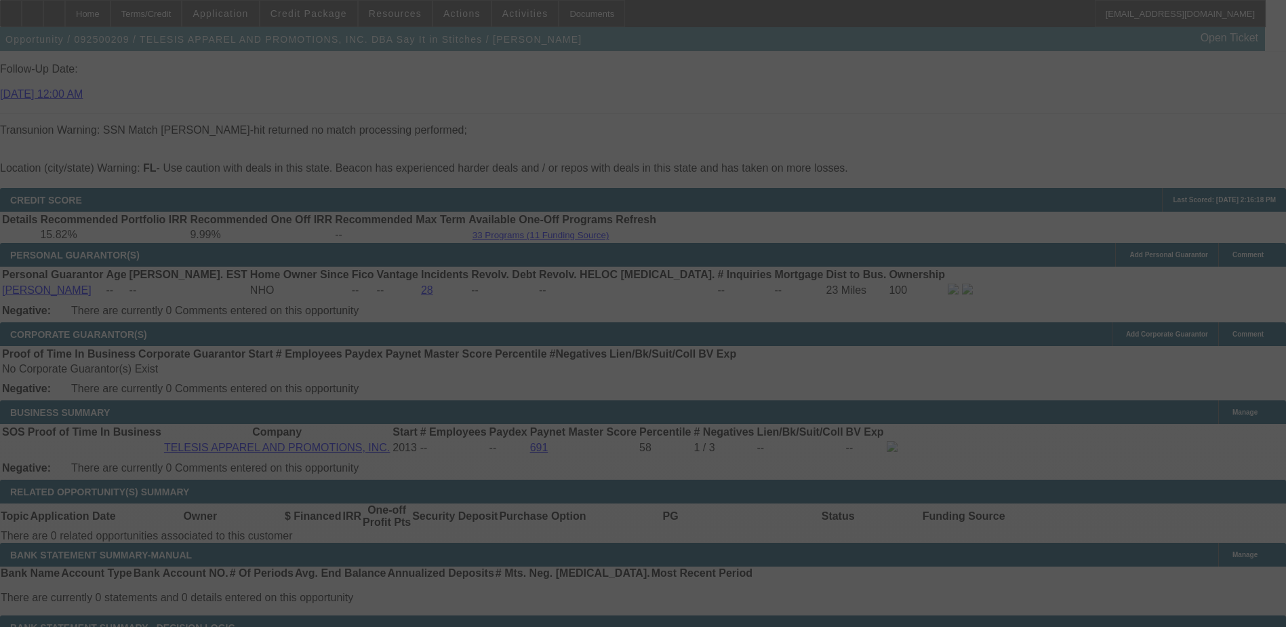
select select "0"
select select "2"
select select "0.1"
select select "4"
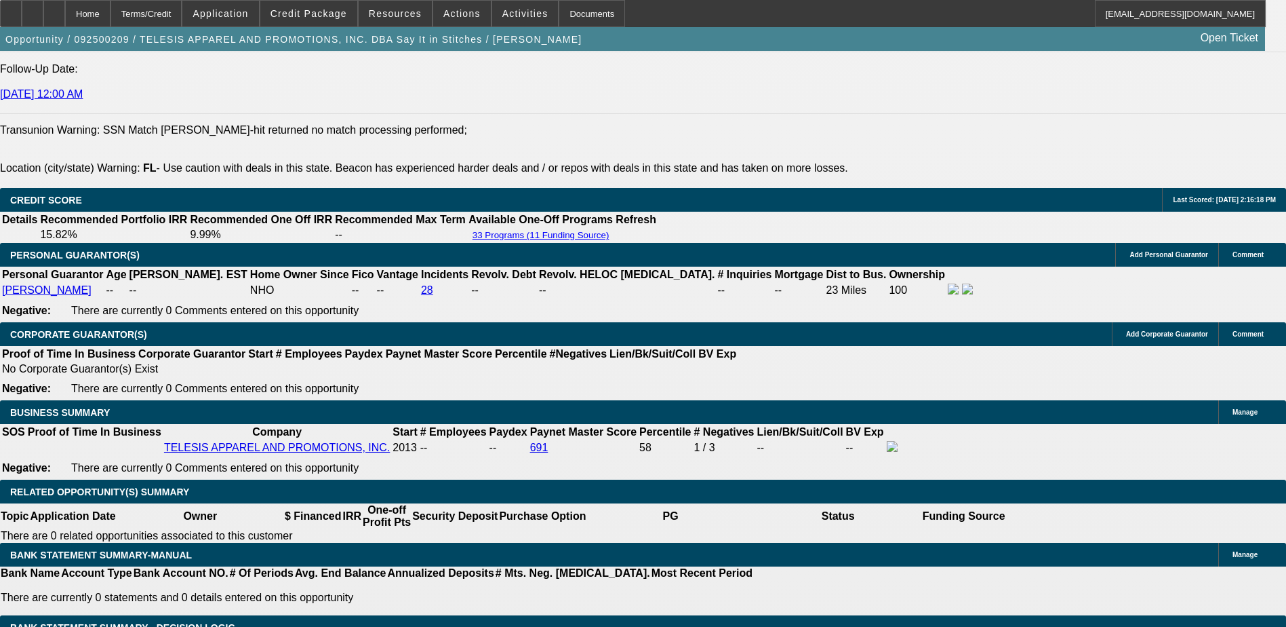
type input "8"
type input "UNKNOWN"
type input "87"
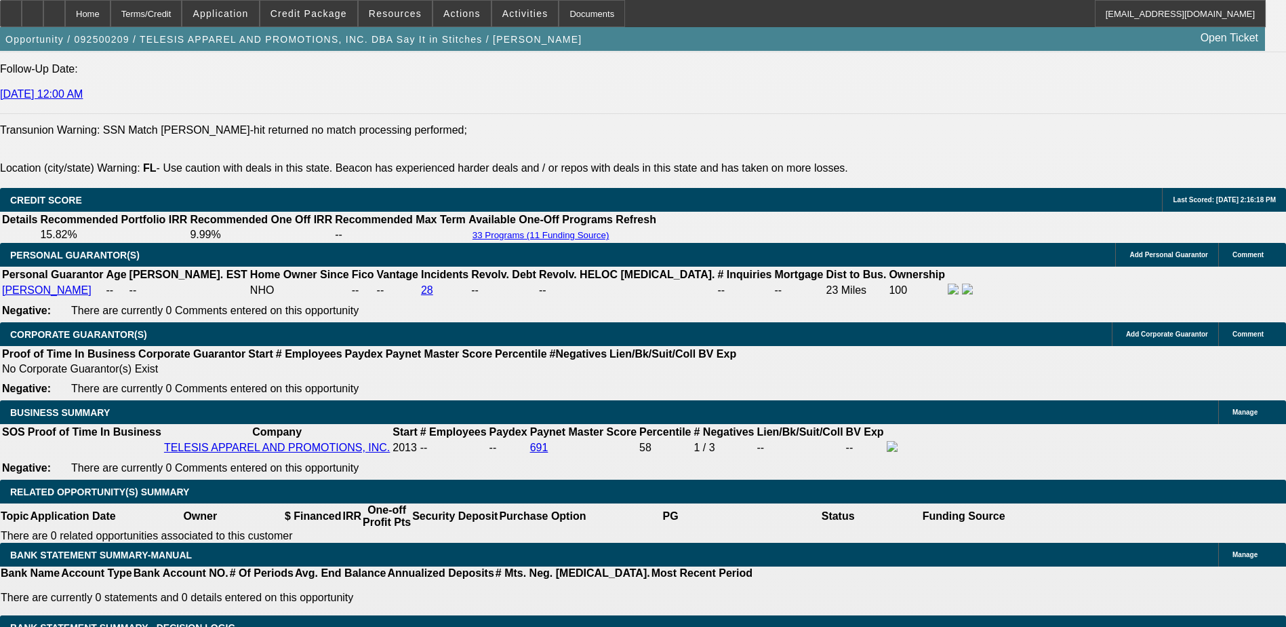
type input "$9,376.99"
type input "$18,753.98"
type input "87.6"
type input "$9,439.63"
type input "$18,879.26"
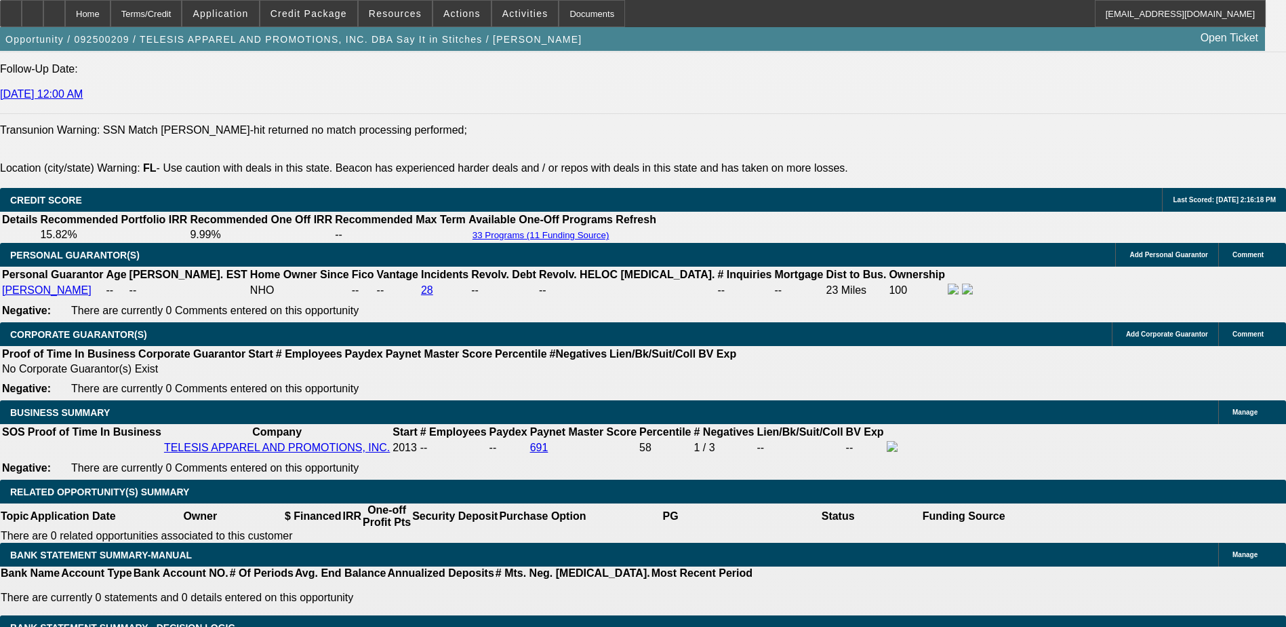
type input "7.6"
type input "$2,228.01"
type input "$4,456.02"
type input "7.6"
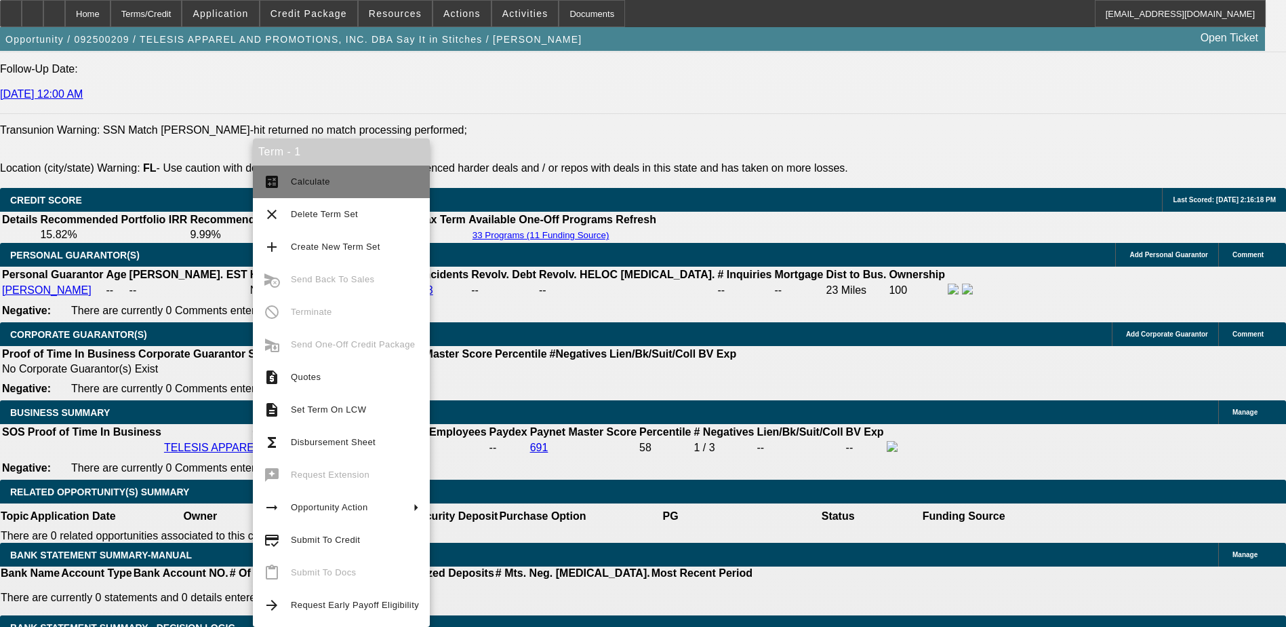
click at [308, 184] on span "Calculate" at bounding box center [310, 181] width 39 height 10
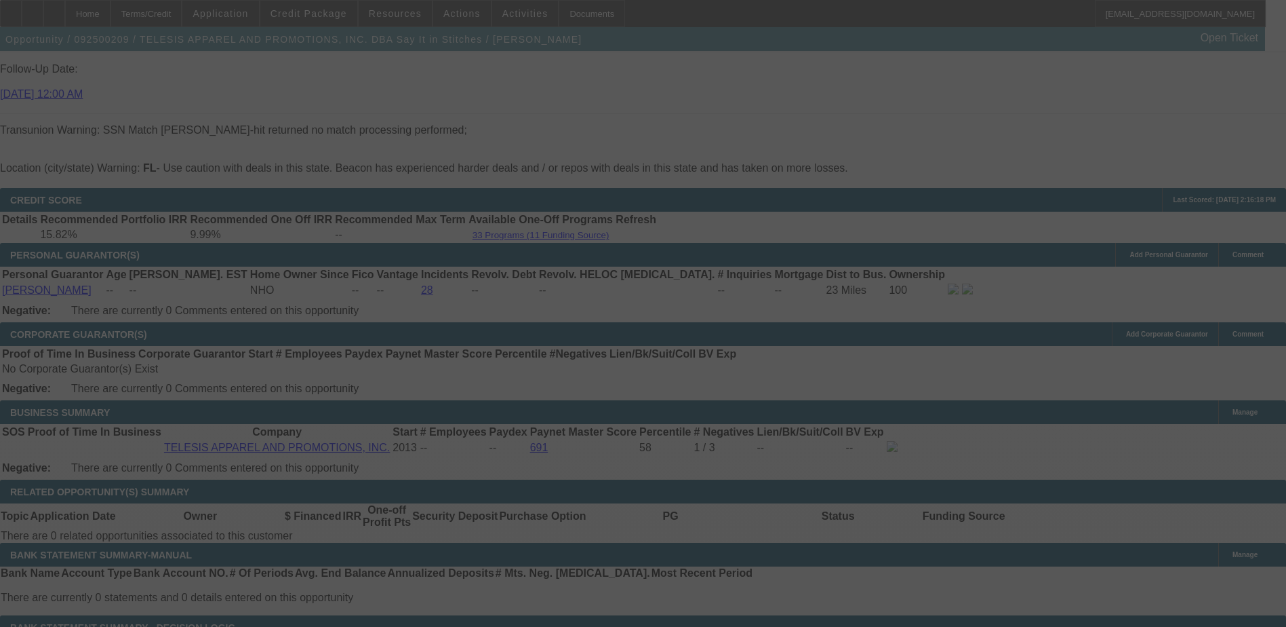
select select "0"
select select "2"
select select "0.1"
select select "4"
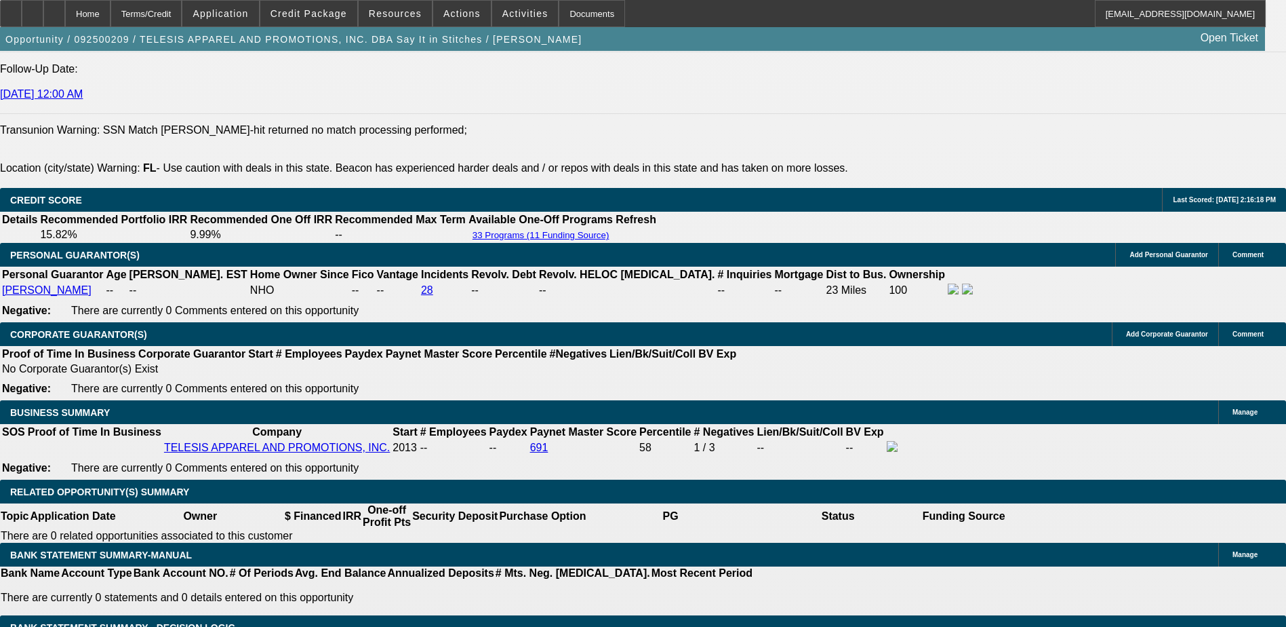
select select "0.15"
type input "$19,275.00"
type input "UNKNOWN"
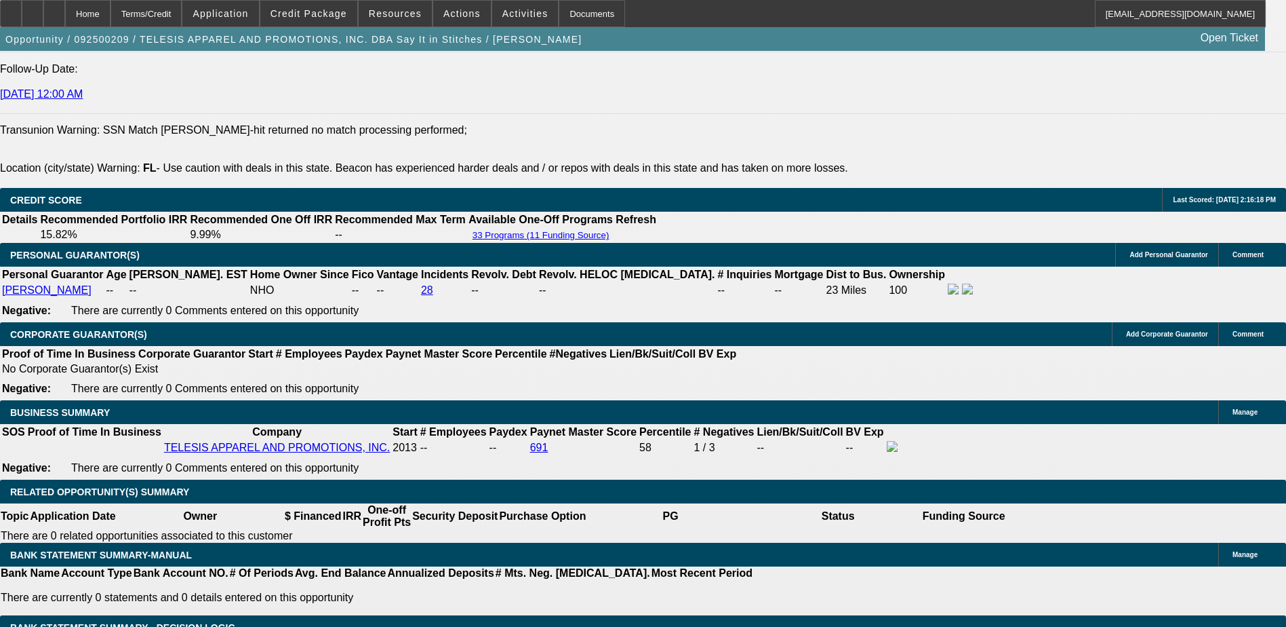
type input "$3,787.62"
type input "$1,893.81"
select select "0.1"
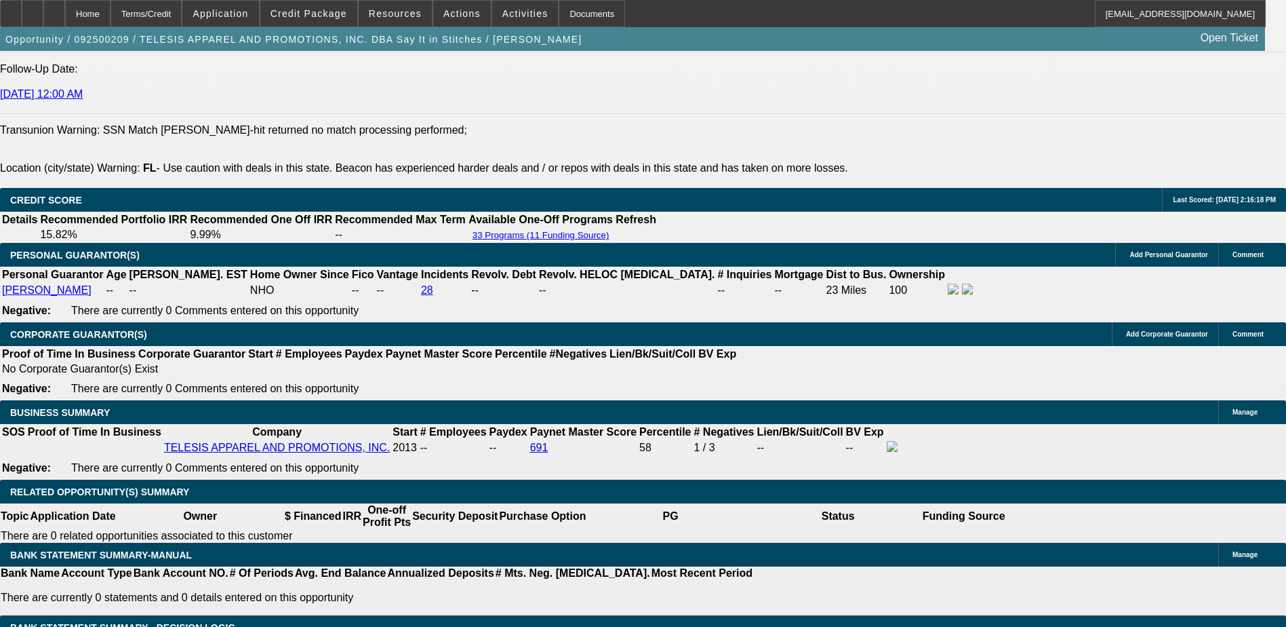
type input "$12,850.00"
type input "$4,010.42"
type input "$2,005.21"
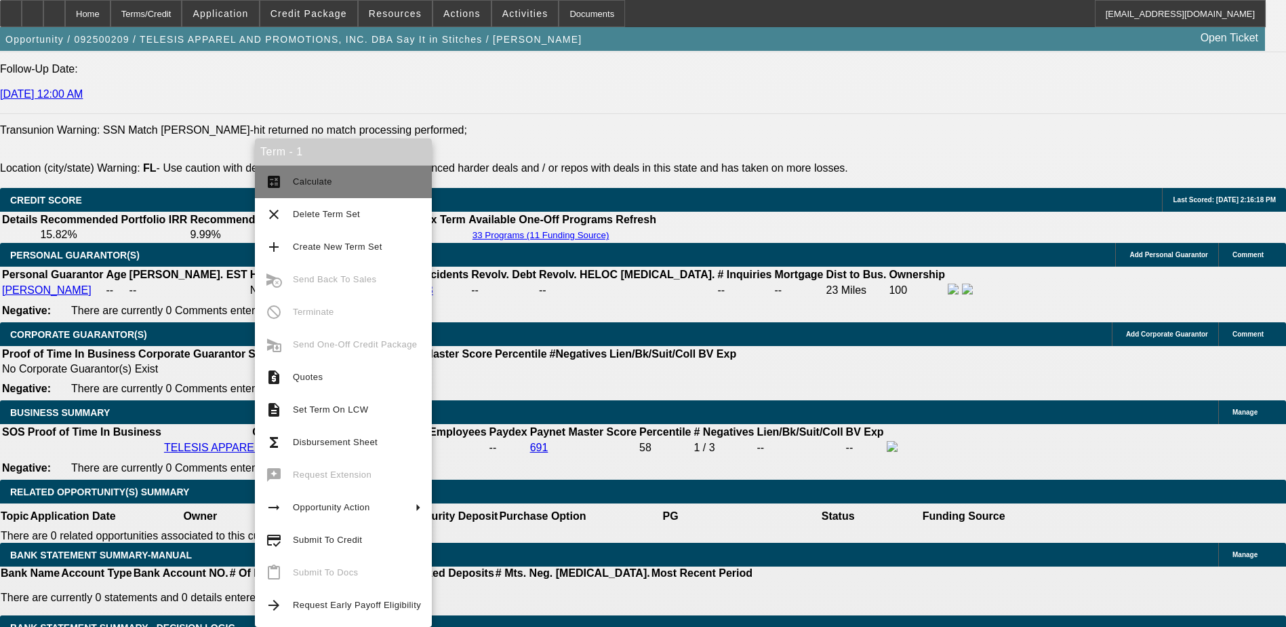
click at [321, 185] on span "Calculate" at bounding box center [312, 181] width 39 height 10
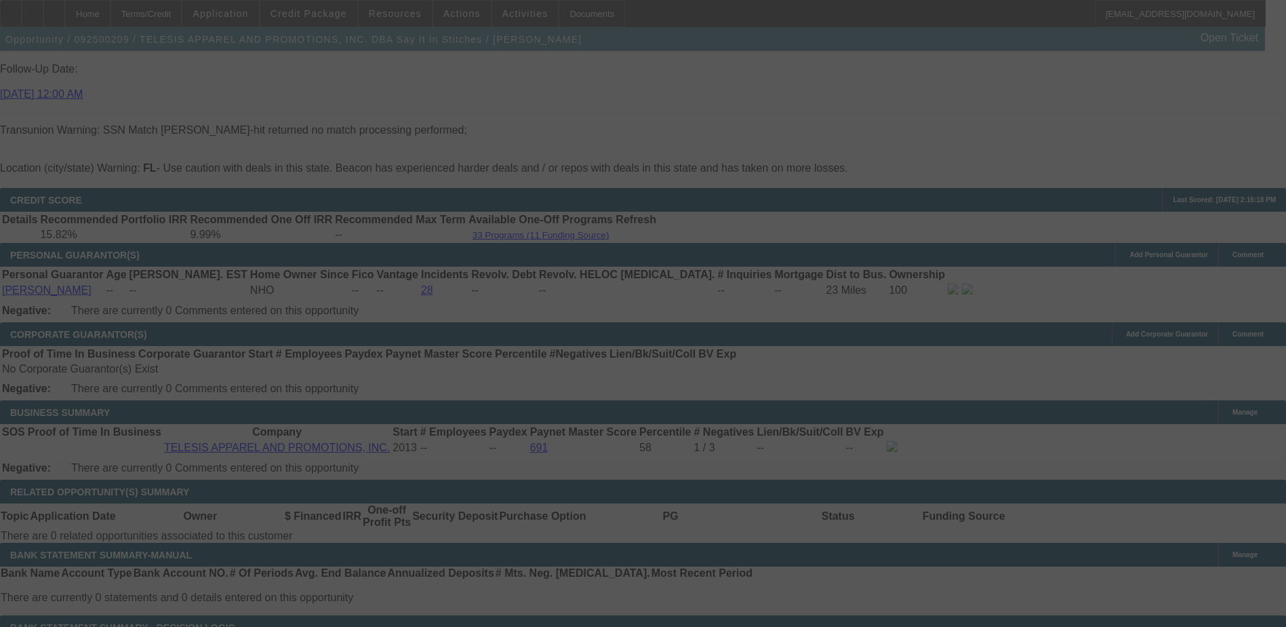
select select "0.1"
select select "2"
select select "0.1"
select select "4"
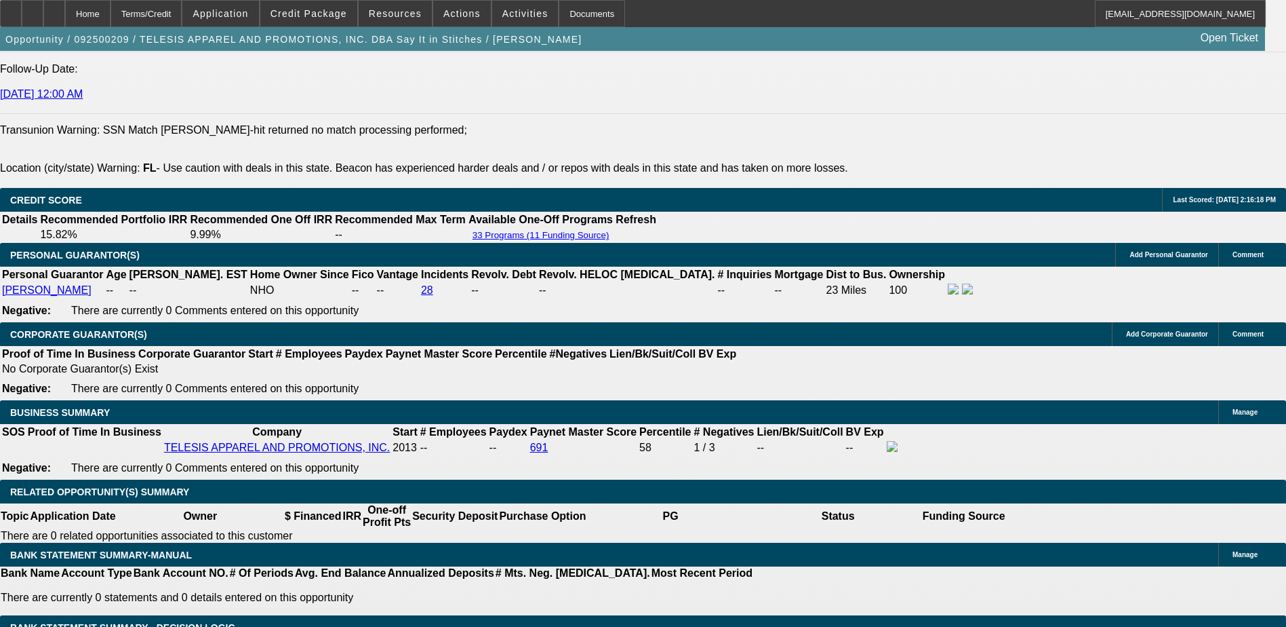
type input "UNKNOWN"
type input "7."
type input "$3,943.44"
type input "$1,971.72"
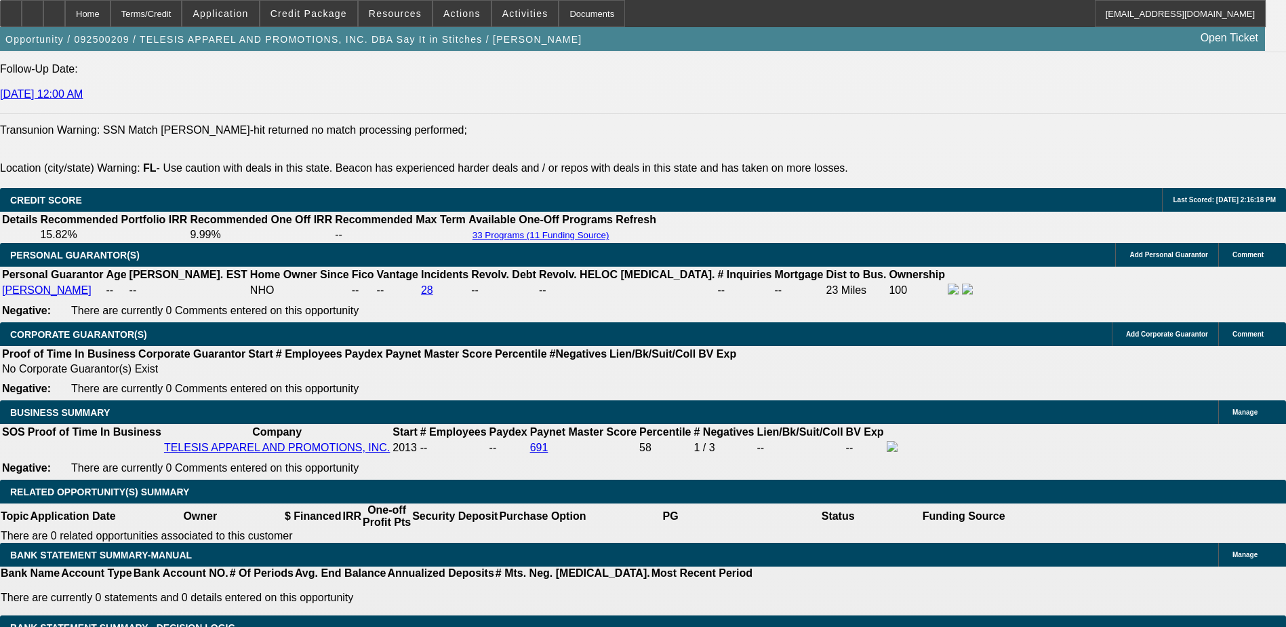
type input "7"
type input "78"
type input "$15,197.66"
type input "$7,598.83"
type input "78.4"
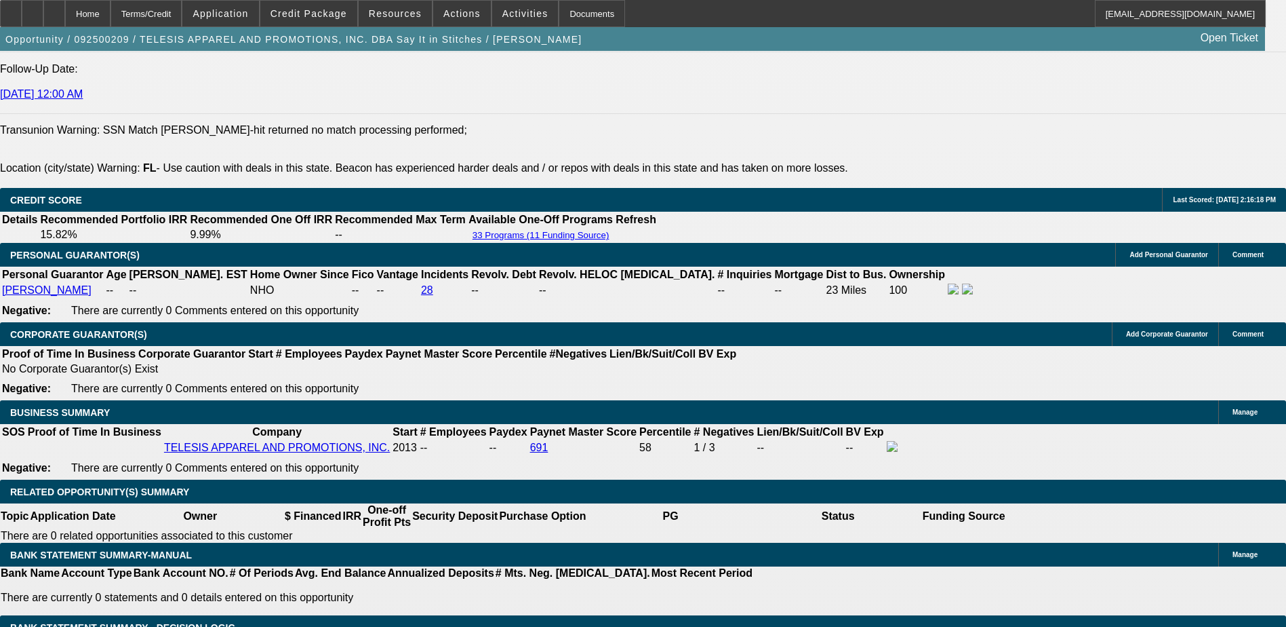
type input "$15,271.90"
type input "$7,635.95"
type input "8.4"
type input "$4,100.76"
type input "$2,050.38"
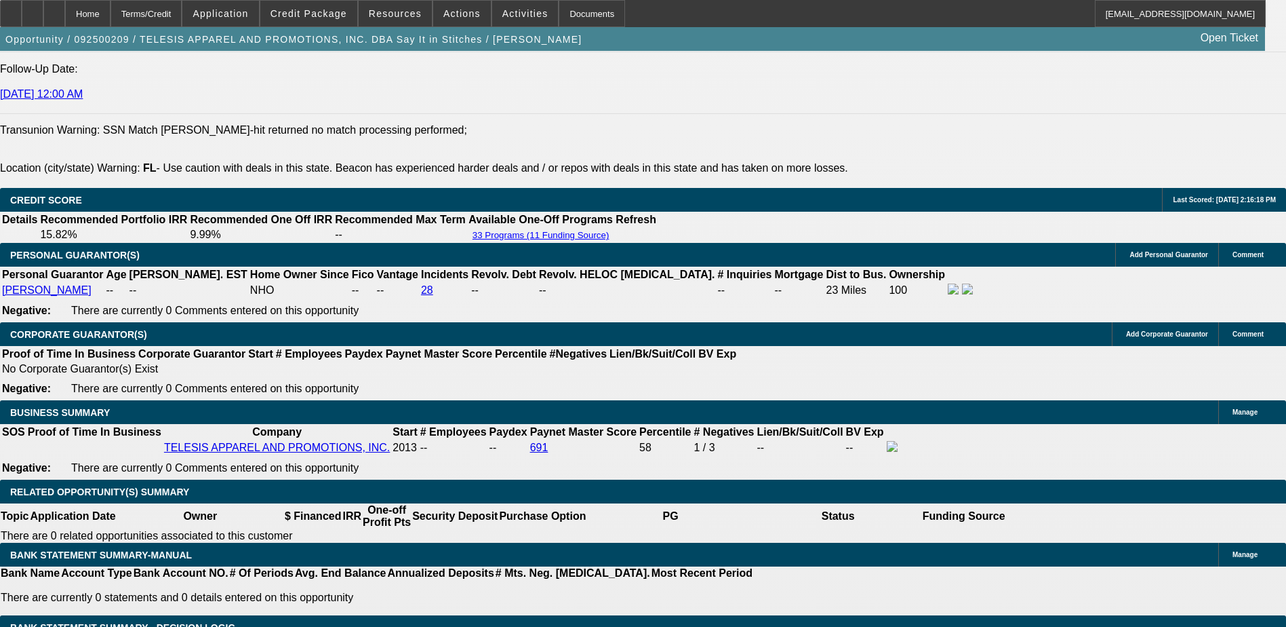
type input "8.4"
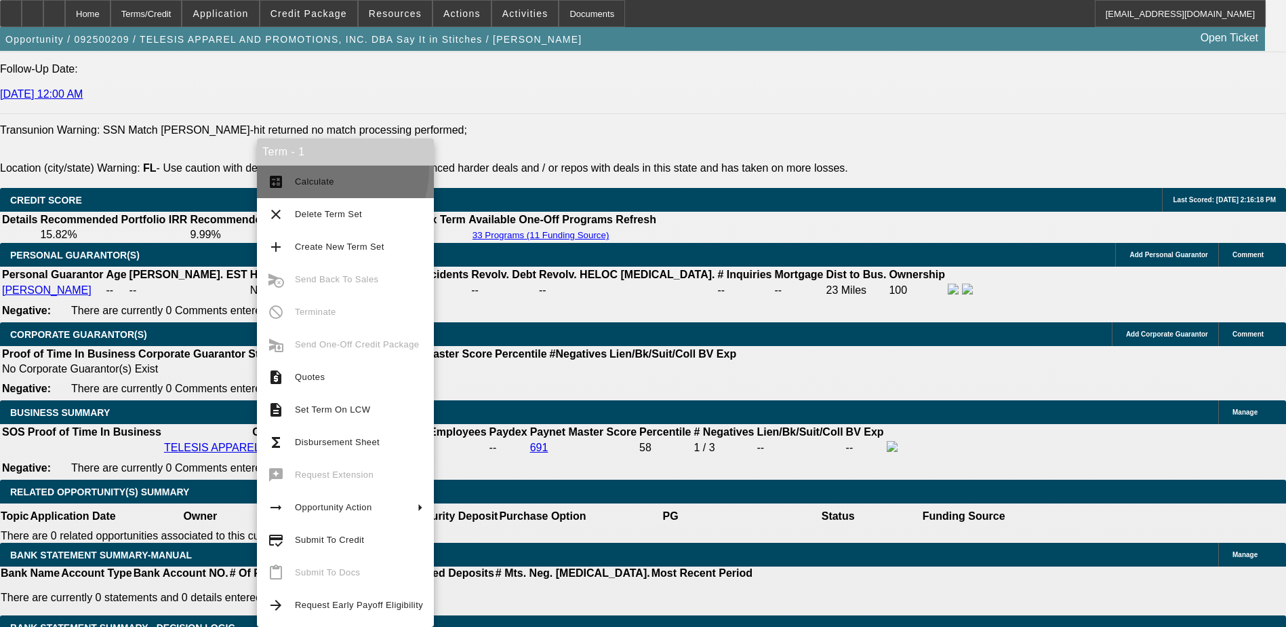
click at [315, 169] on button "calculate Calculate" at bounding box center [345, 181] width 177 height 33
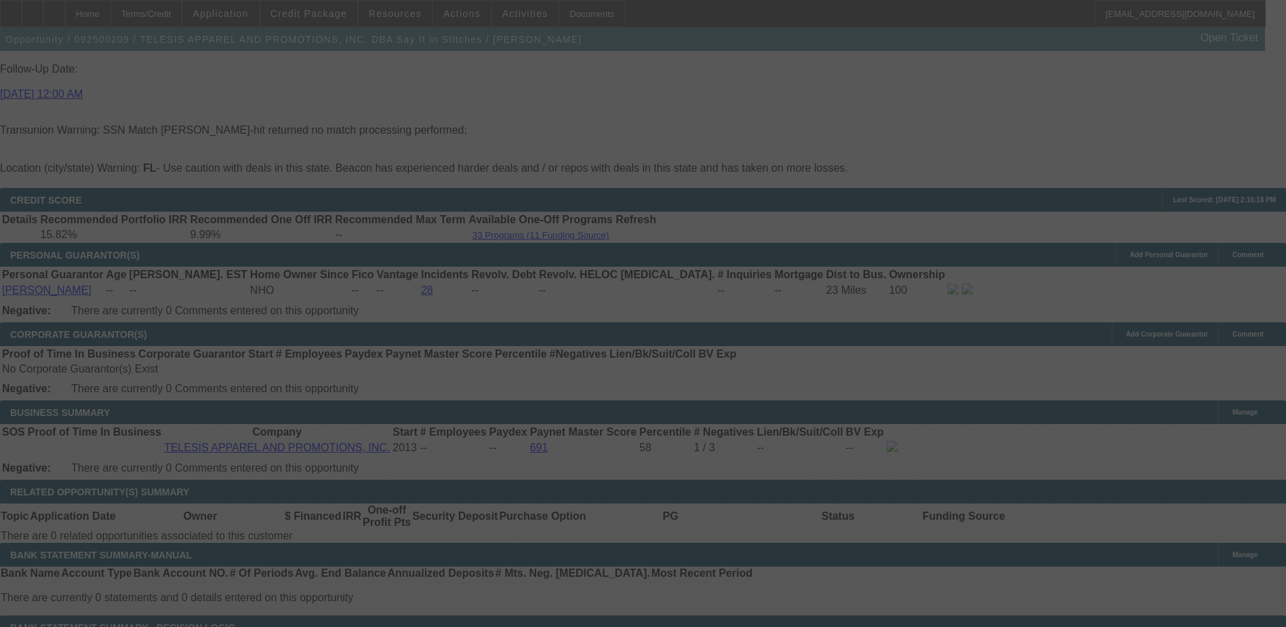
select select "0.1"
select select "2"
select select "0.1"
select select "4"
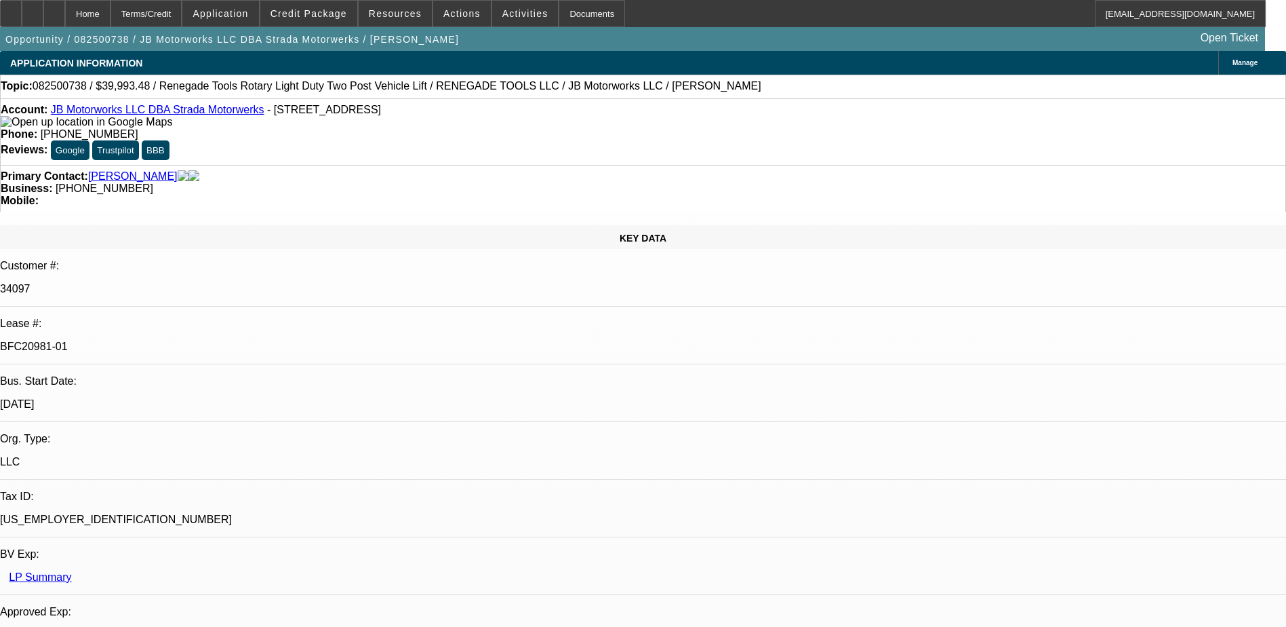
select select "0"
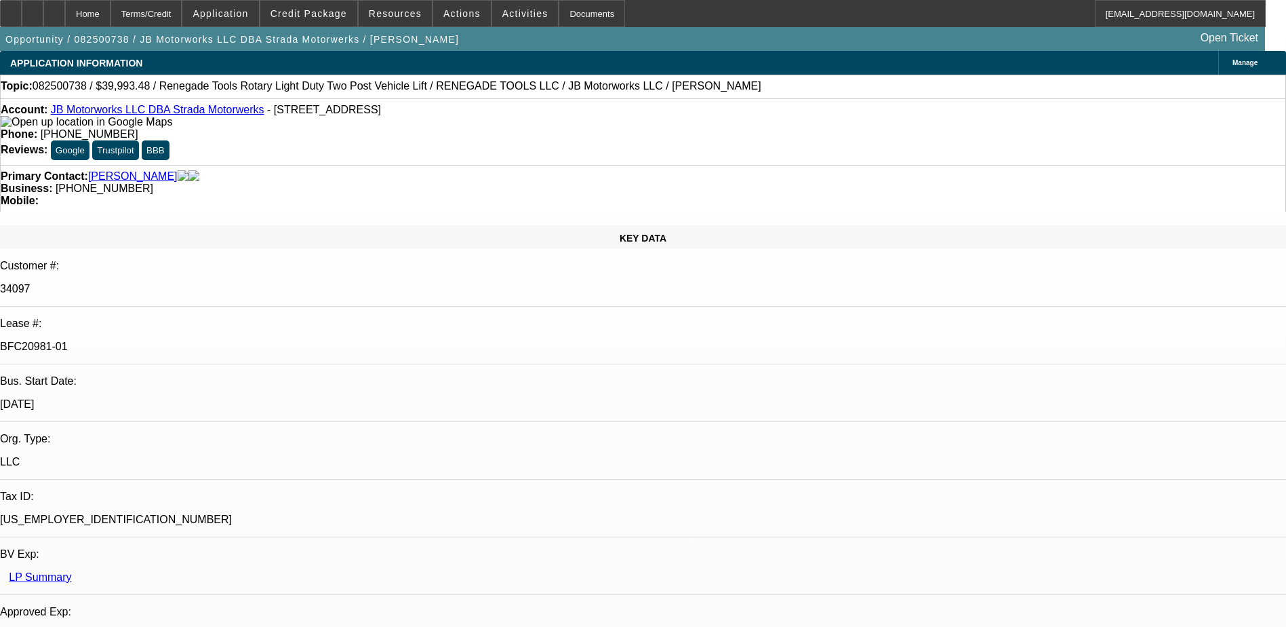
select select "0"
select select "0.1"
select select "1"
select select "3"
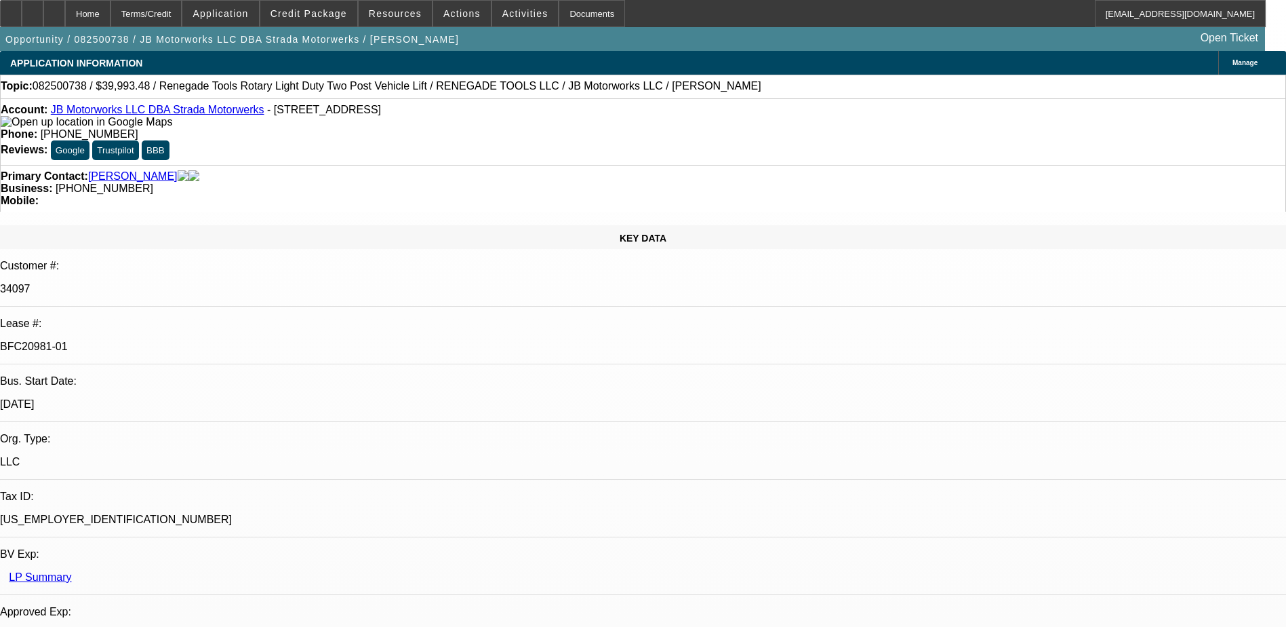
select select "6"
select select "1"
select select "3"
select select "6"
select select "1"
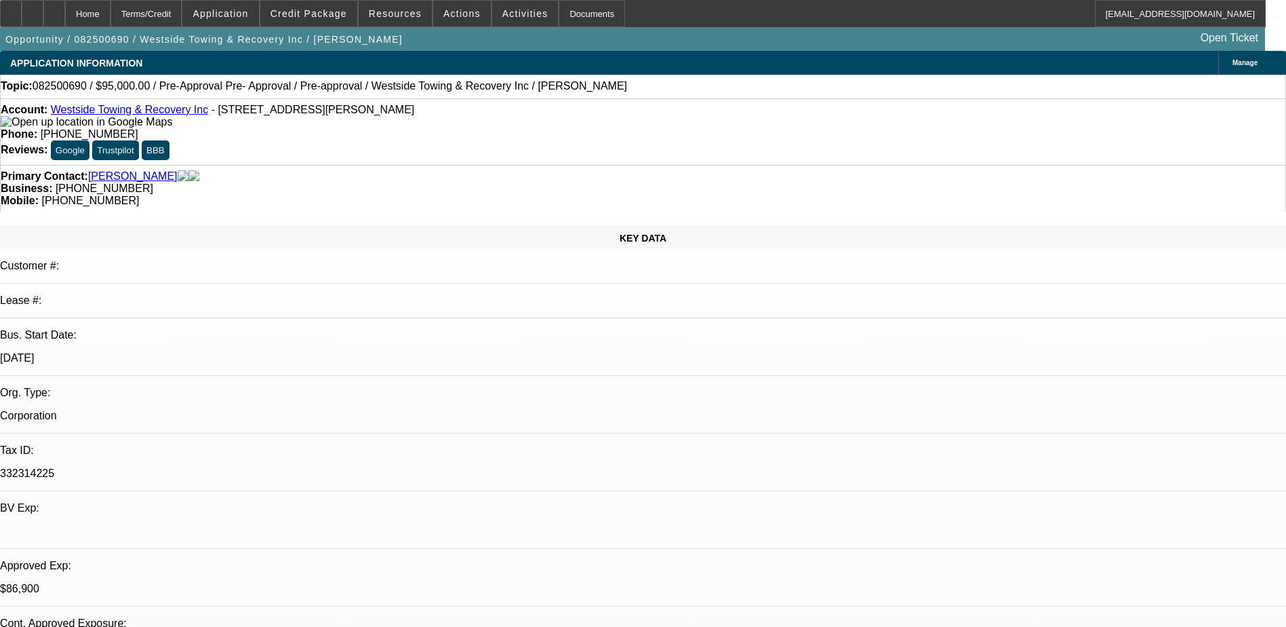
select select "0"
select select "0.1"
select select "0"
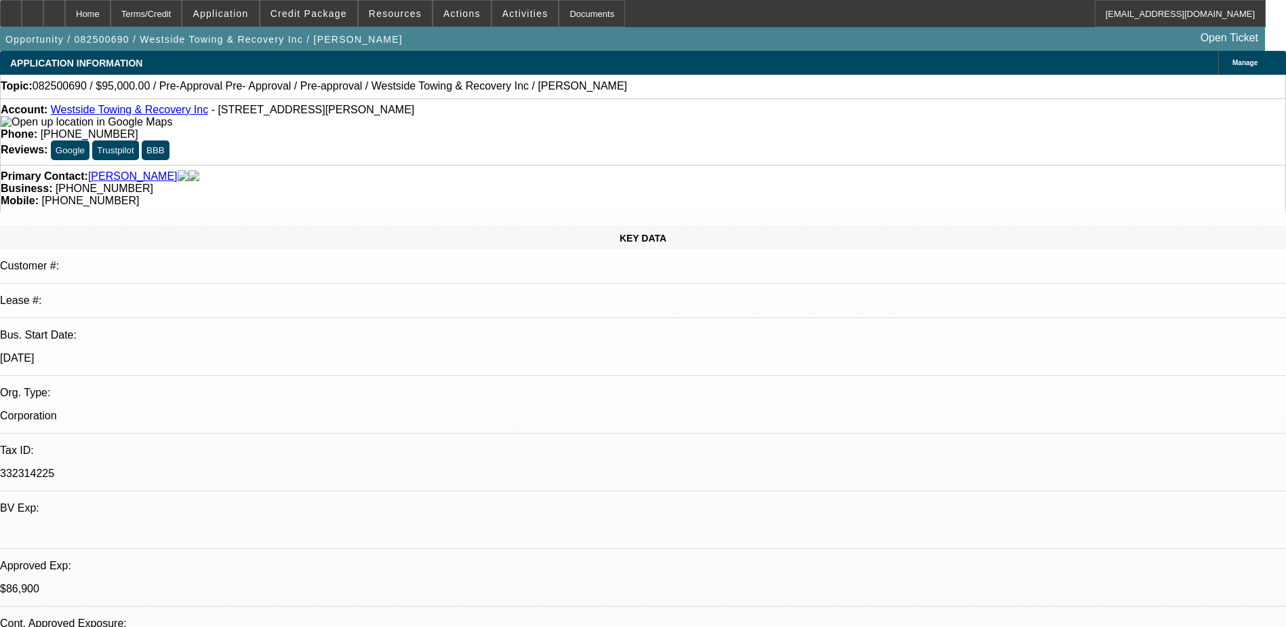
select select "0.1"
select select "0"
select select "0.1"
select select "0"
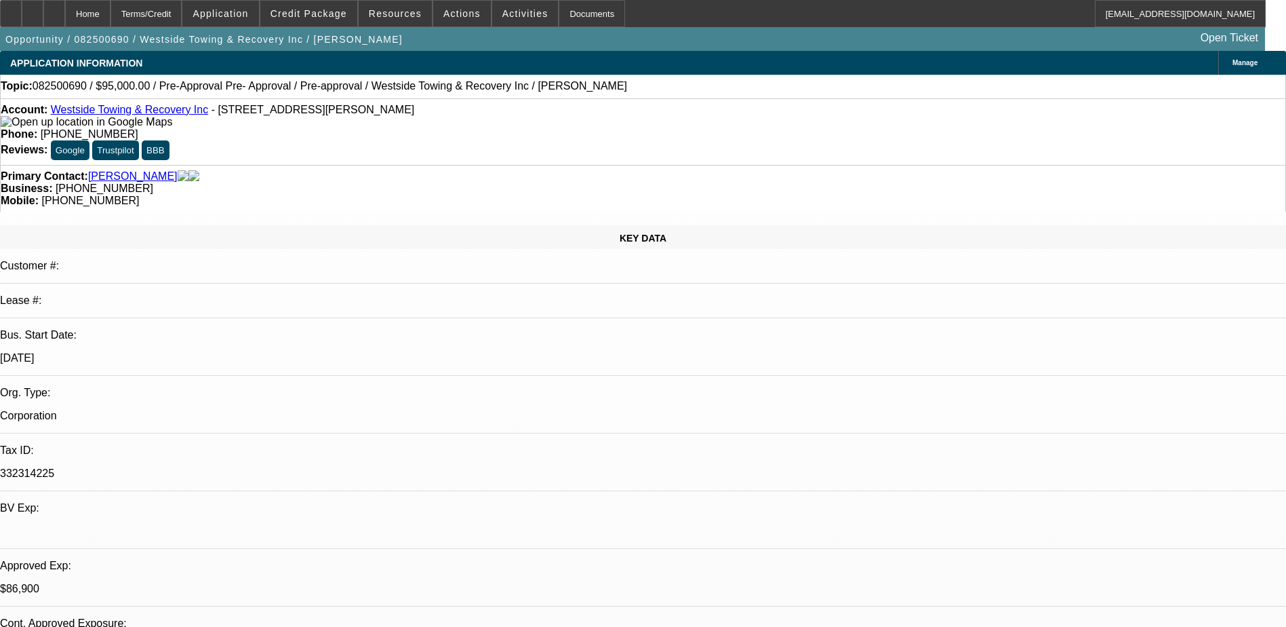
select select "3"
select select "0"
select select "1"
select select "4"
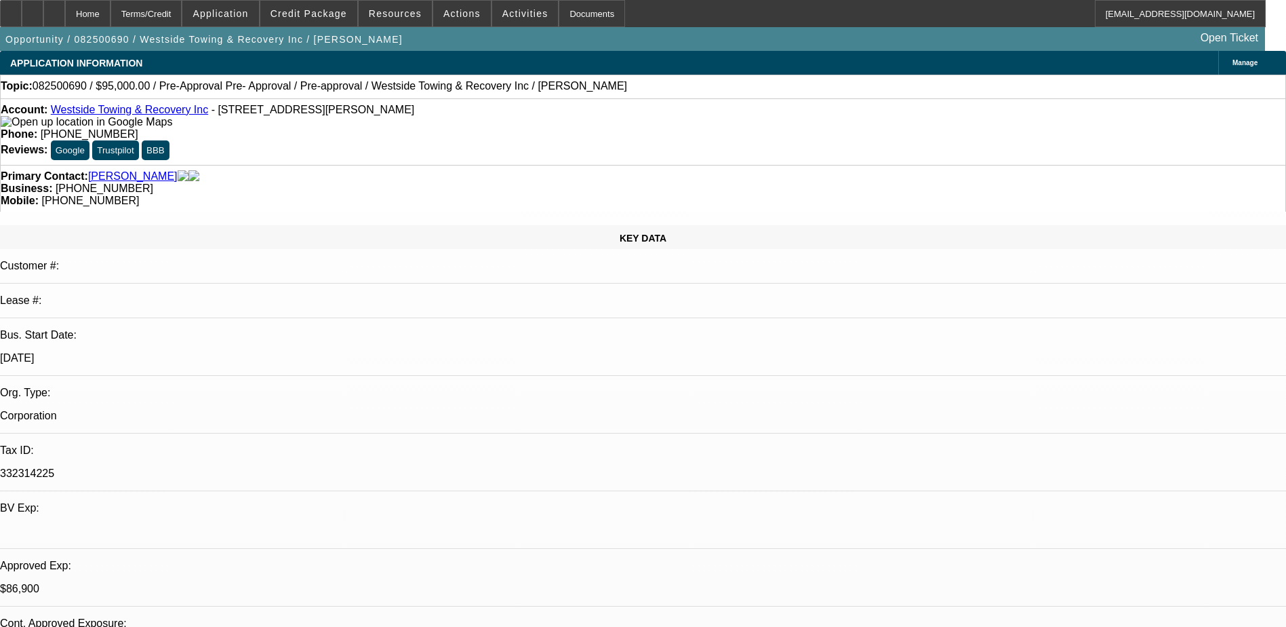
select select "1"
select select "4"
select select "1"
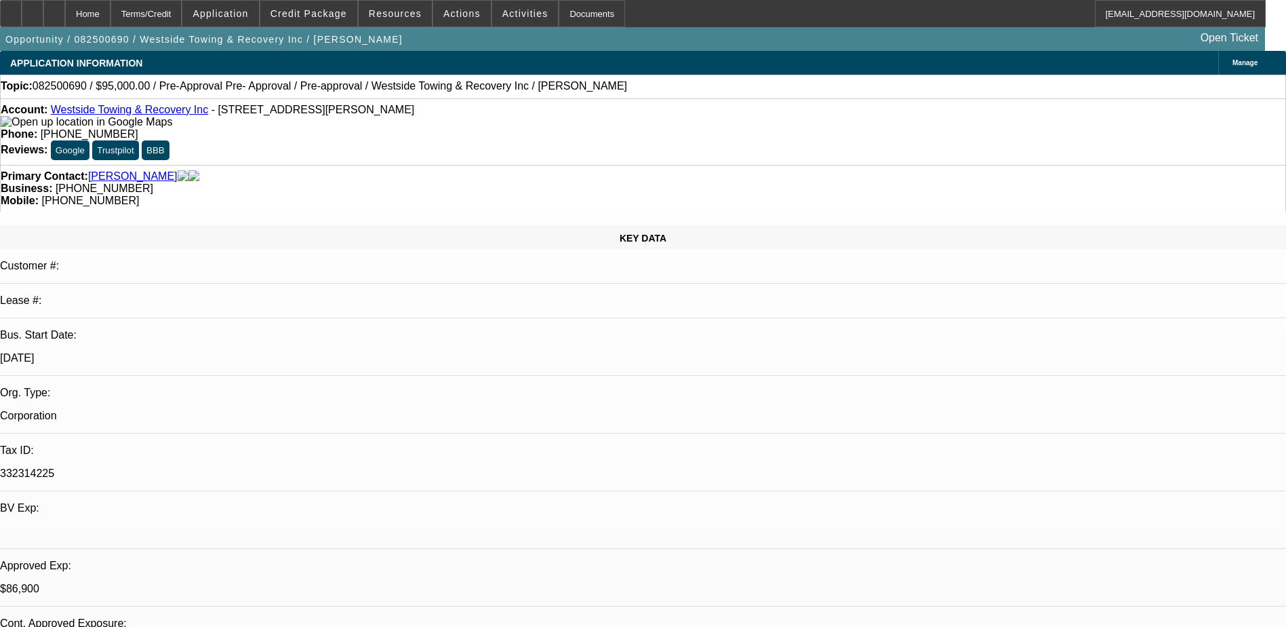
select select "4"
select select "1"
select select "2"
select select "4"
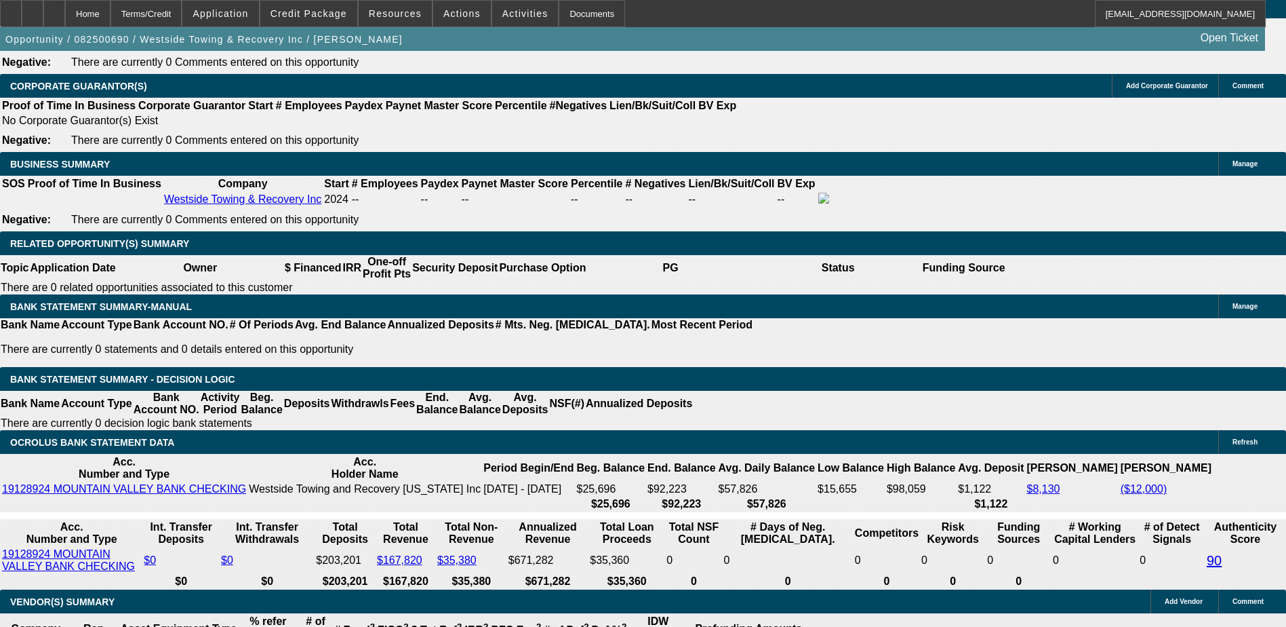
scroll to position [2034, 0]
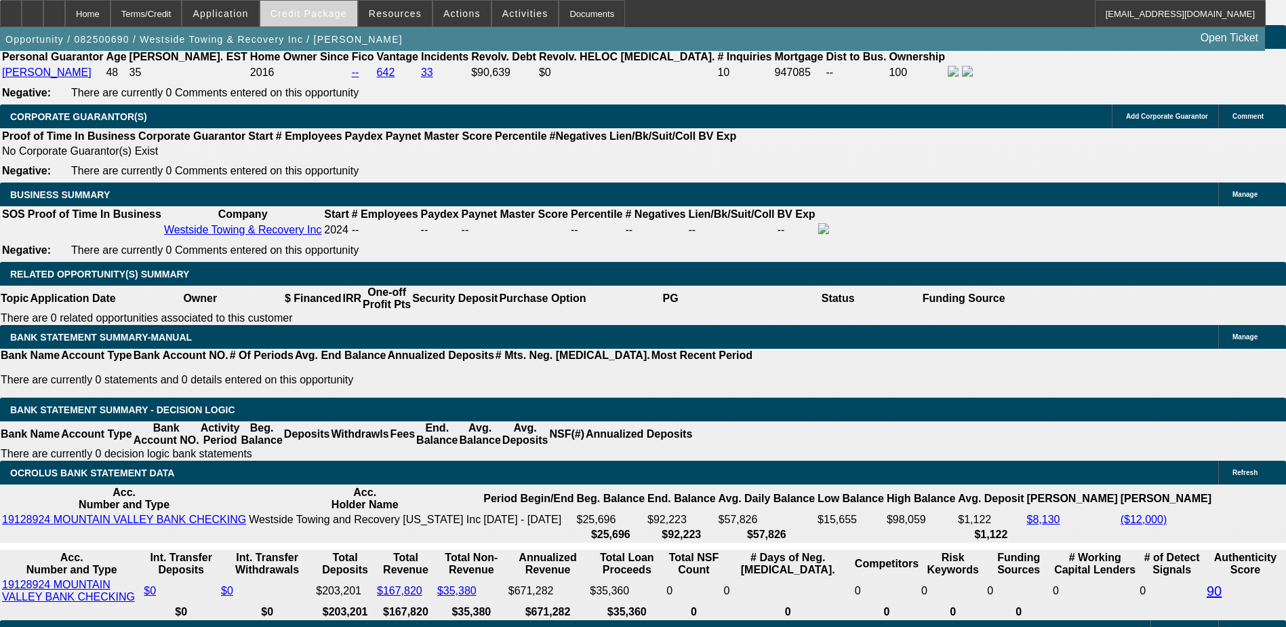
click at [307, 18] on span "Credit Package" at bounding box center [309, 13] width 77 height 11
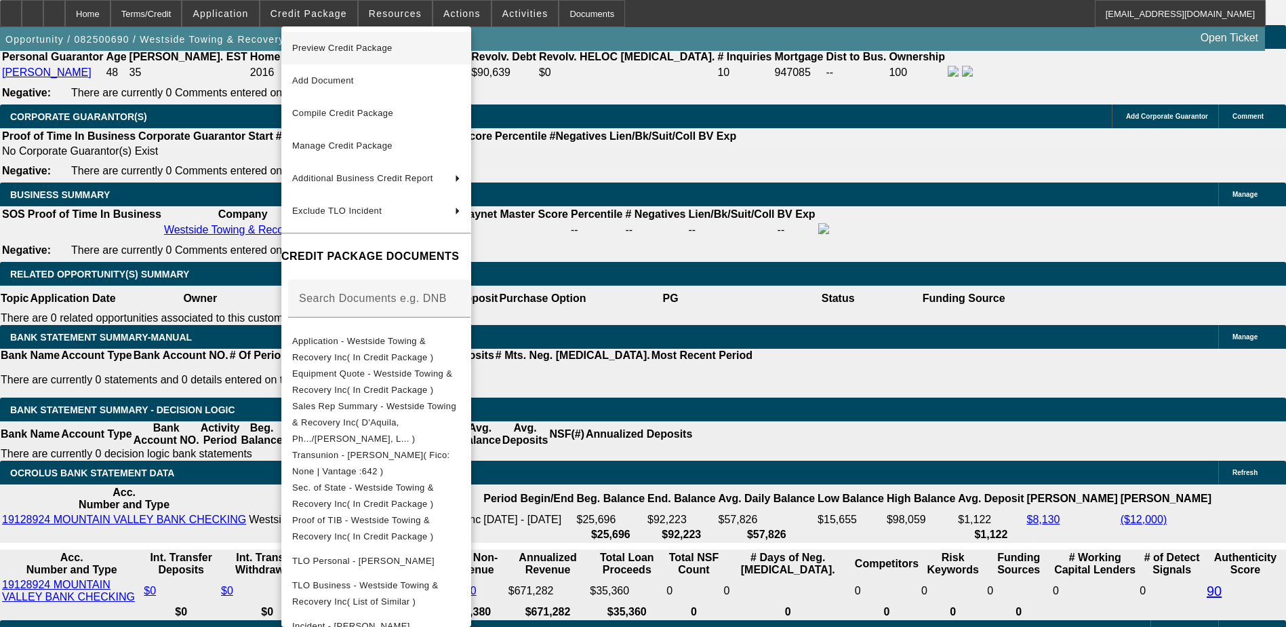
click at [364, 45] on span "Preview Credit Package" at bounding box center [342, 48] width 100 height 10
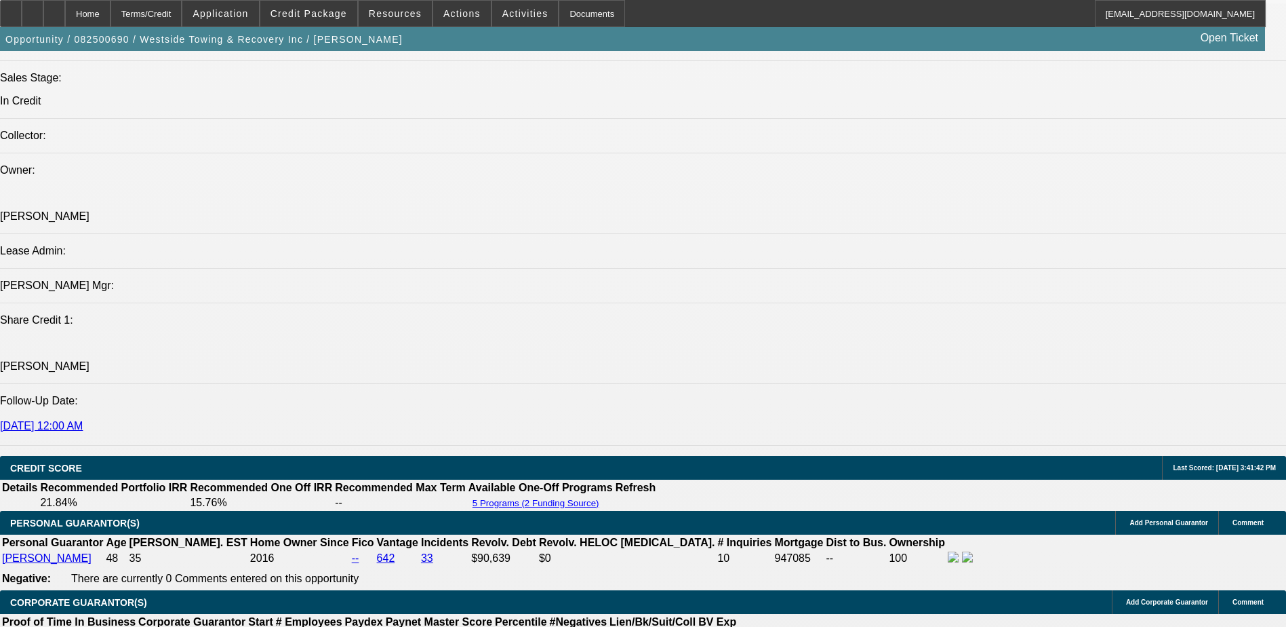
scroll to position [1424, 0]
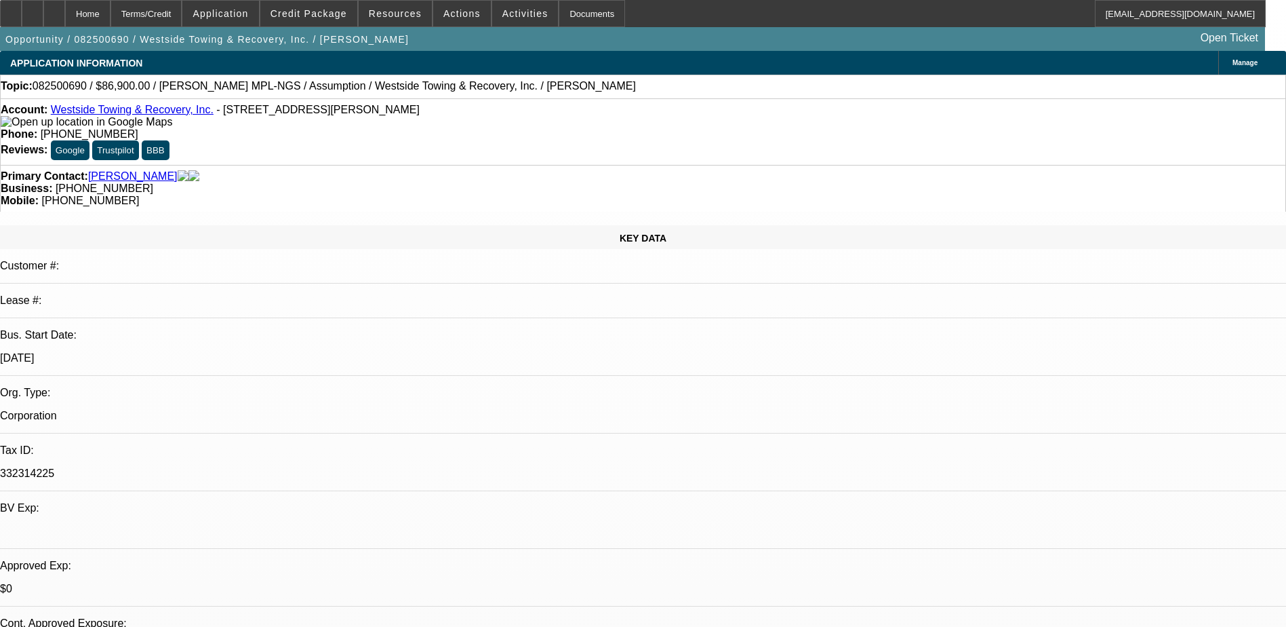
select select "2"
select select "0.1"
select select "2"
select select "0.1"
select select "0"
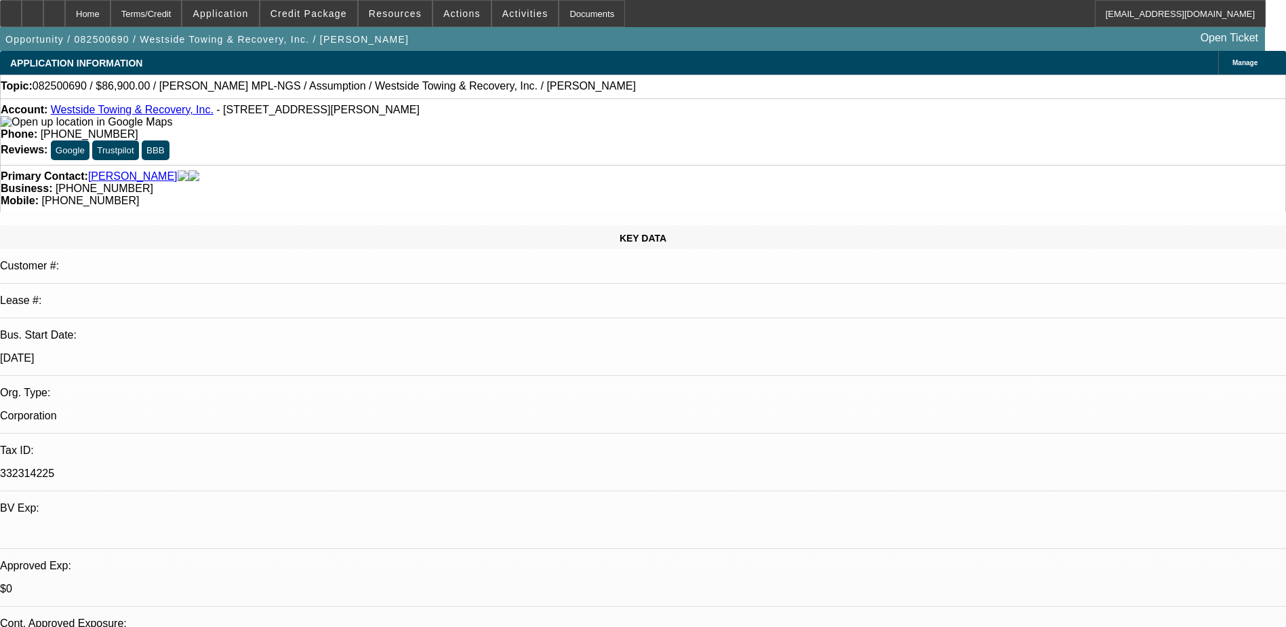
select select "0"
select select "0.1"
select select "0"
select select "0.1"
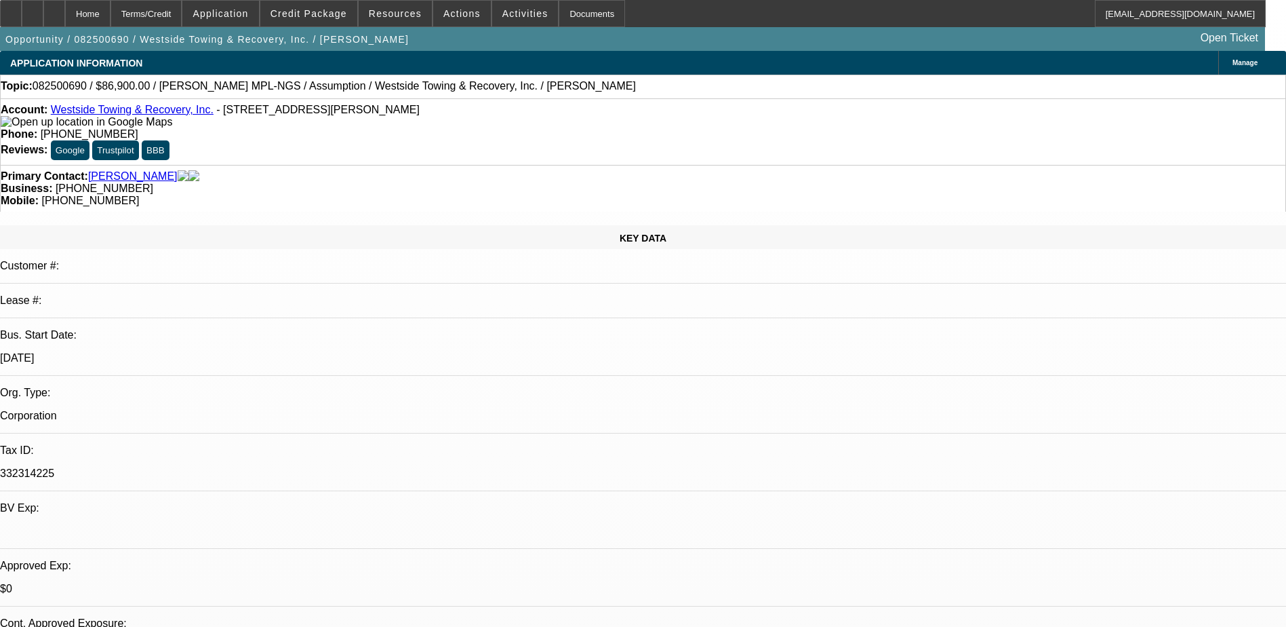
select select "1"
select select "2"
select select "4"
select select "1"
select select "2"
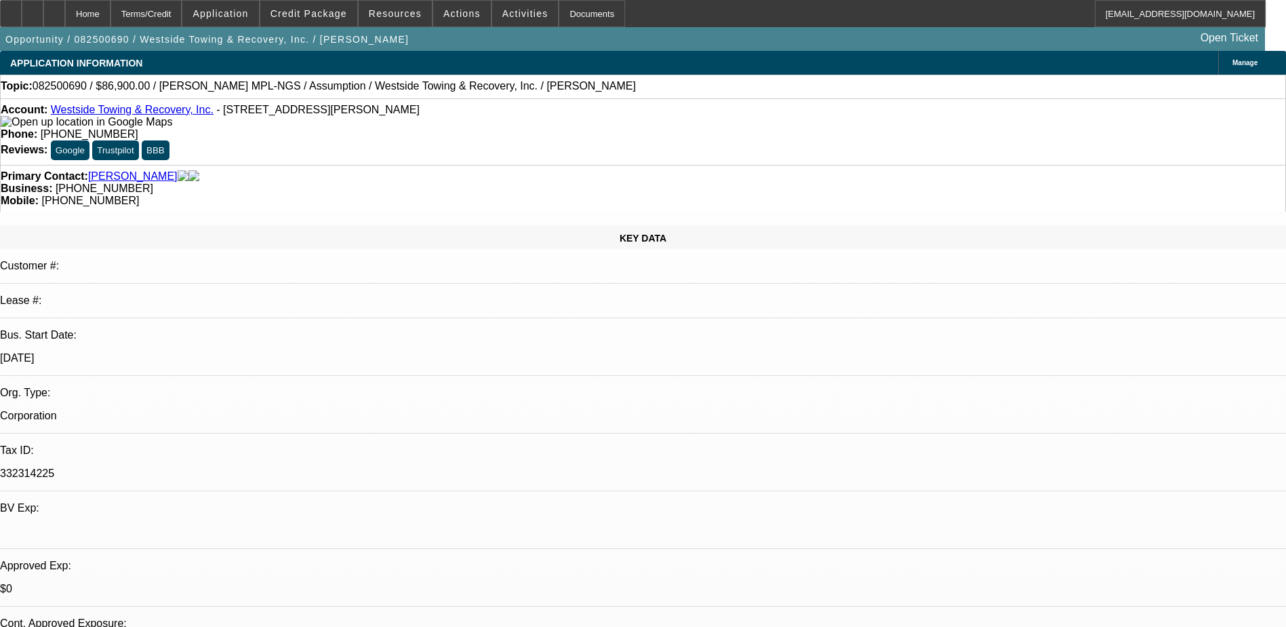
select select "4"
select select "1"
select select "4"
select select "1"
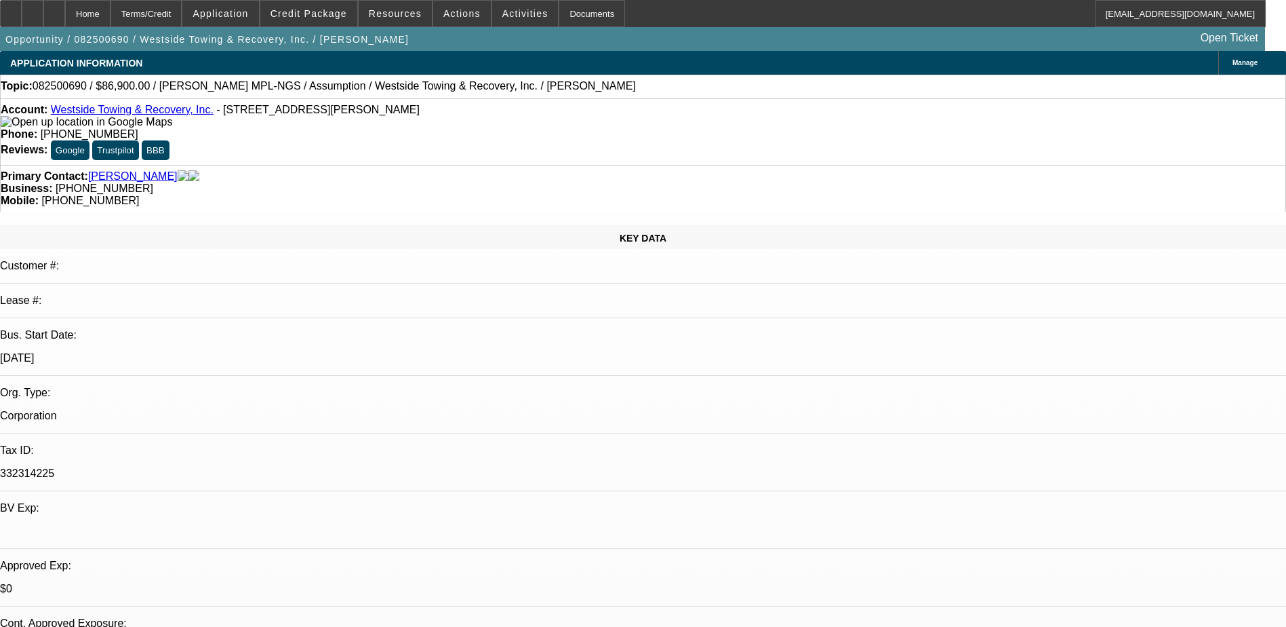
select select "1"
select select "4"
